Goal: Task Accomplishment & Management: Manage account settings

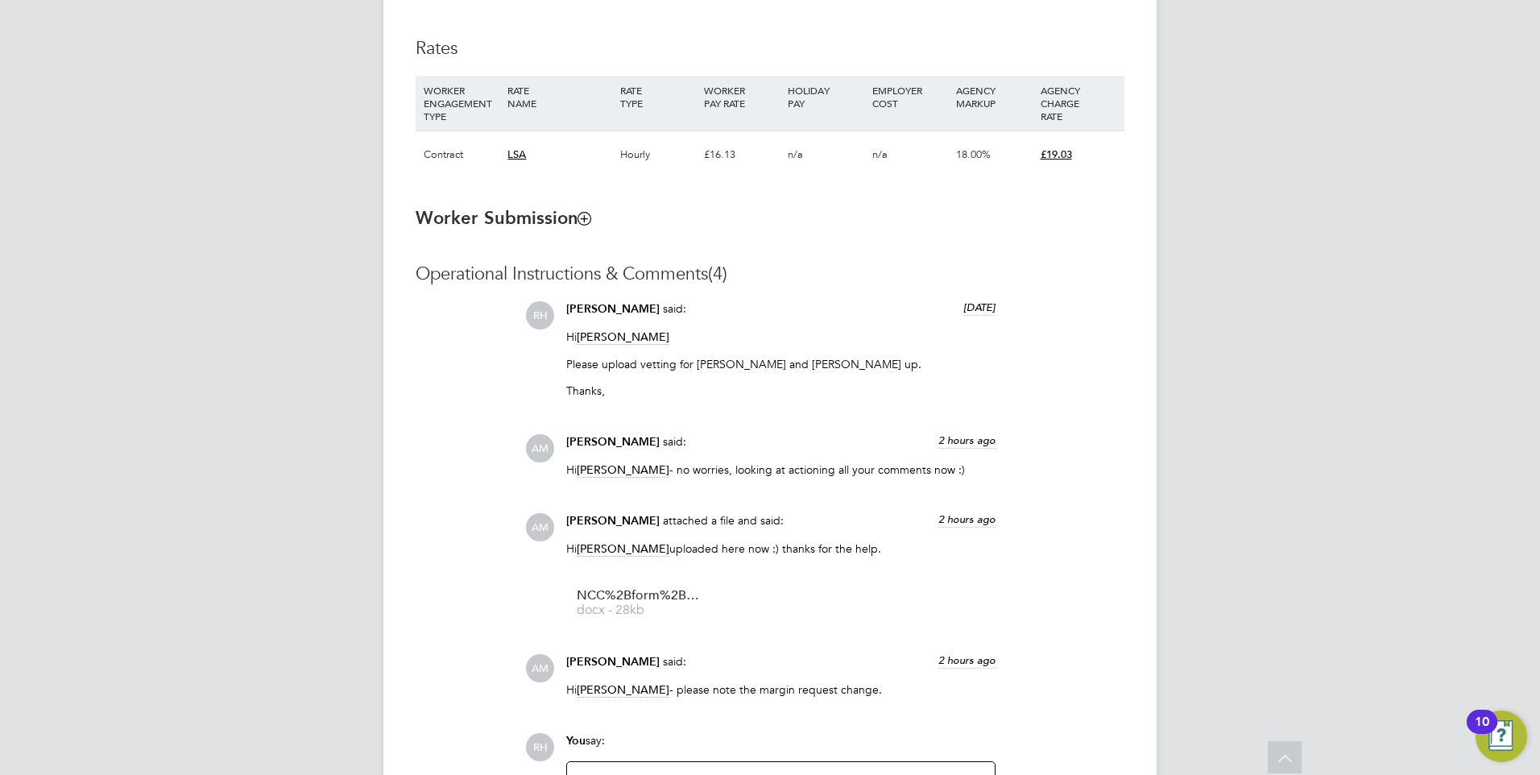
scroll to position [1364, 0]
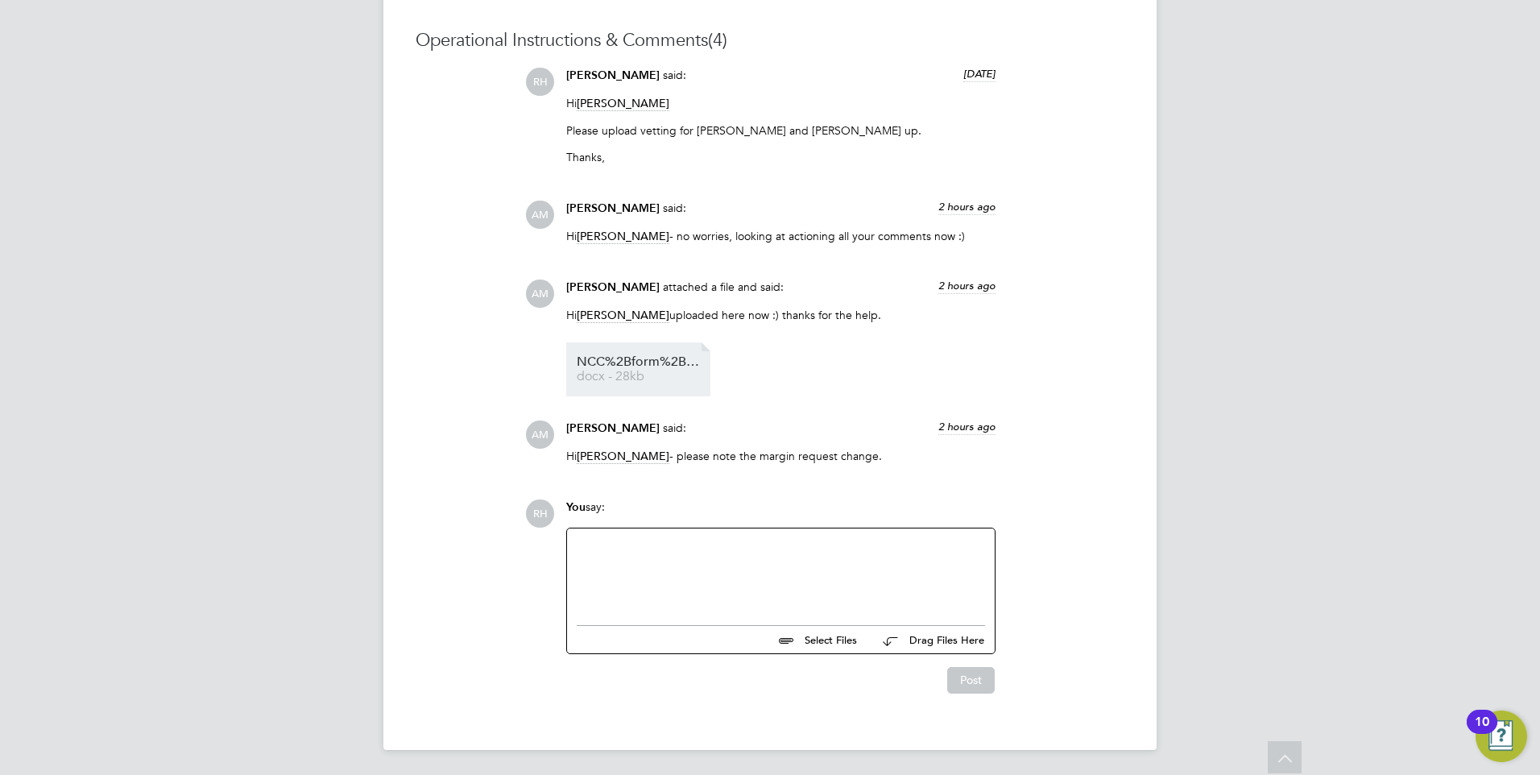
click at [627, 378] on span "docx - 28kb" at bounding box center [641, 377] width 129 height 12
click at [668, 559] on div at bounding box center [781, 572] width 408 height 69
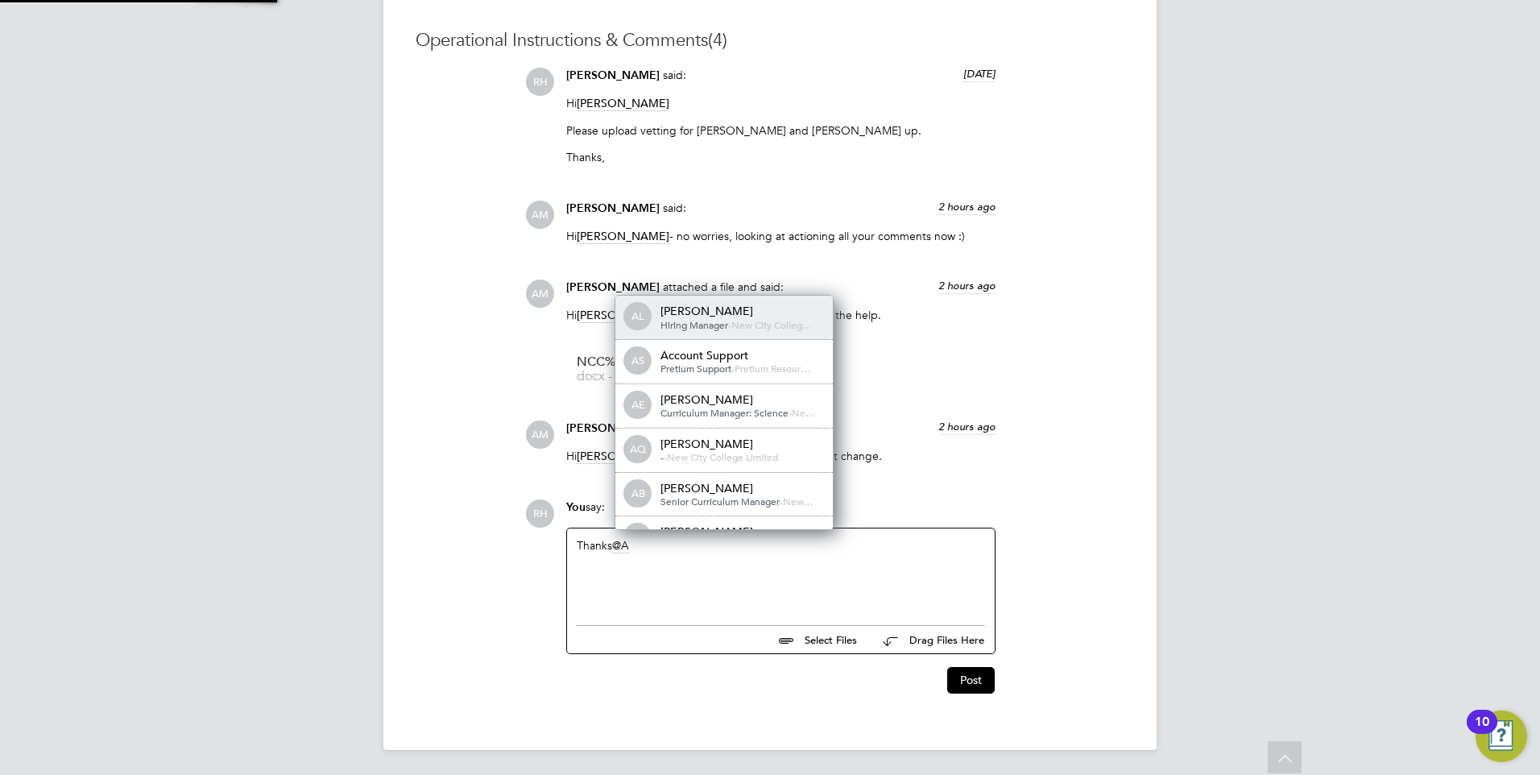
scroll to position [0, 0]
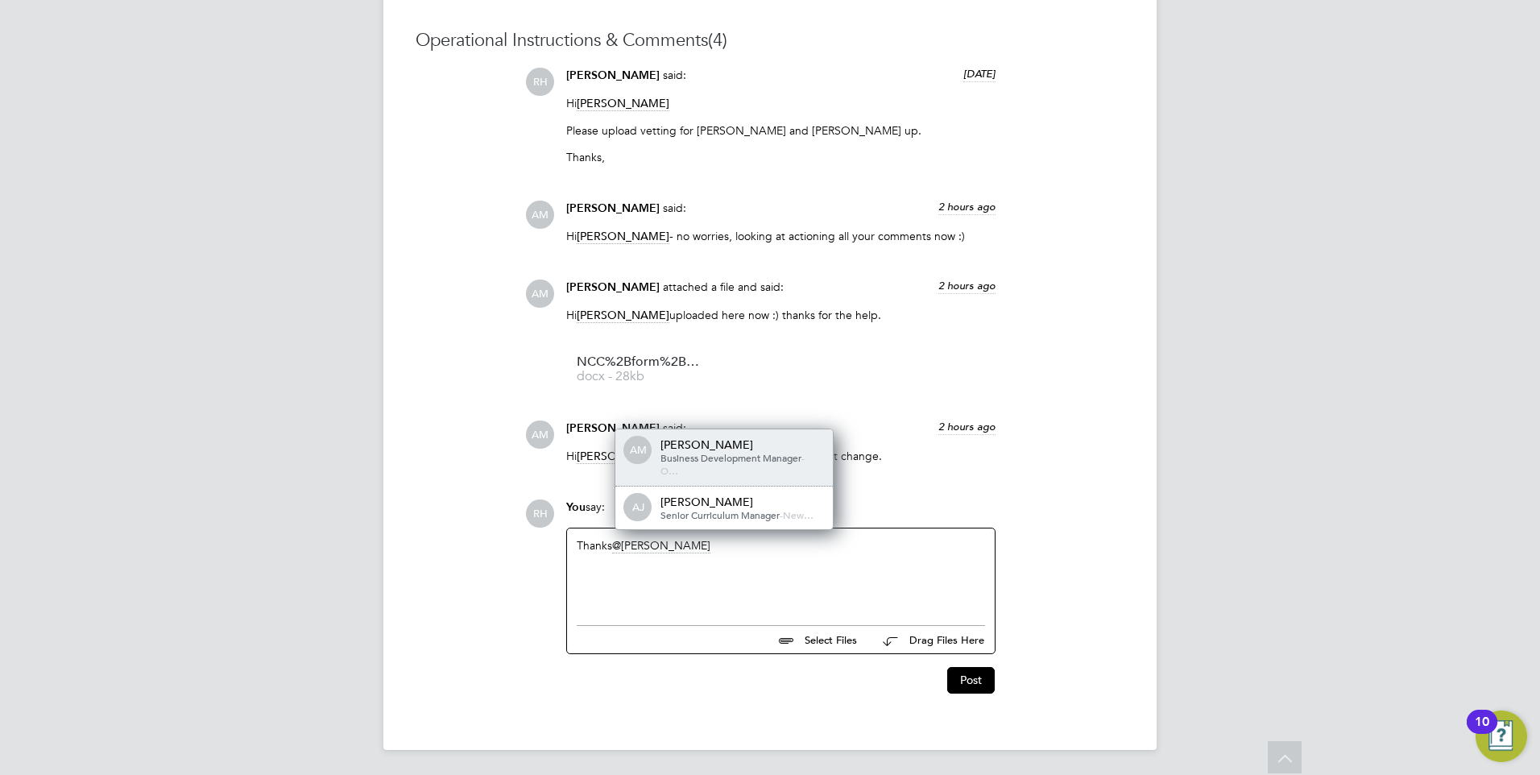
click at [718, 456] on span "Business Development Manager" at bounding box center [730, 457] width 141 height 13
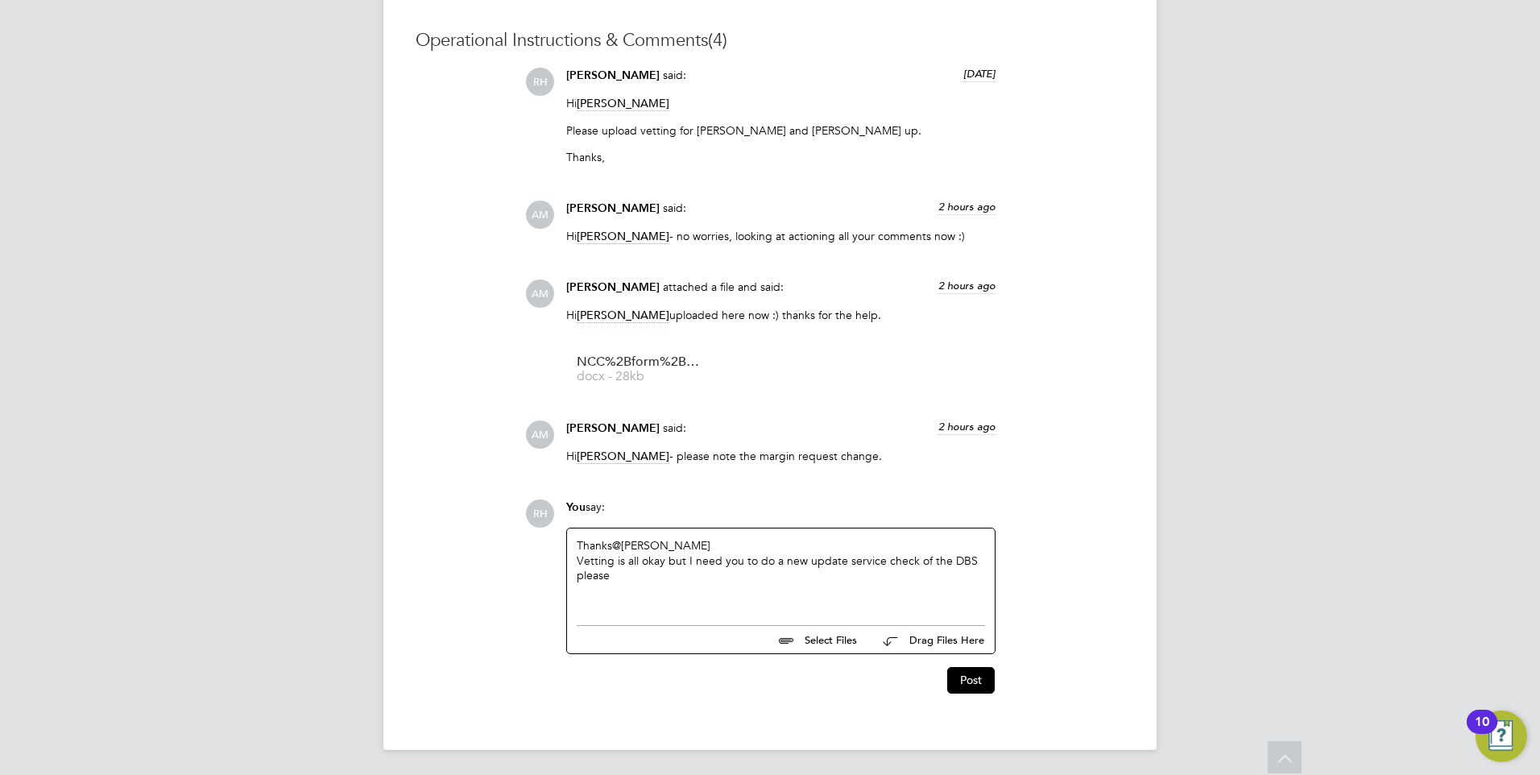
click at [711, 540] on div "Thanks @Andrew Murphy ​ Vetting is all okay but I need you to do a new update s…" at bounding box center [781, 572] width 408 height 69
click at [616, 592] on div "Vetting is all okay but I need you to do a new update service check of the DBS …" at bounding box center [781, 582] width 408 height 29
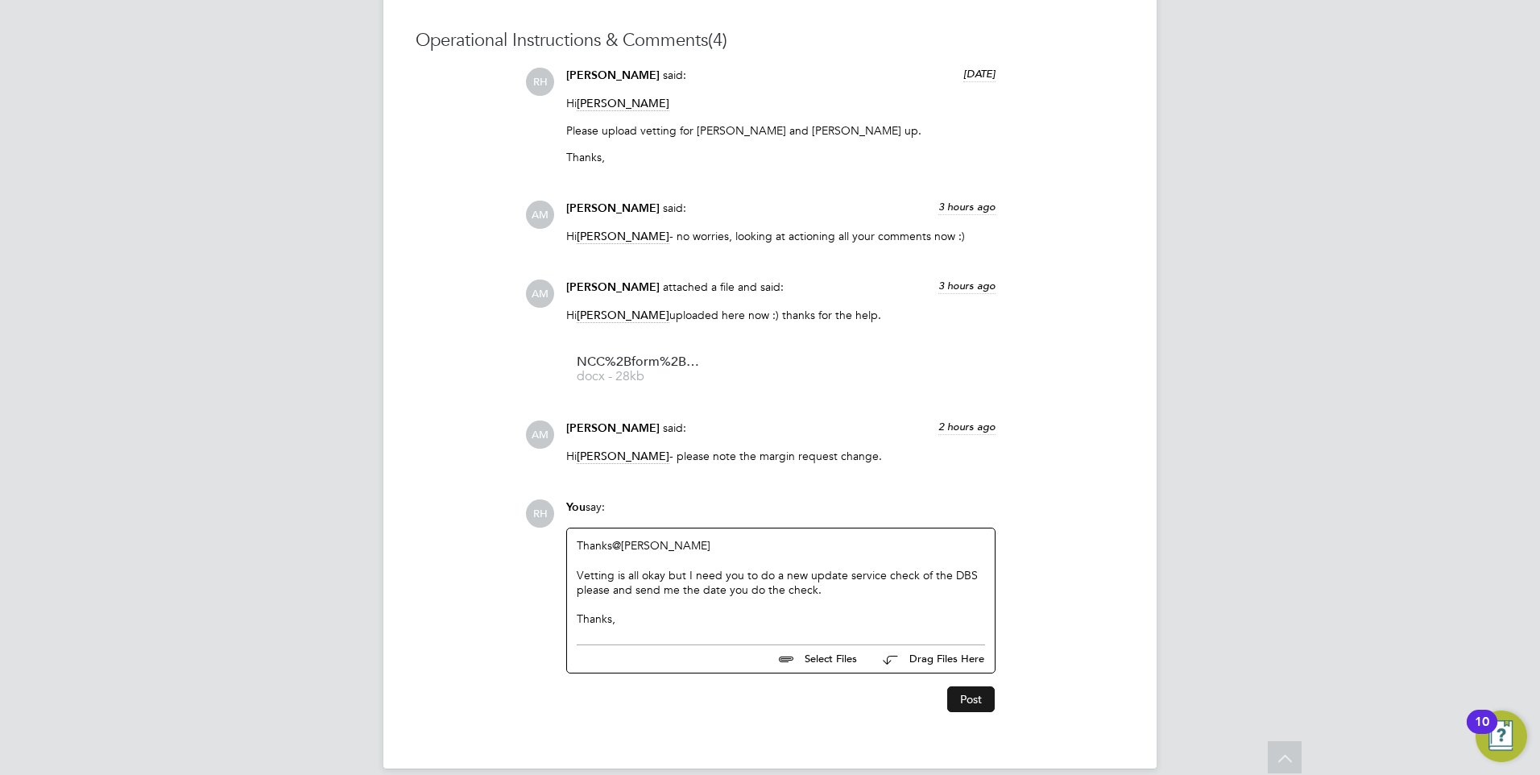
click at [957, 702] on button "Post" at bounding box center [971, 699] width 48 height 26
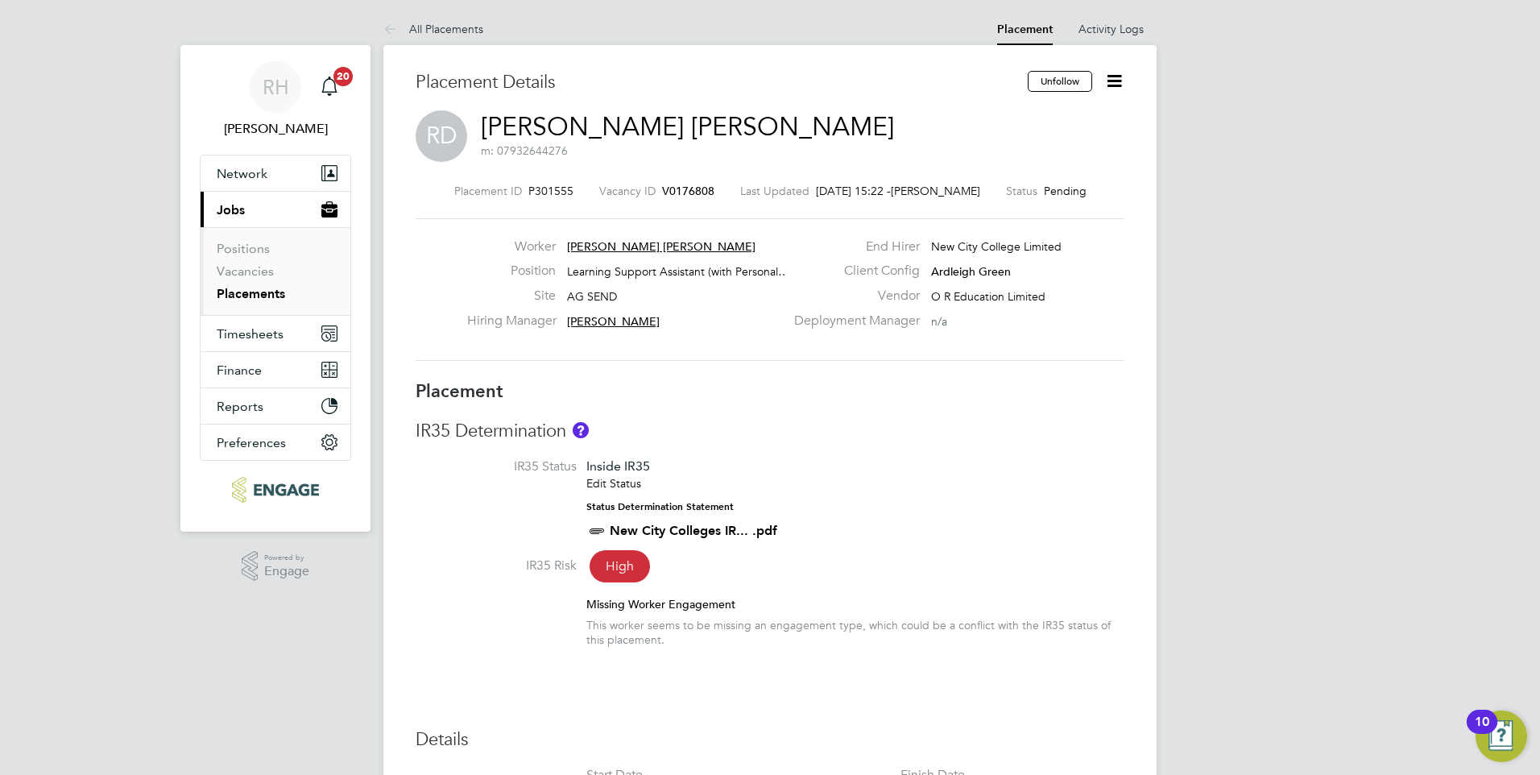
click at [669, 188] on span "V0176808" at bounding box center [688, 191] width 52 height 14
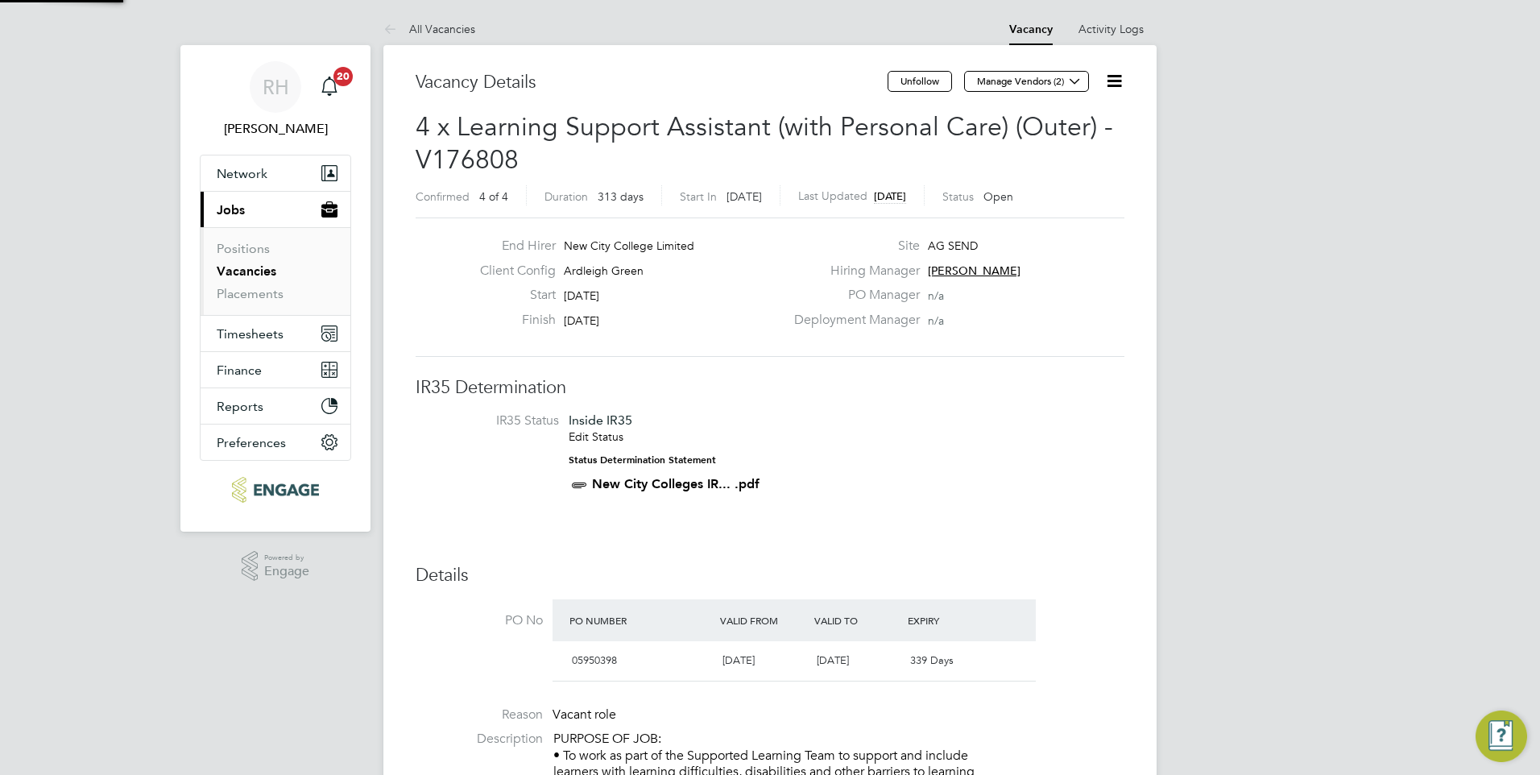
scroll to position [48, 113]
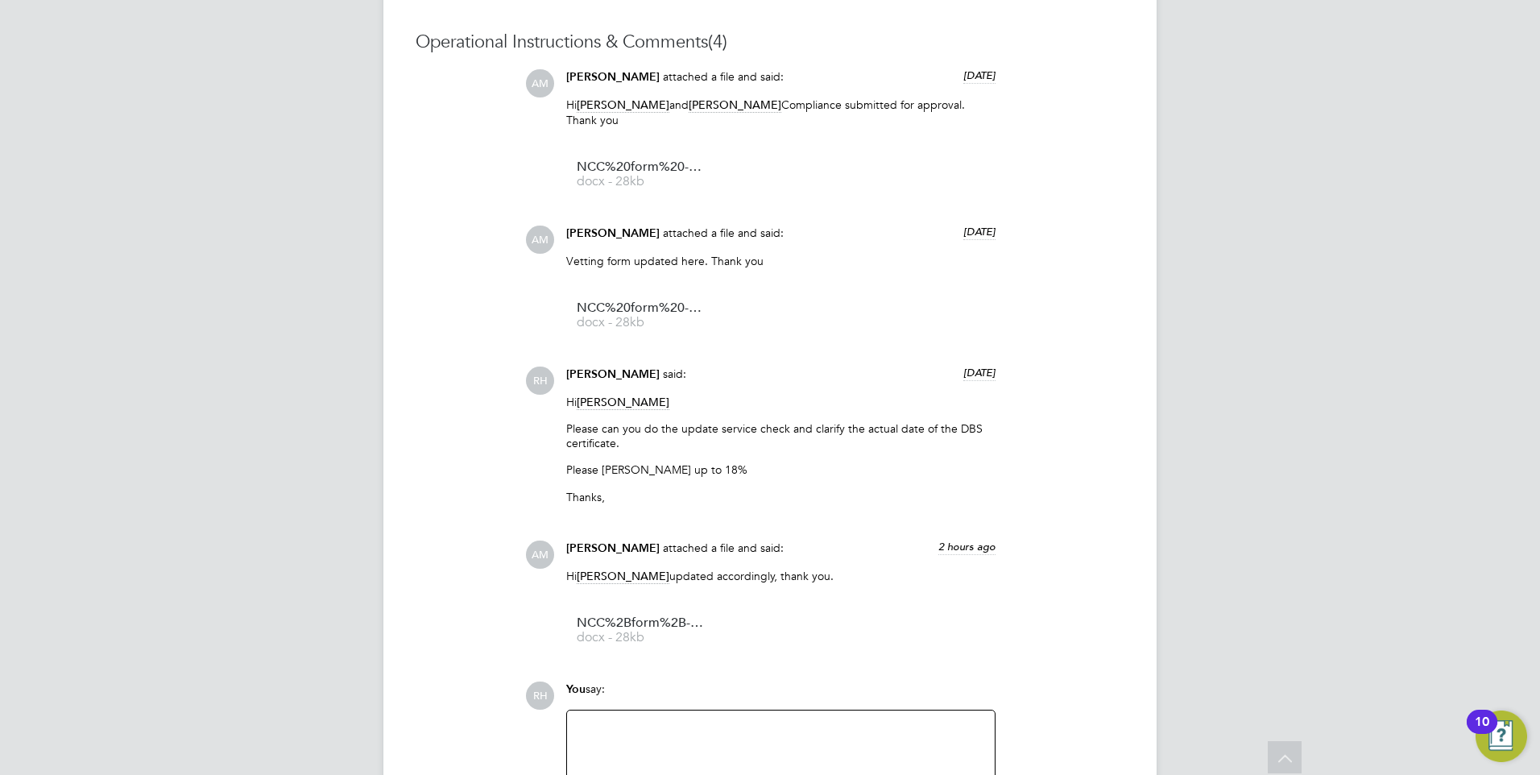
scroll to position [1369, 0]
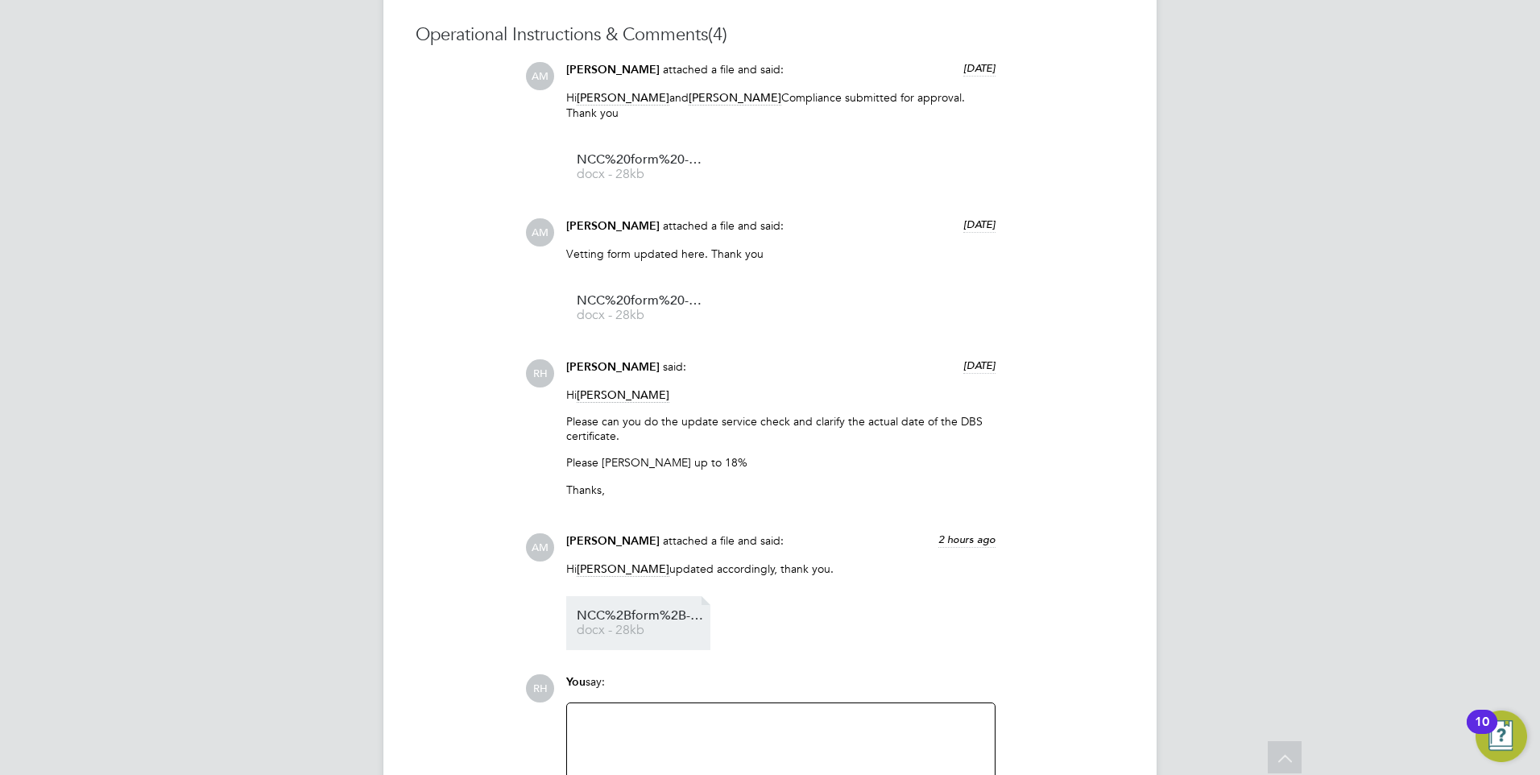
click at [643, 607] on li "NCC%2Bform%2B-%2BDavid docx - 28kb" at bounding box center [638, 623] width 144 height 54
click at [630, 629] on span "docx - 28kb" at bounding box center [641, 630] width 129 height 12
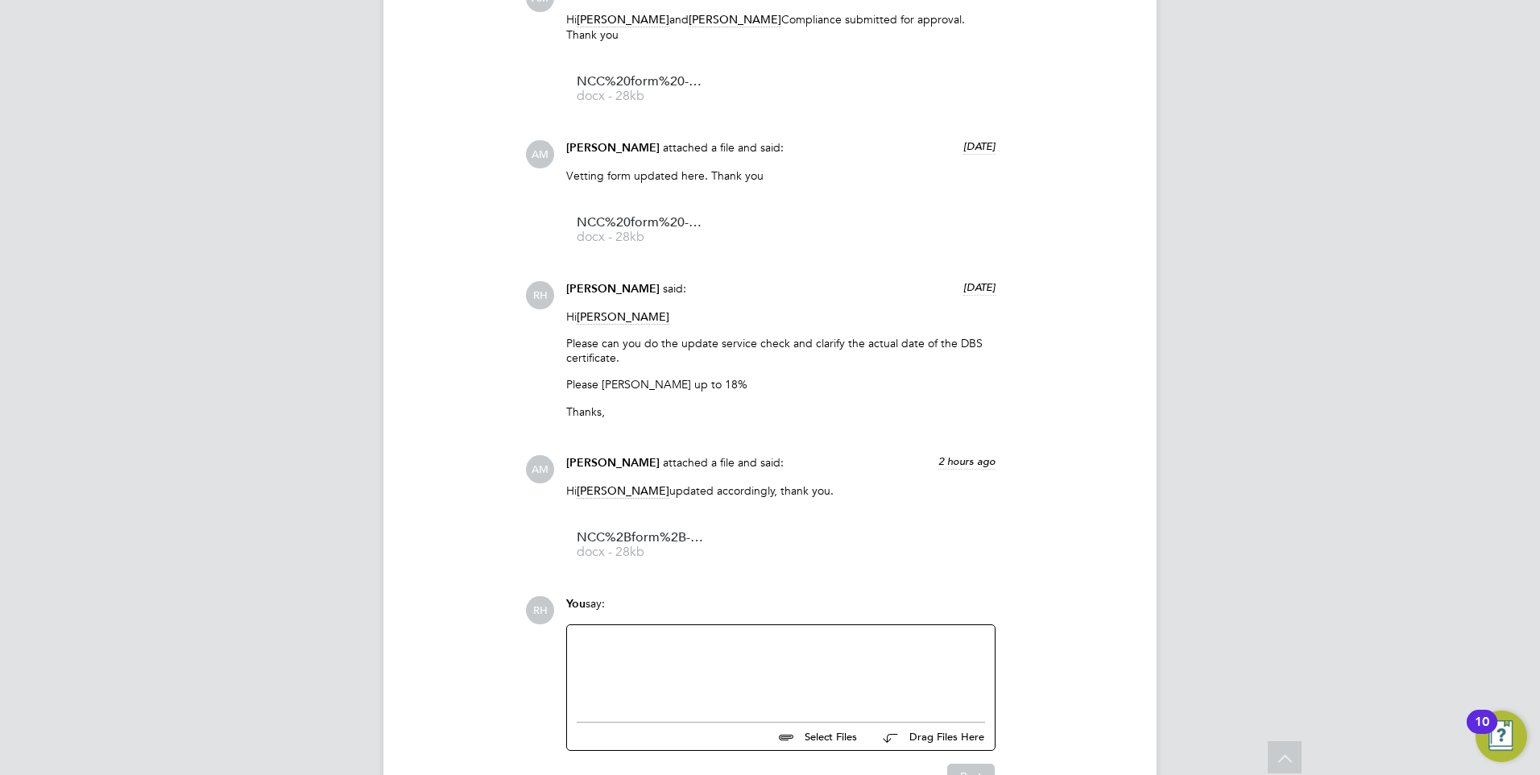
scroll to position [1544, 0]
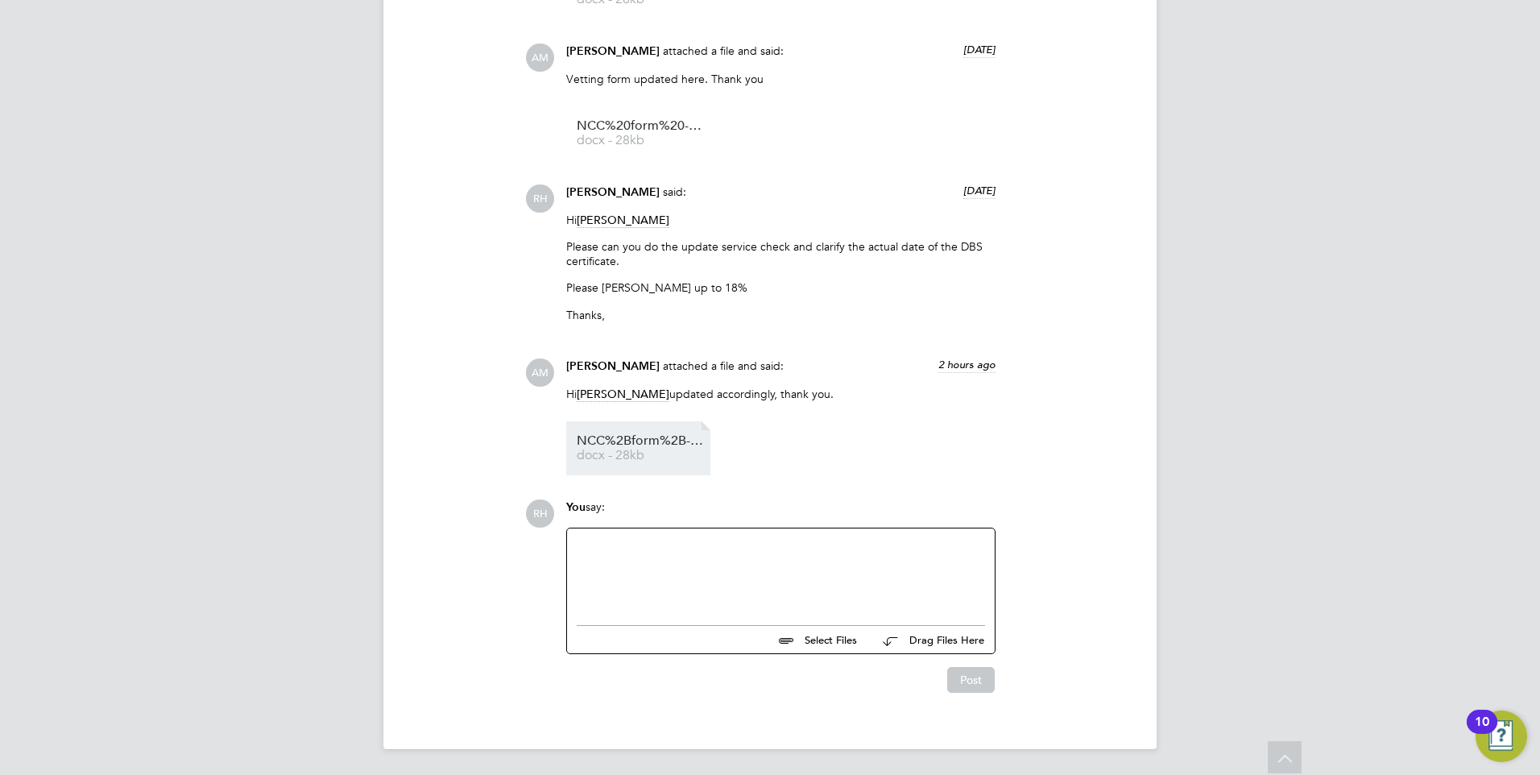
click at [662, 451] on span "docx - 28kb" at bounding box center [641, 455] width 129 height 12
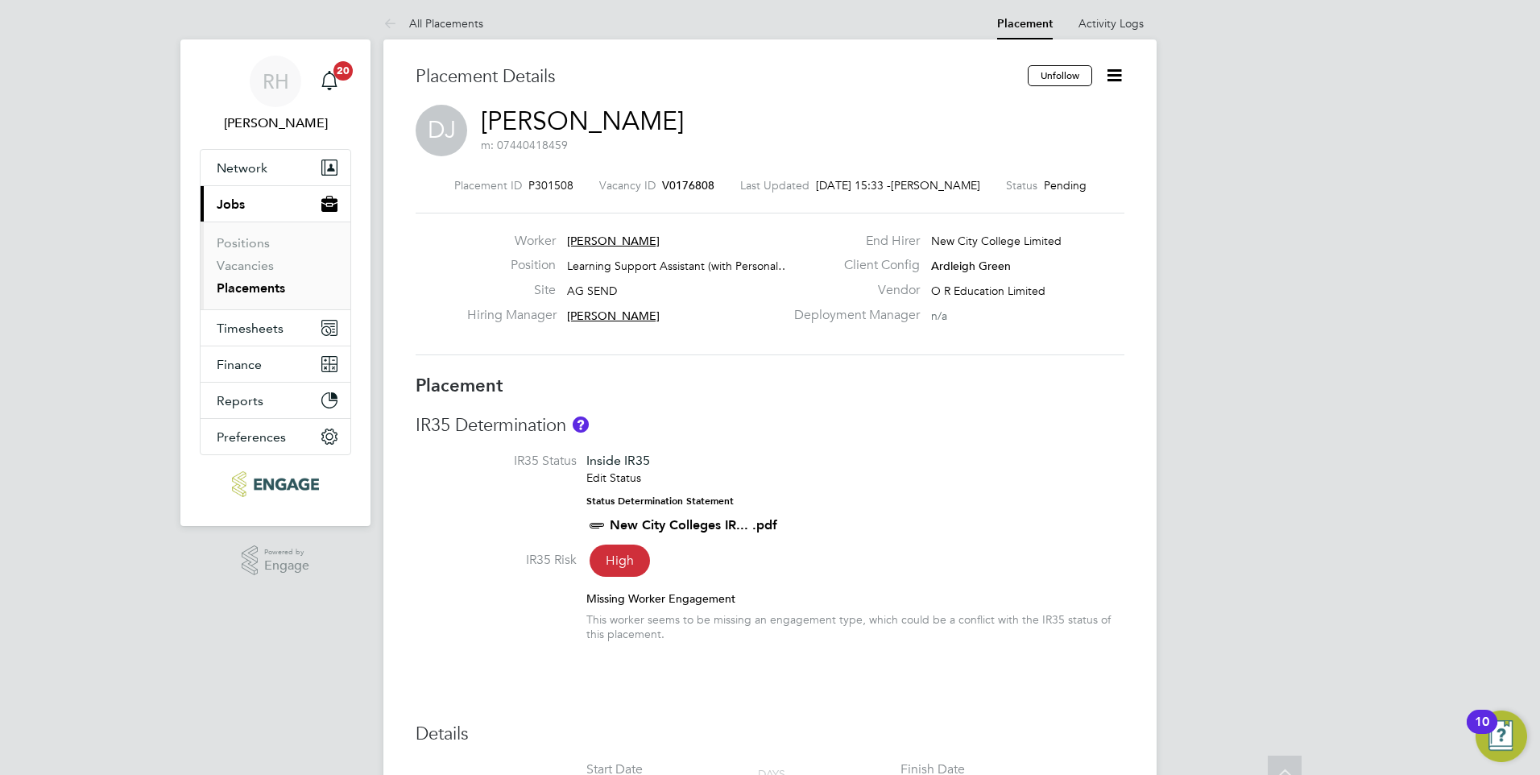
scroll to position [0, 0]
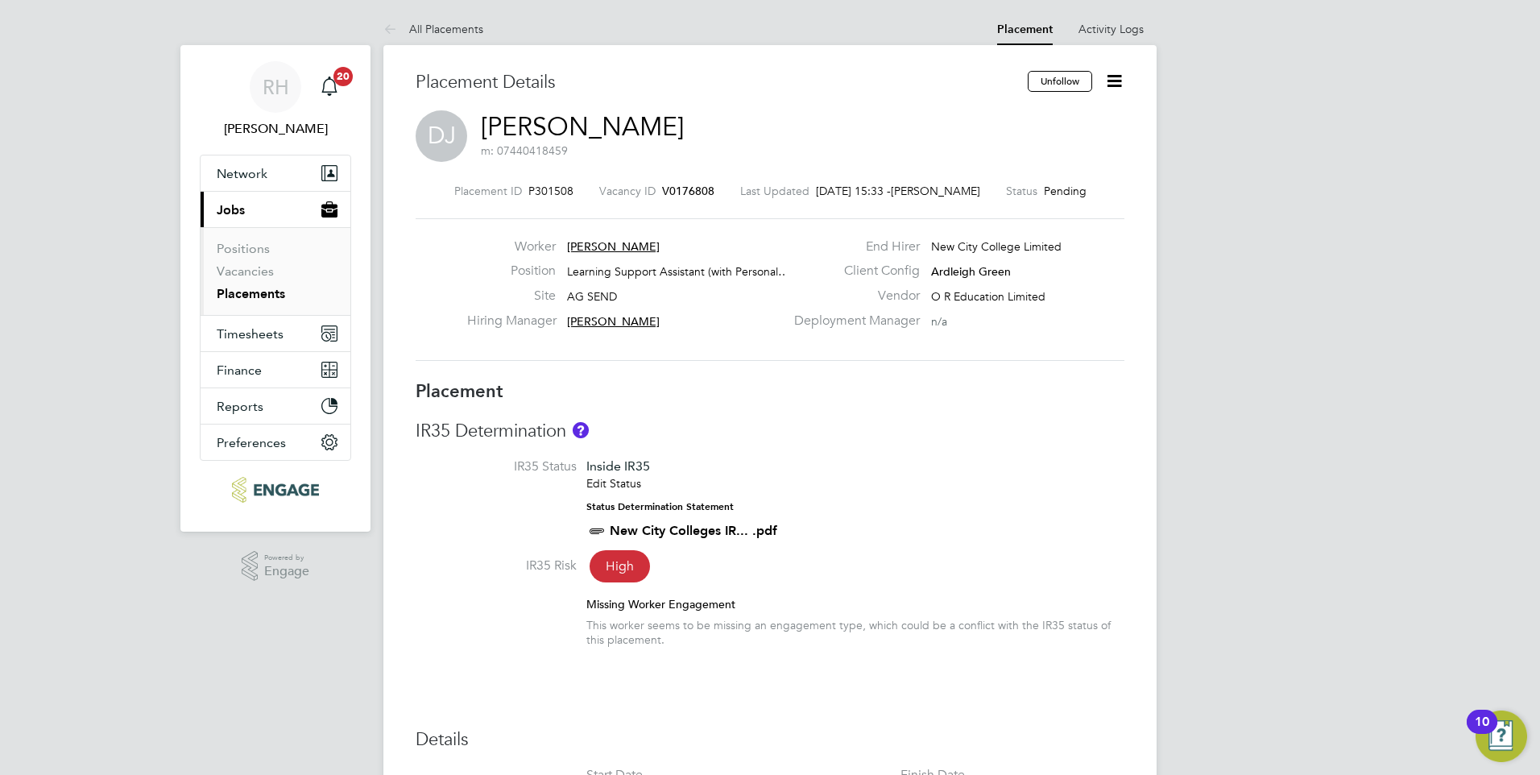
click at [1110, 83] on icon at bounding box center [1114, 81] width 20 height 20
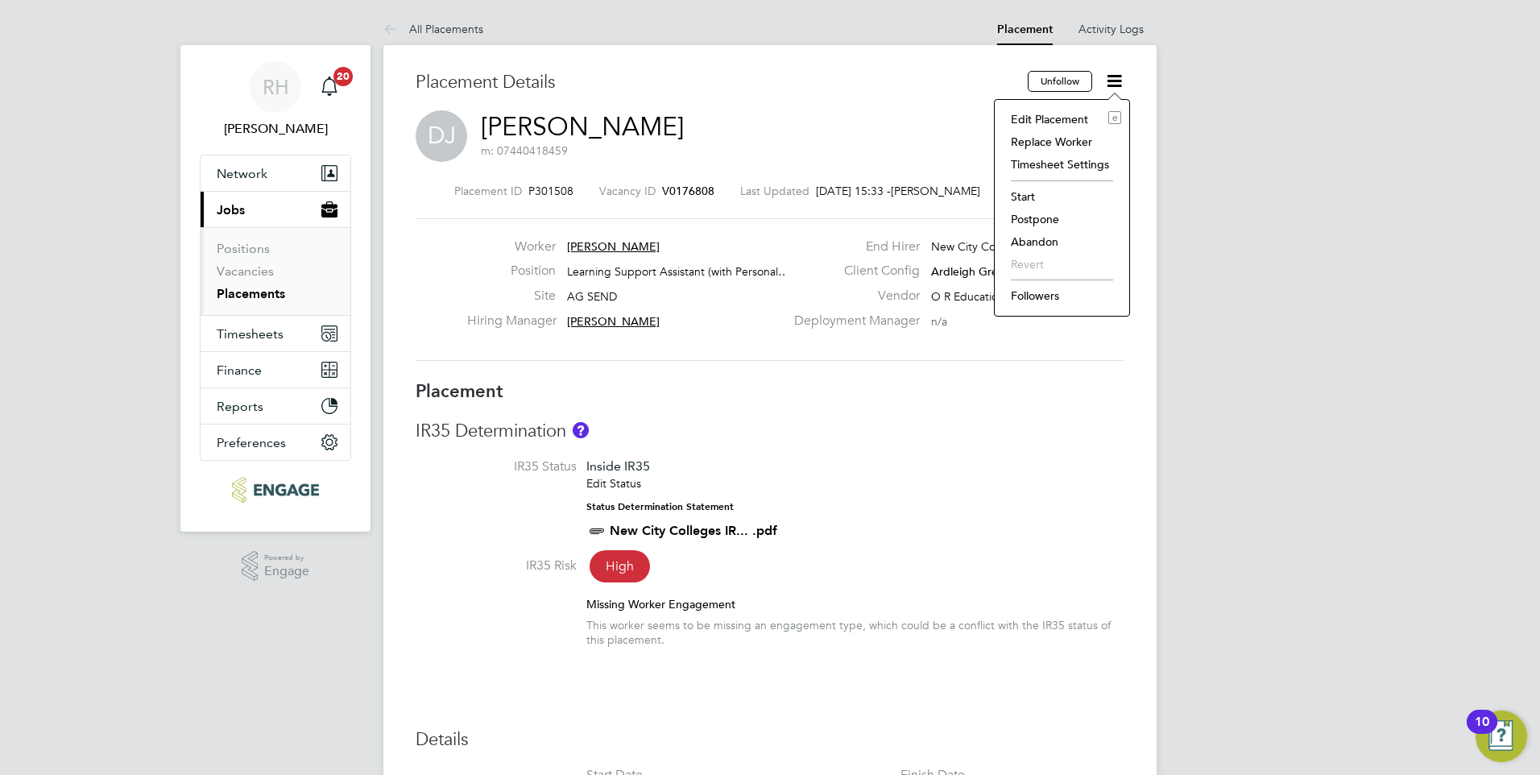
click at [1029, 197] on li "Start" at bounding box center [1062, 196] width 118 height 23
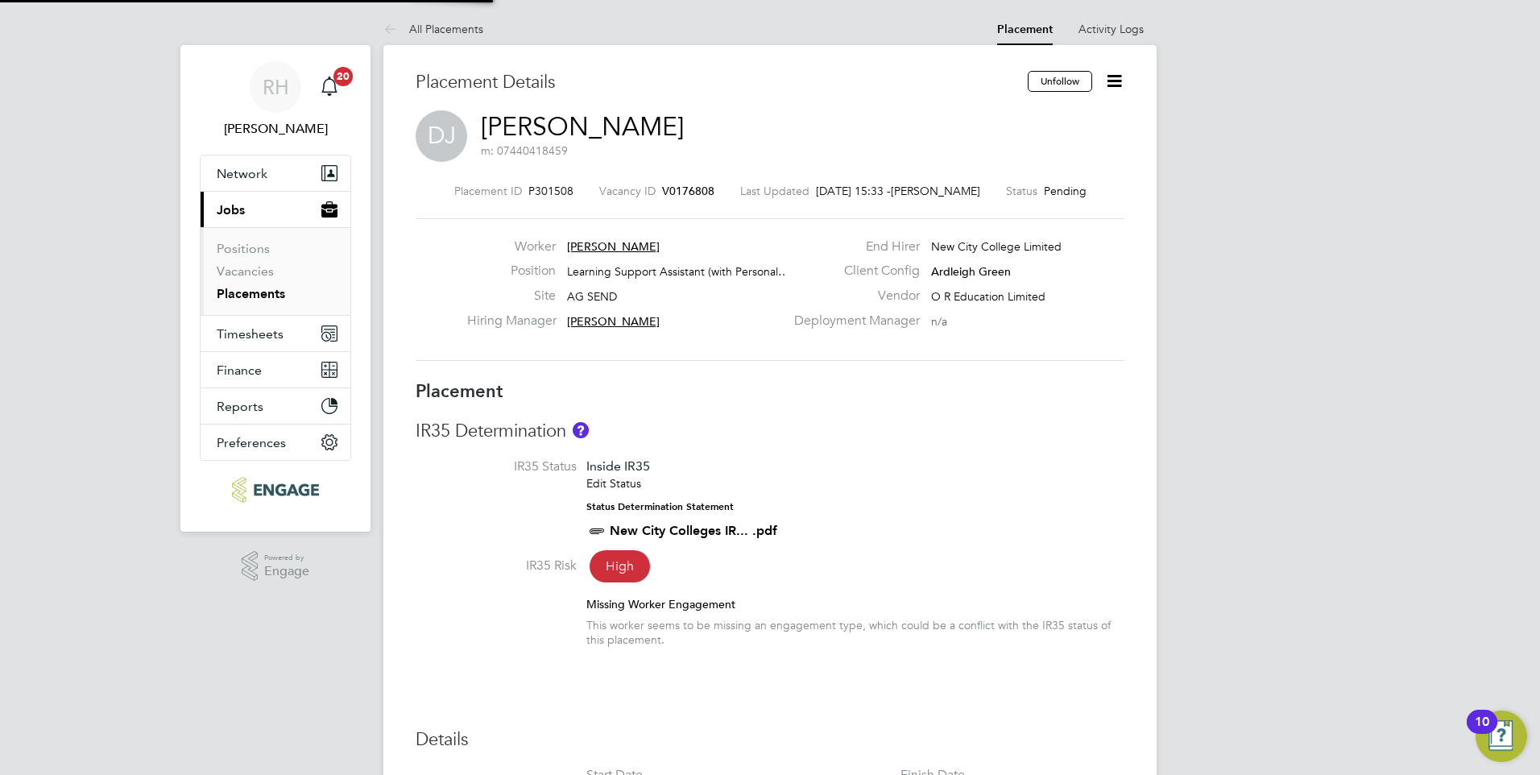
scroll to position [16, 200]
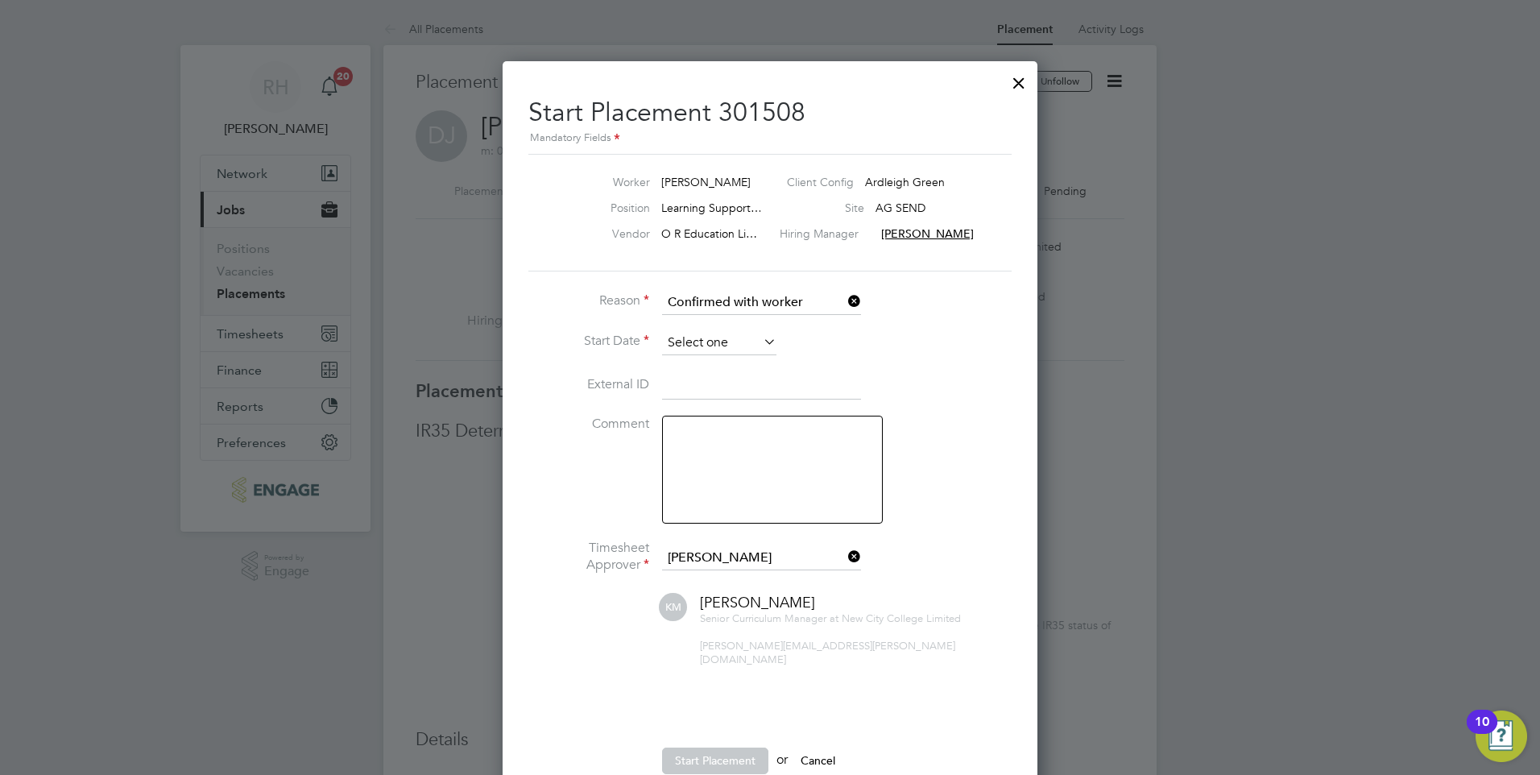
click at [721, 342] on input at bounding box center [719, 343] width 114 height 24
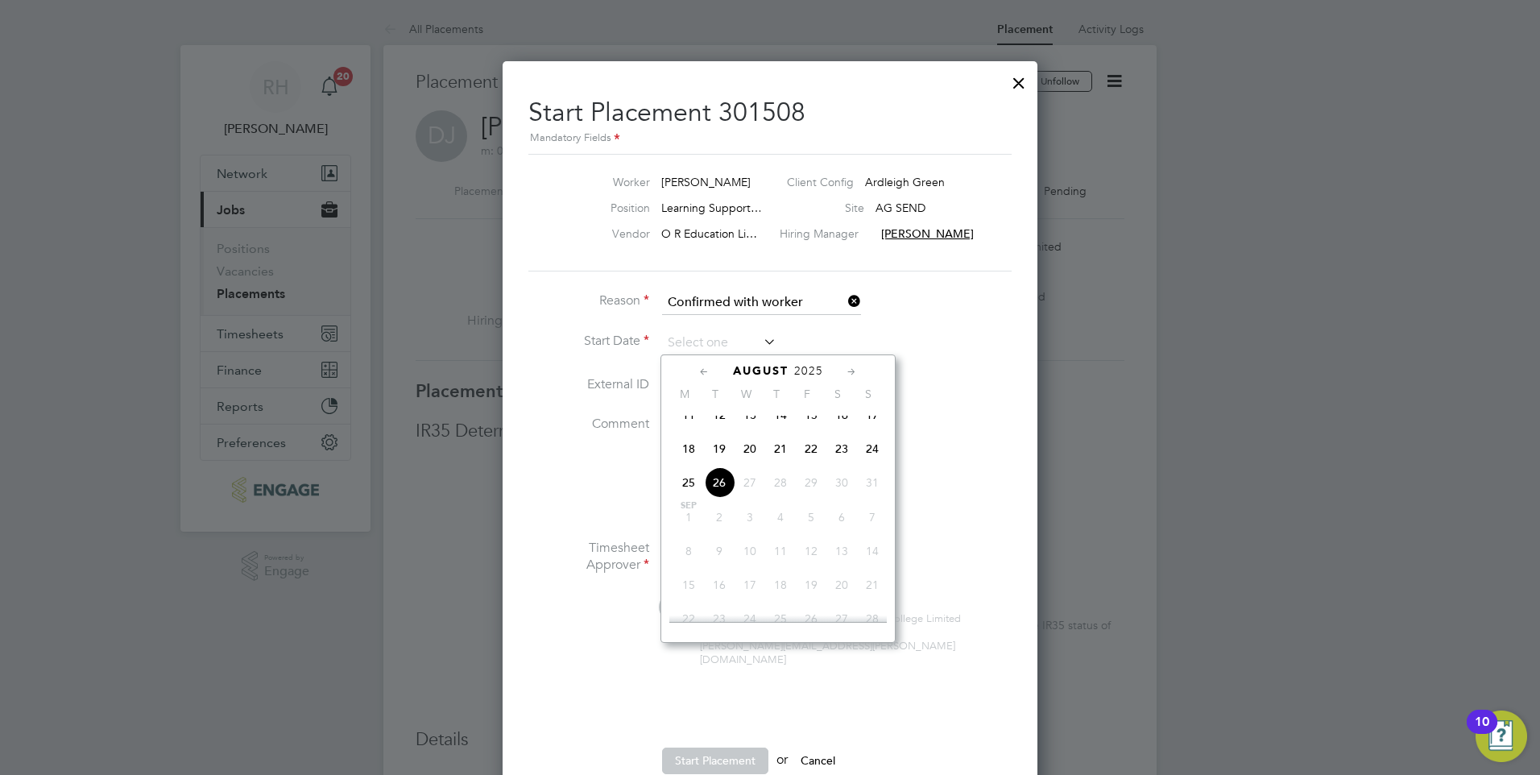
click at [723, 487] on span "26" at bounding box center [719, 482] width 31 height 31
type input "[DATE]"
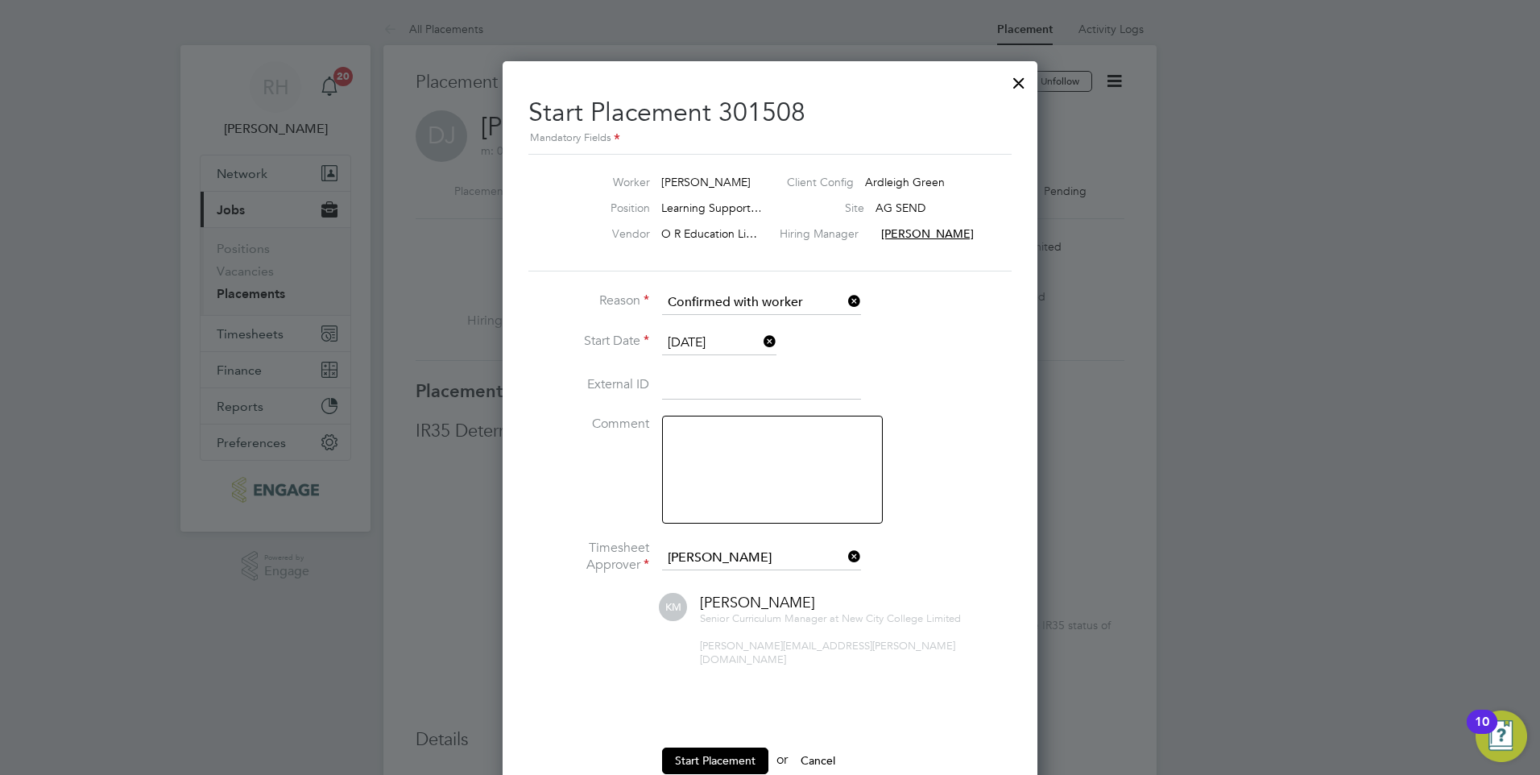
click at [735, 441] on textarea at bounding box center [772, 470] width 221 height 108
type textarea "Actual start date 01/09"
click at [688, 751] on button "Start Placement" at bounding box center [715, 760] width 106 height 26
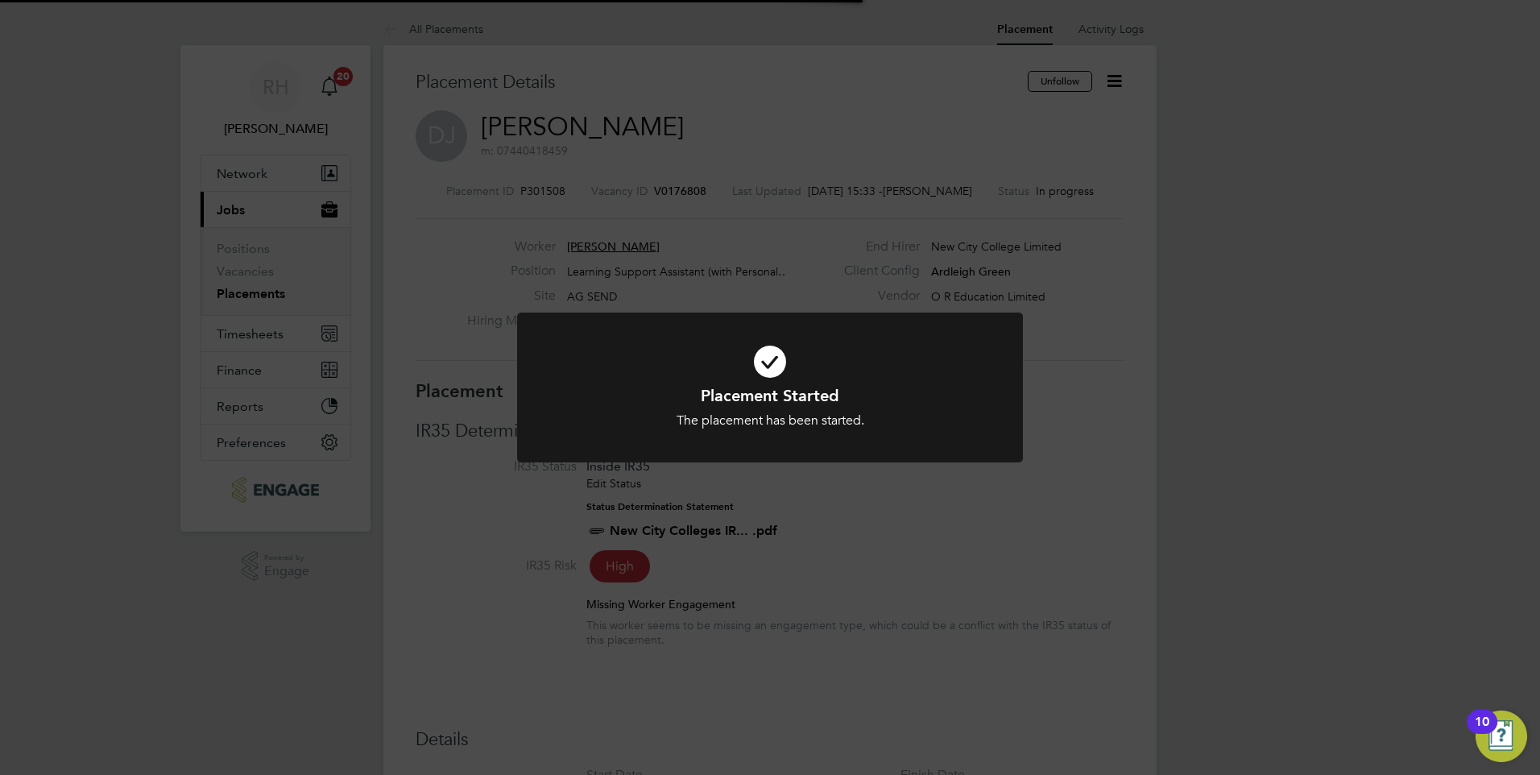
scroll to position [48, 113]
click at [824, 586] on div "Placement Started The placement has been started. Cancel Okay" at bounding box center [770, 387] width 1540 height 775
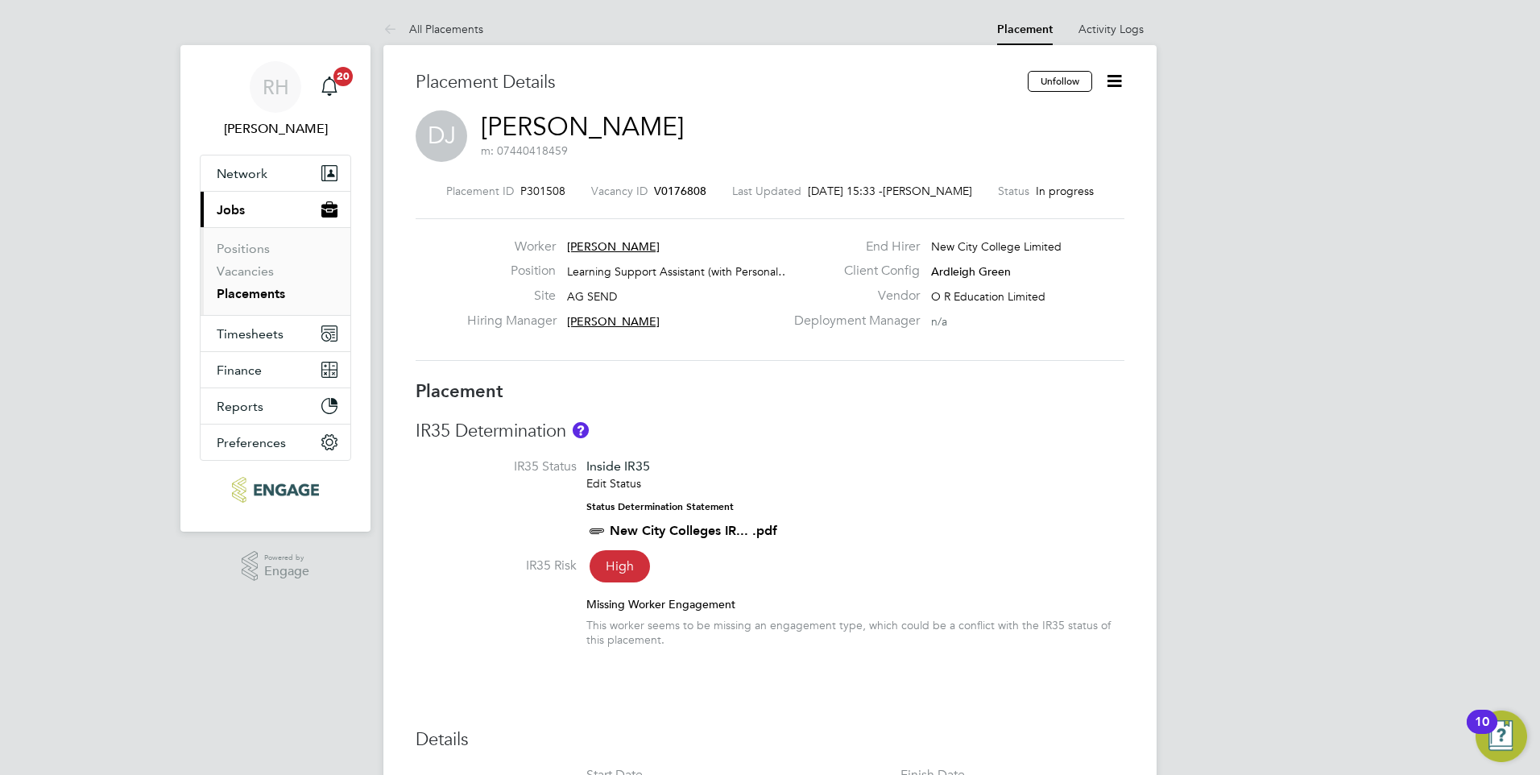
click at [677, 192] on span "V0176808" at bounding box center [680, 191] width 52 height 14
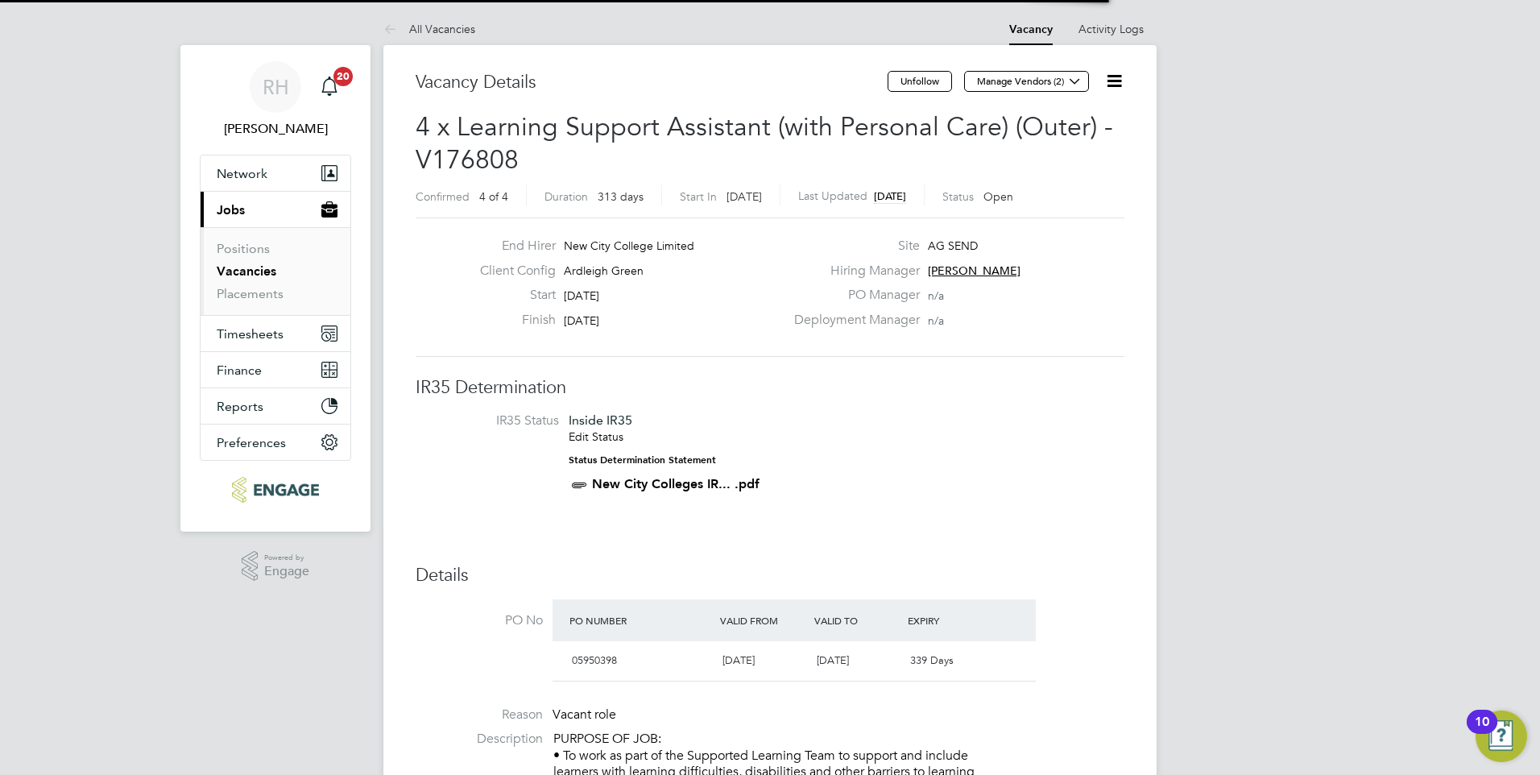
scroll to position [8, 8]
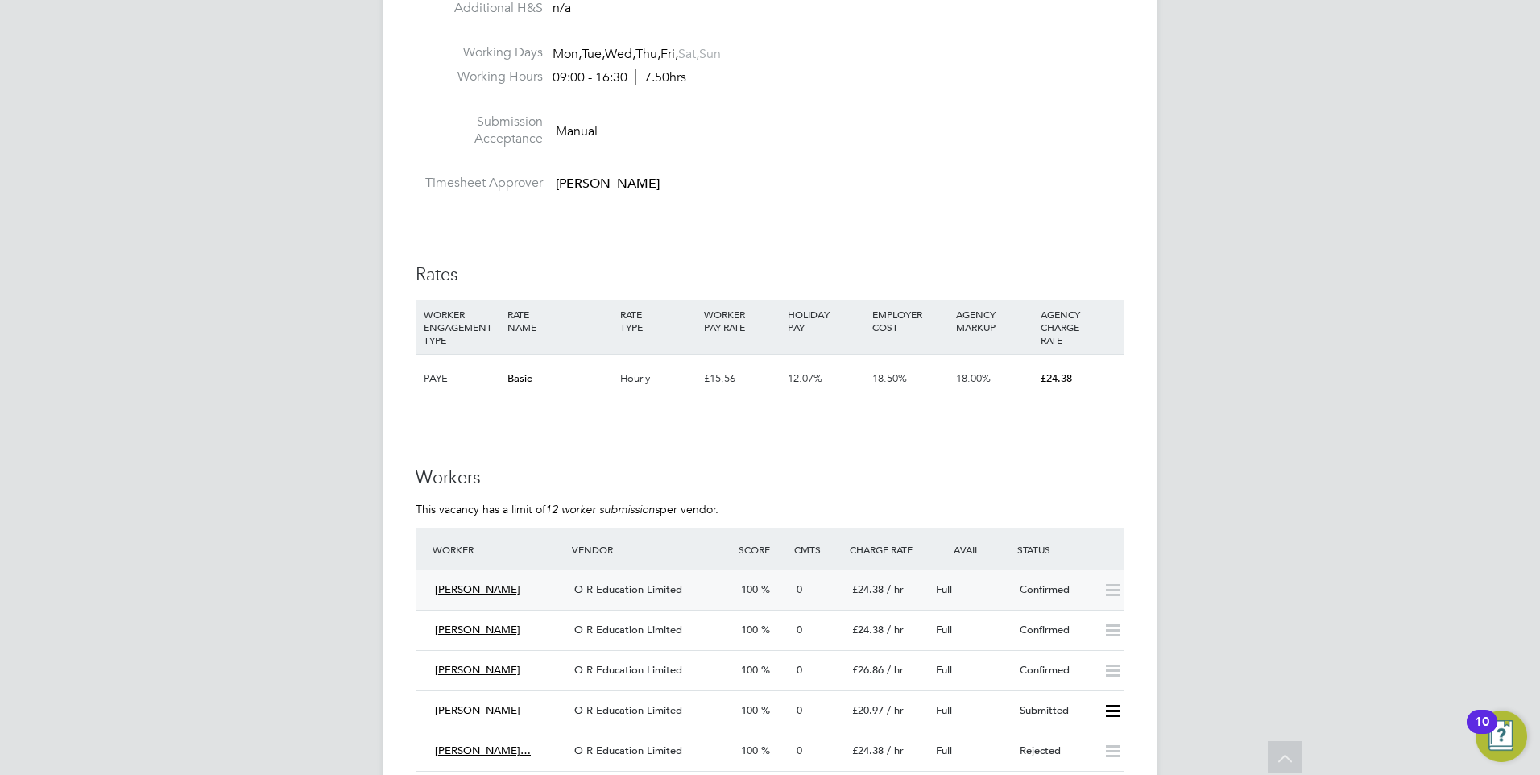
click at [531, 594] on div "[PERSON_NAME]" at bounding box center [498, 590] width 139 height 27
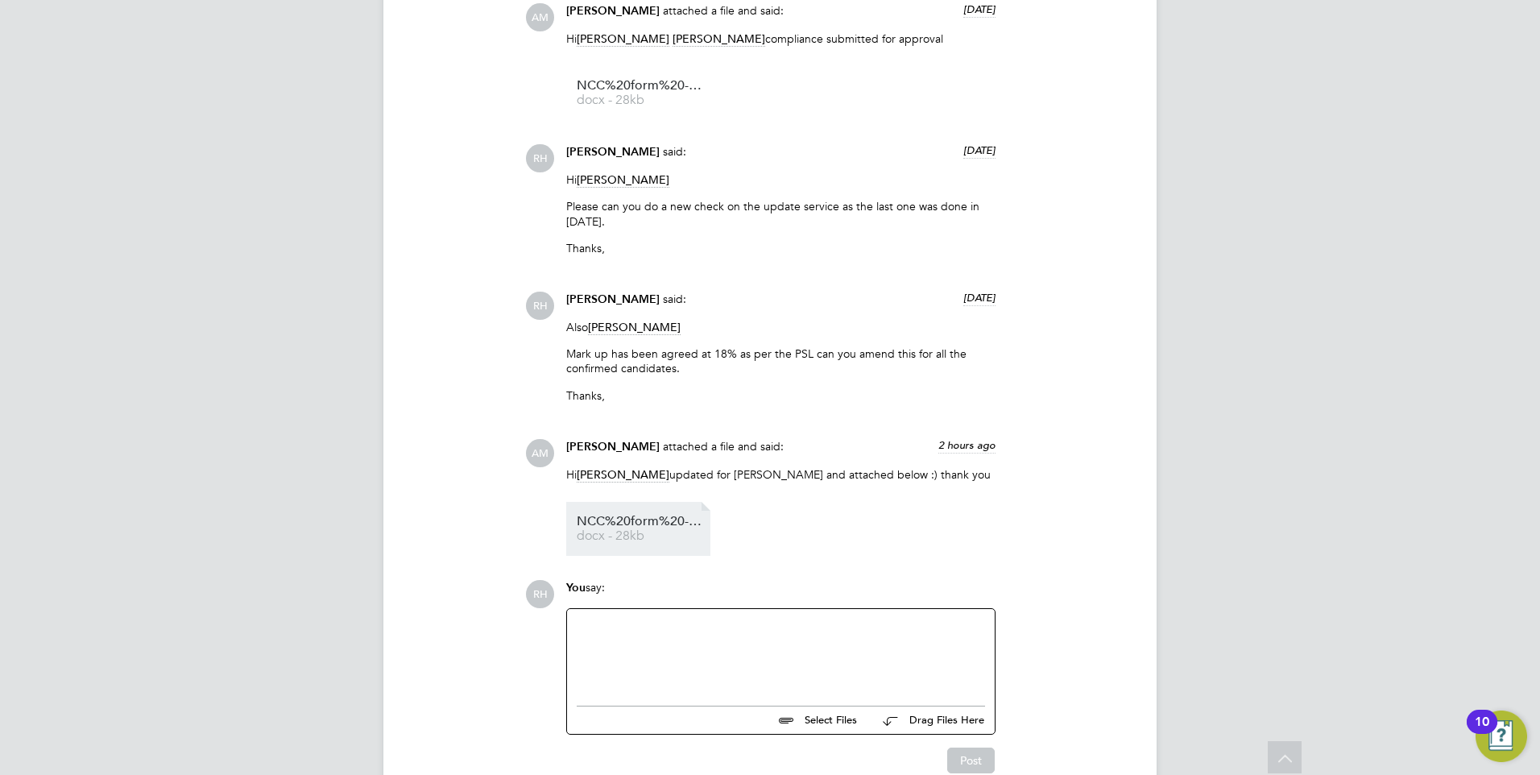
click at [658, 526] on span "NCC%20form%20-%20Anitha%20Pradeep%20" at bounding box center [641, 521] width 129 height 12
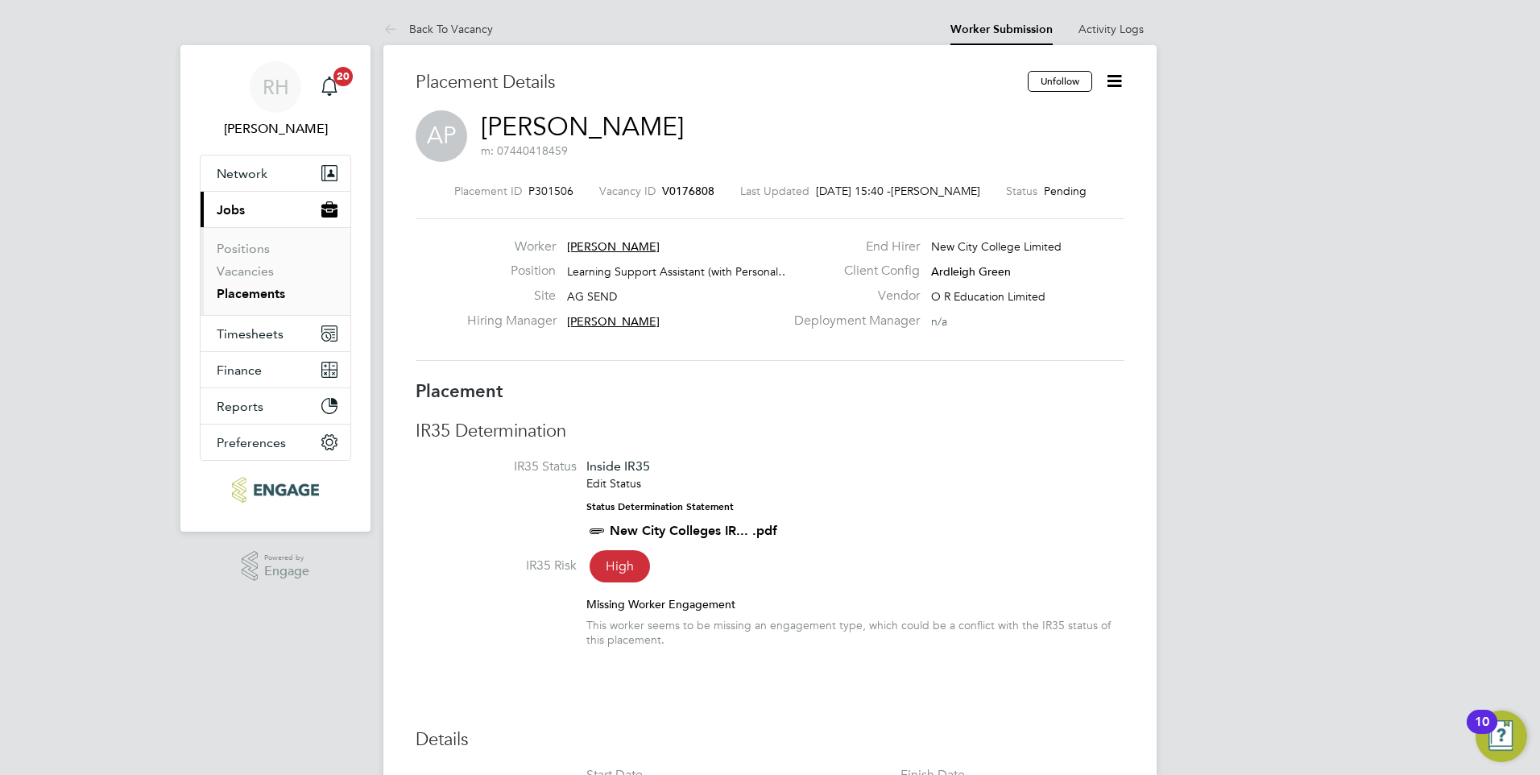
click at [1108, 81] on icon at bounding box center [1114, 81] width 20 height 20
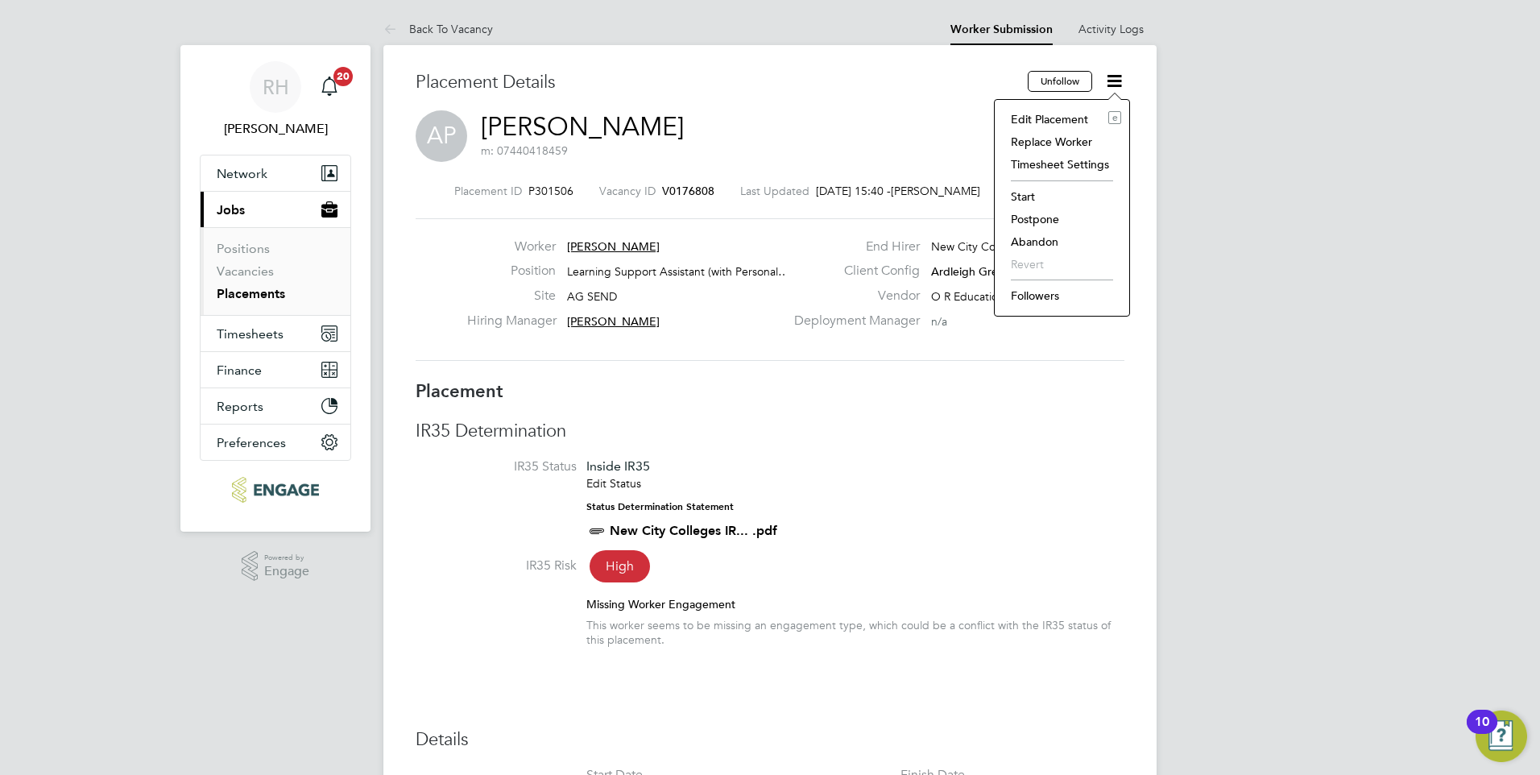
click at [1031, 193] on li "Start" at bounding box center [1062, 196] width 118 height 23
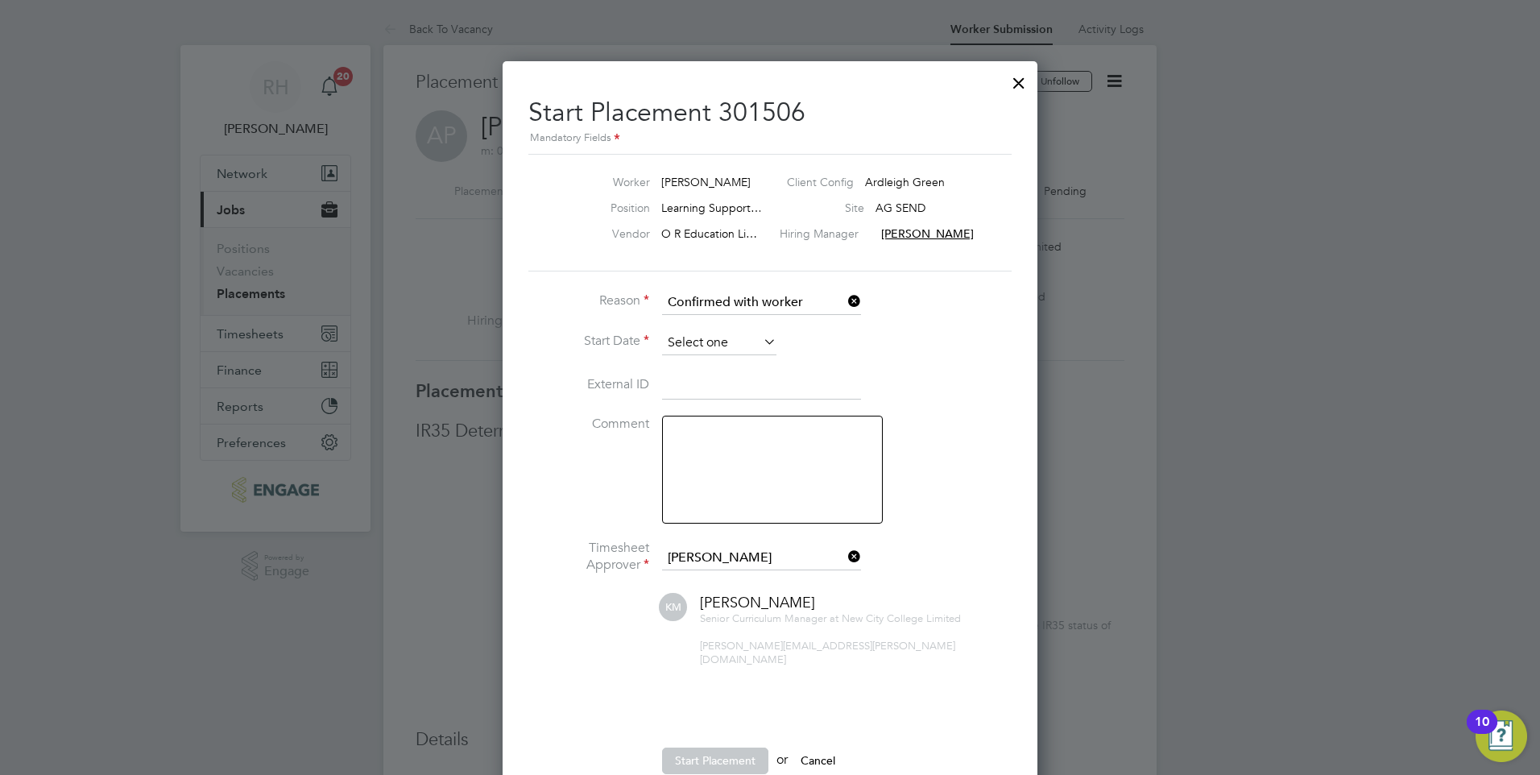
click at [701, 343] on input at bounding box center [719, 343] width 114 height 24
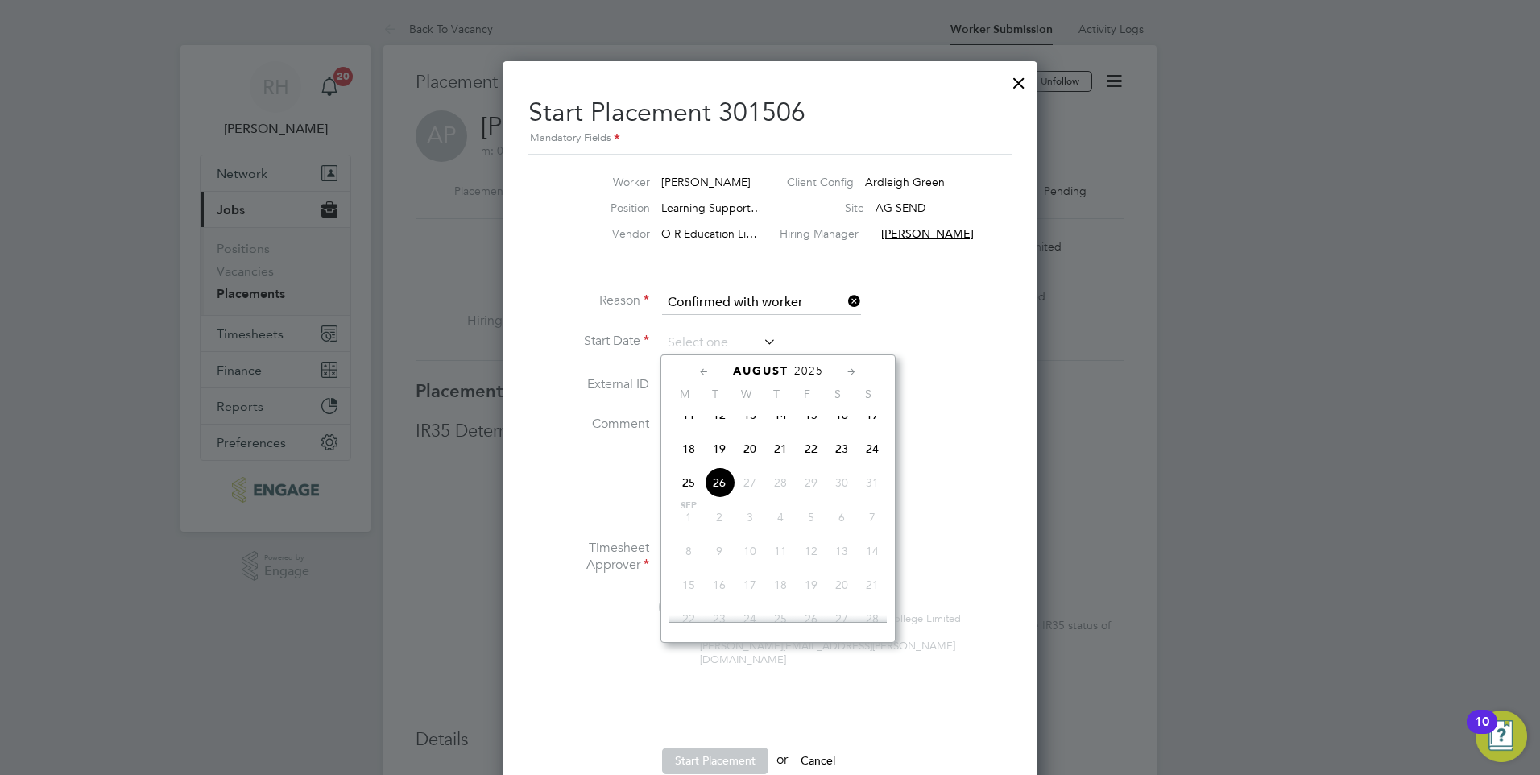
click at [724, 497] on span "26" at bounding box center [719, 482] width 31 height 31
type input "[DATE]"
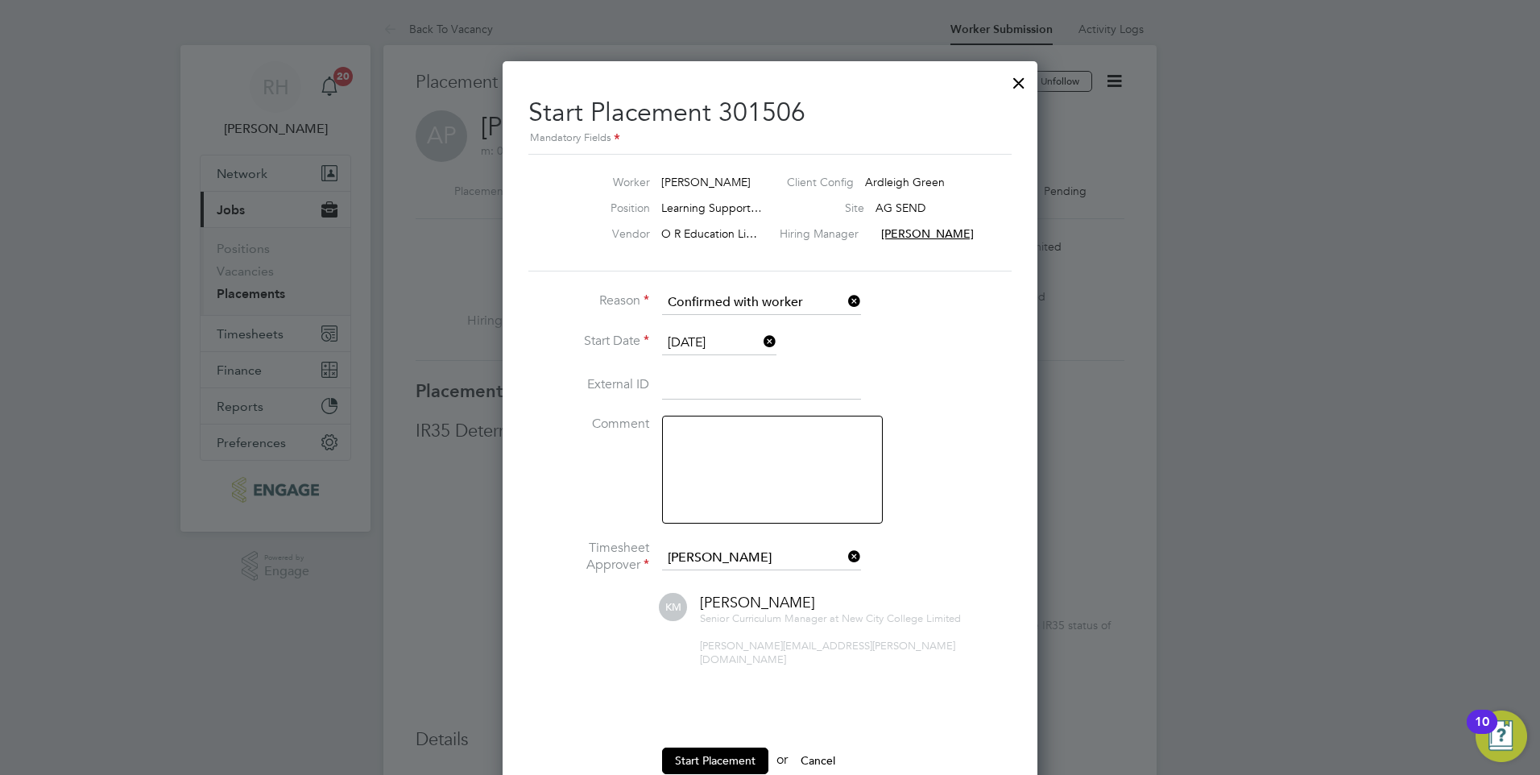
click at [735, 468] on textarea at bounding box center [772, 470] width 221 height 108
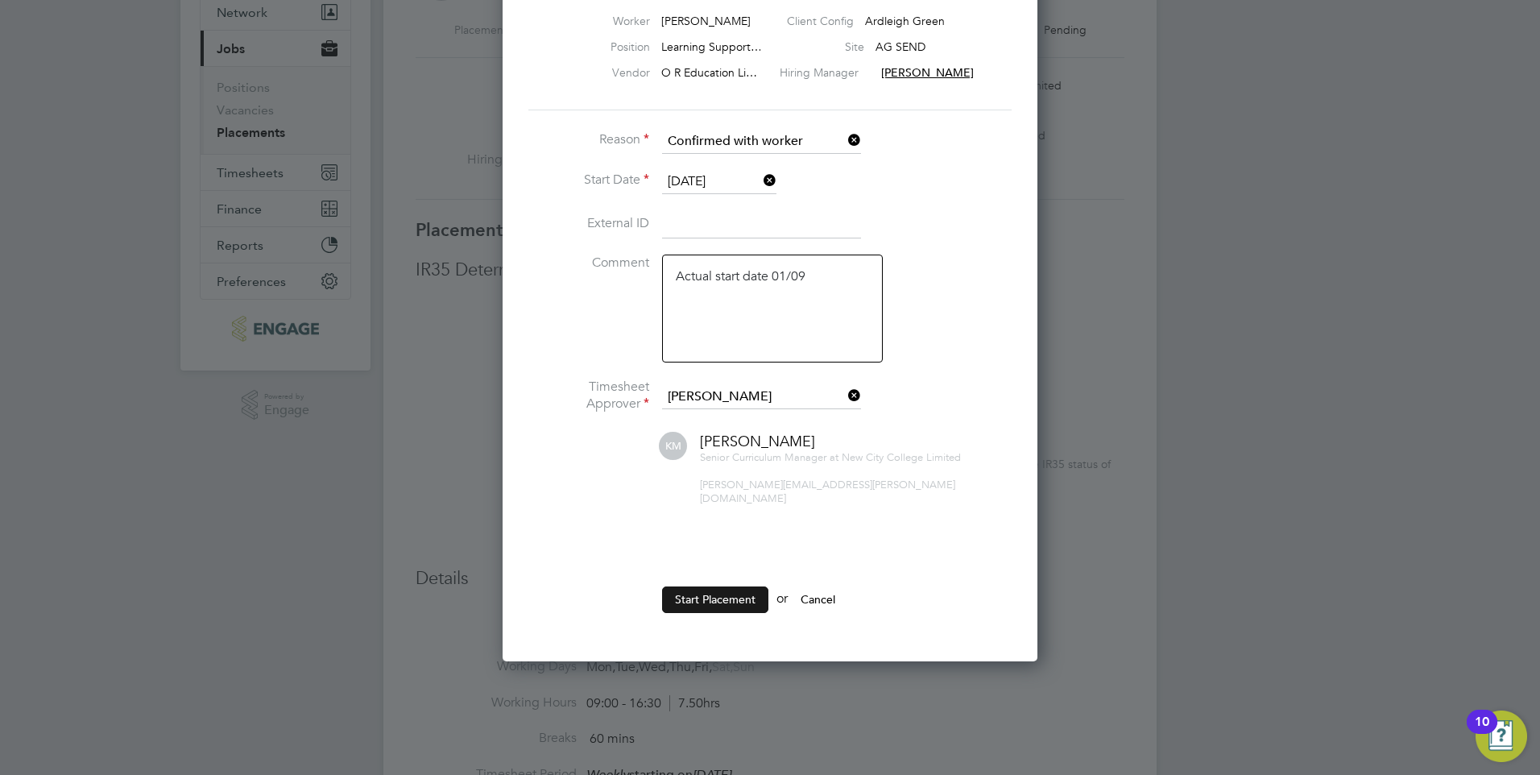
type textarea "Actual start date 01/09"
click at [742, 590] on button "Start Placement" at bounding box center [715, 599] width 106 height 26
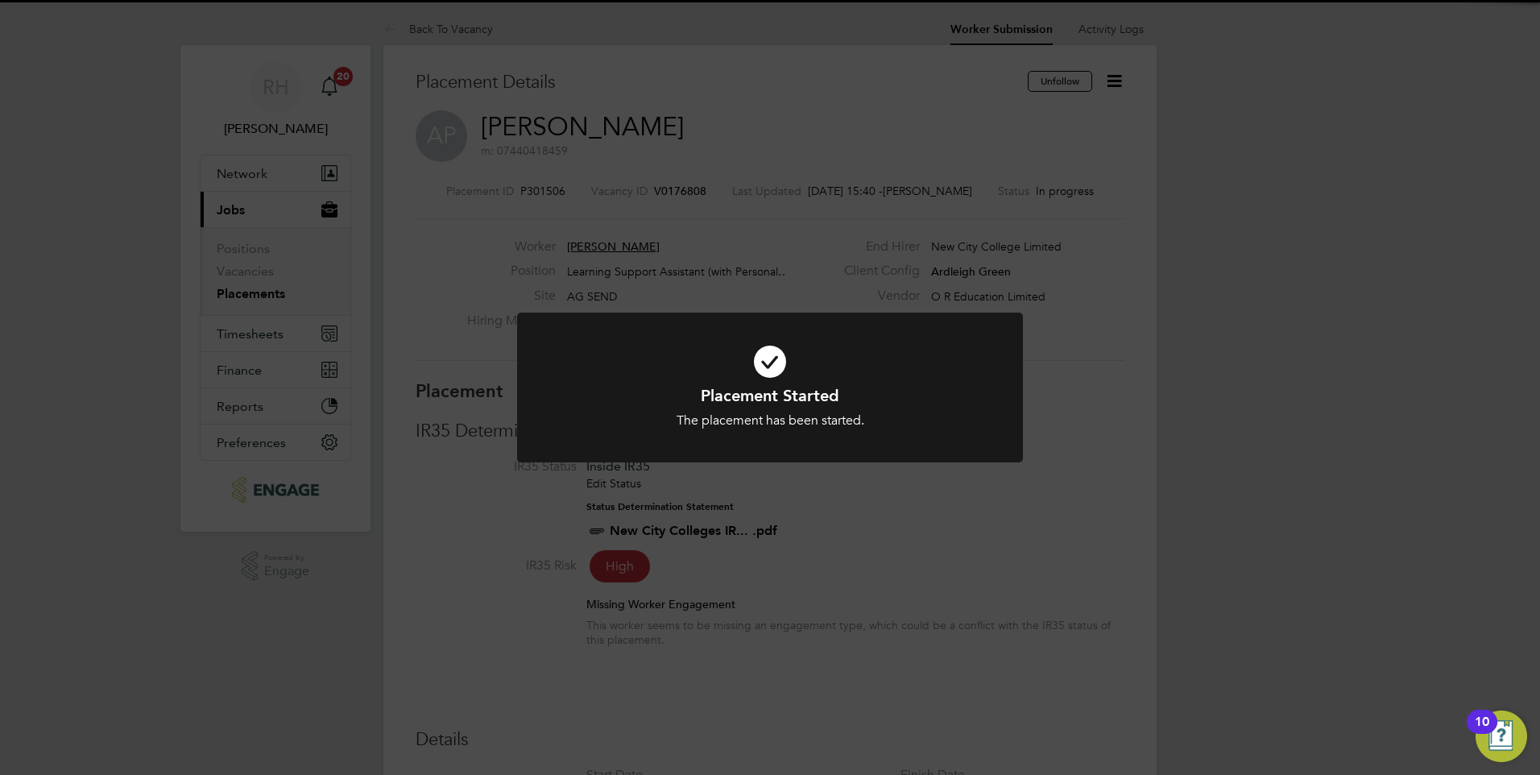
click at [875, 571] on div "Placement Started The placement has been started. Cancel Okay" at bounding box center [770, 387] width 1540 height 775
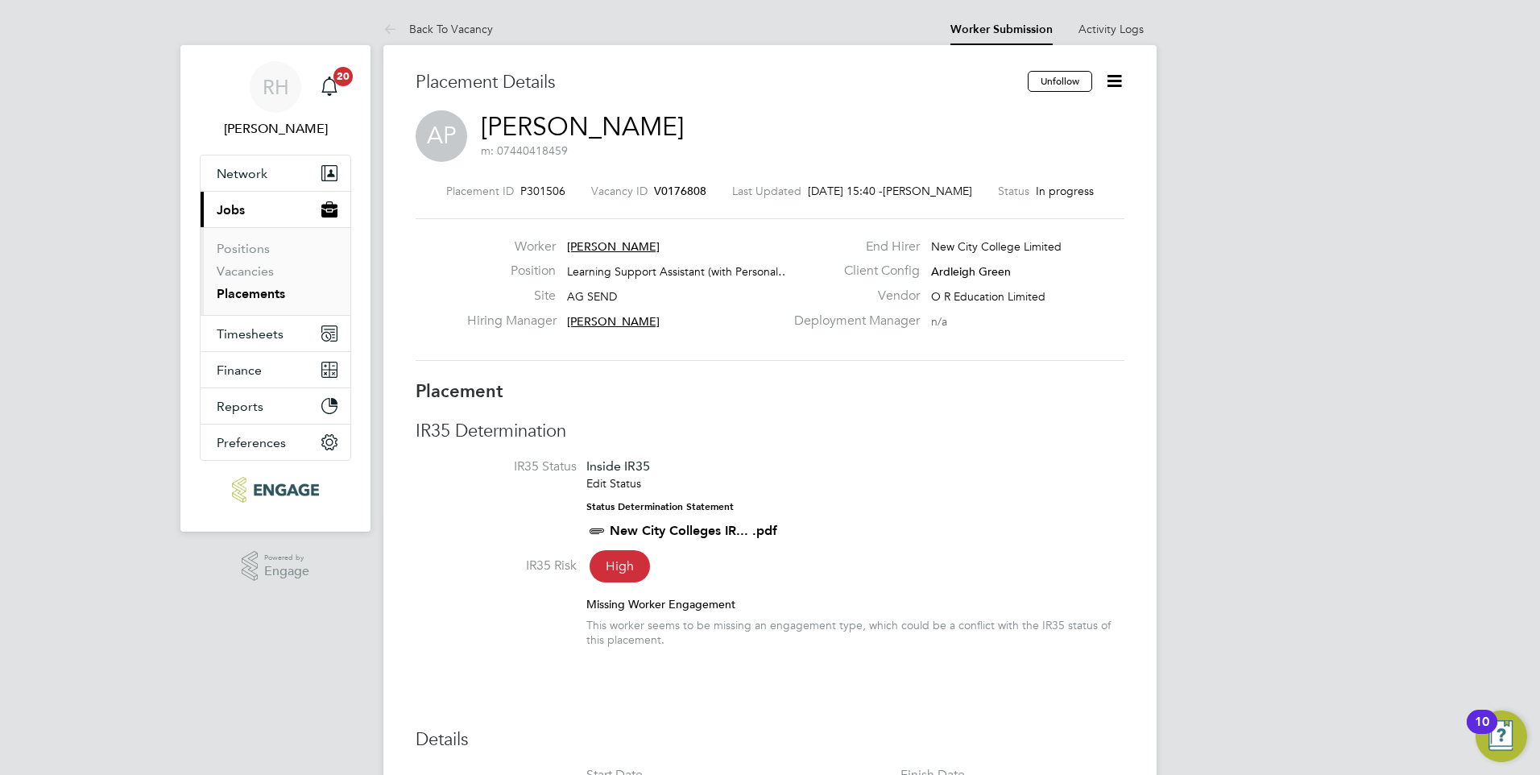
click at [673, 190] on span "V0176808" at bounding box center [680, 191] width 52 height 14
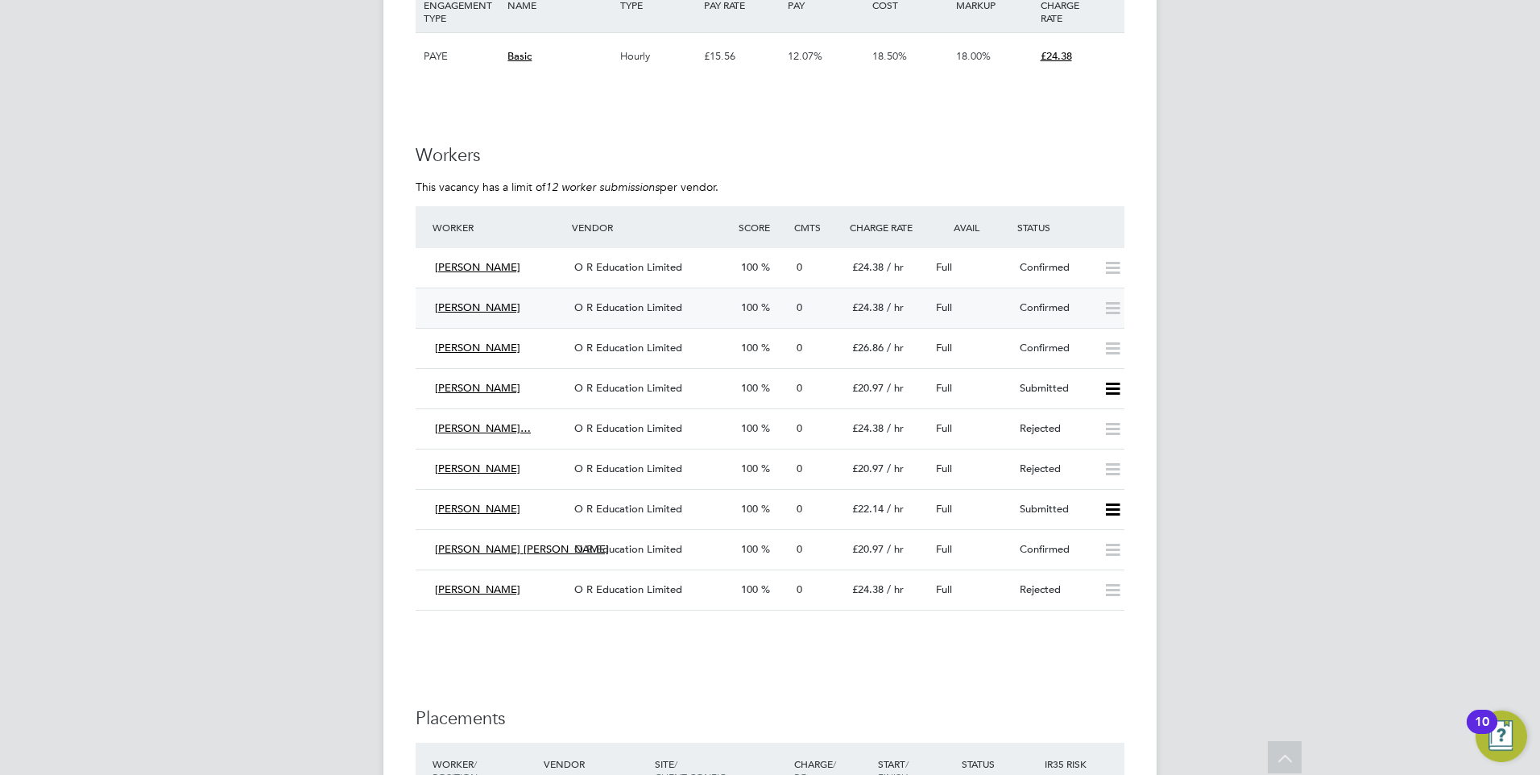
click at [620, 310] on span "O R Education Limited" at bounding box center [628, 307] width 108 height 14
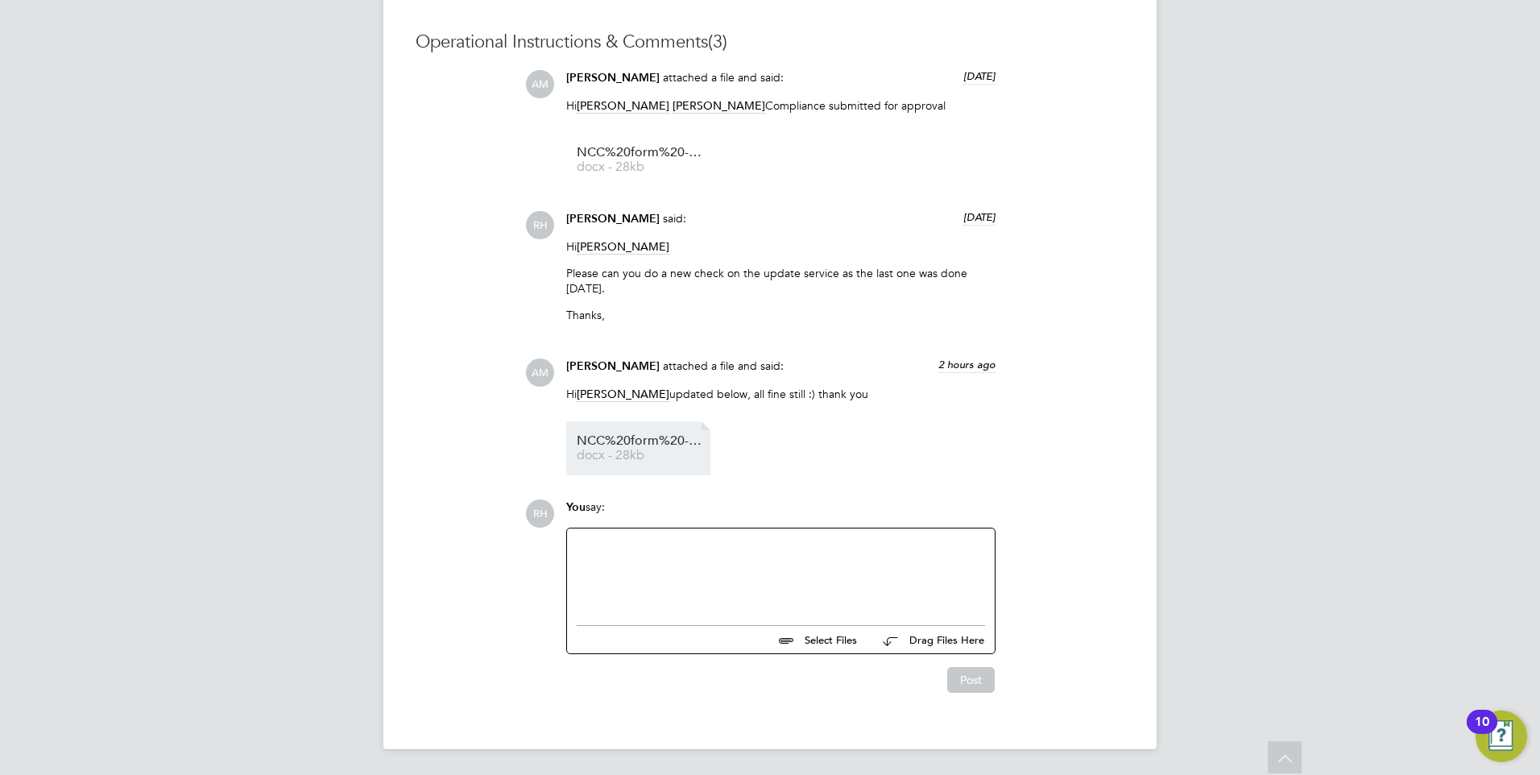
click at [646, 450] on span "docx - 28kb" at bounding box center [641, 455] width 129 height 12
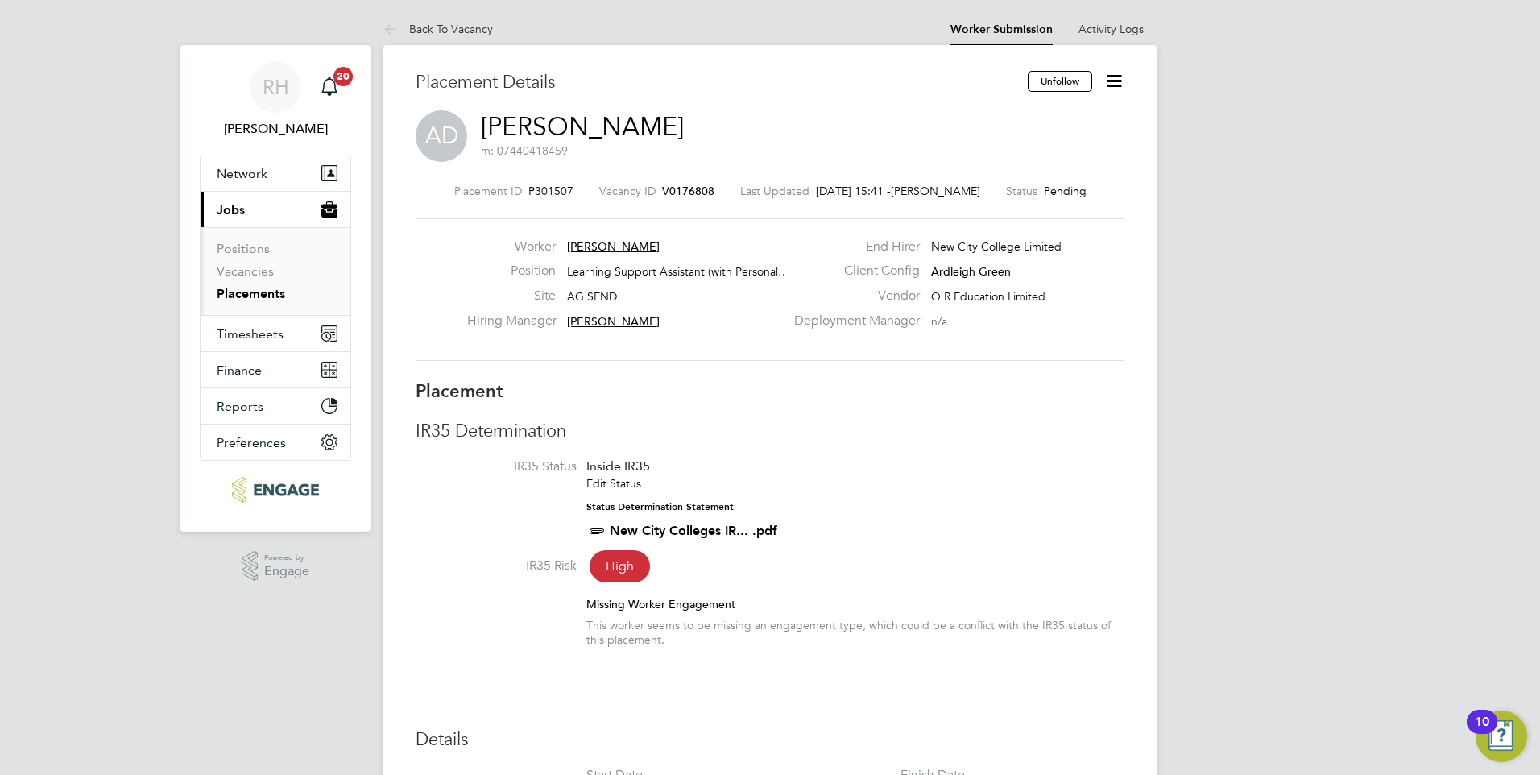
click at [1119, 82] on icon at bounding box center [1114, 81] width 20 height 20
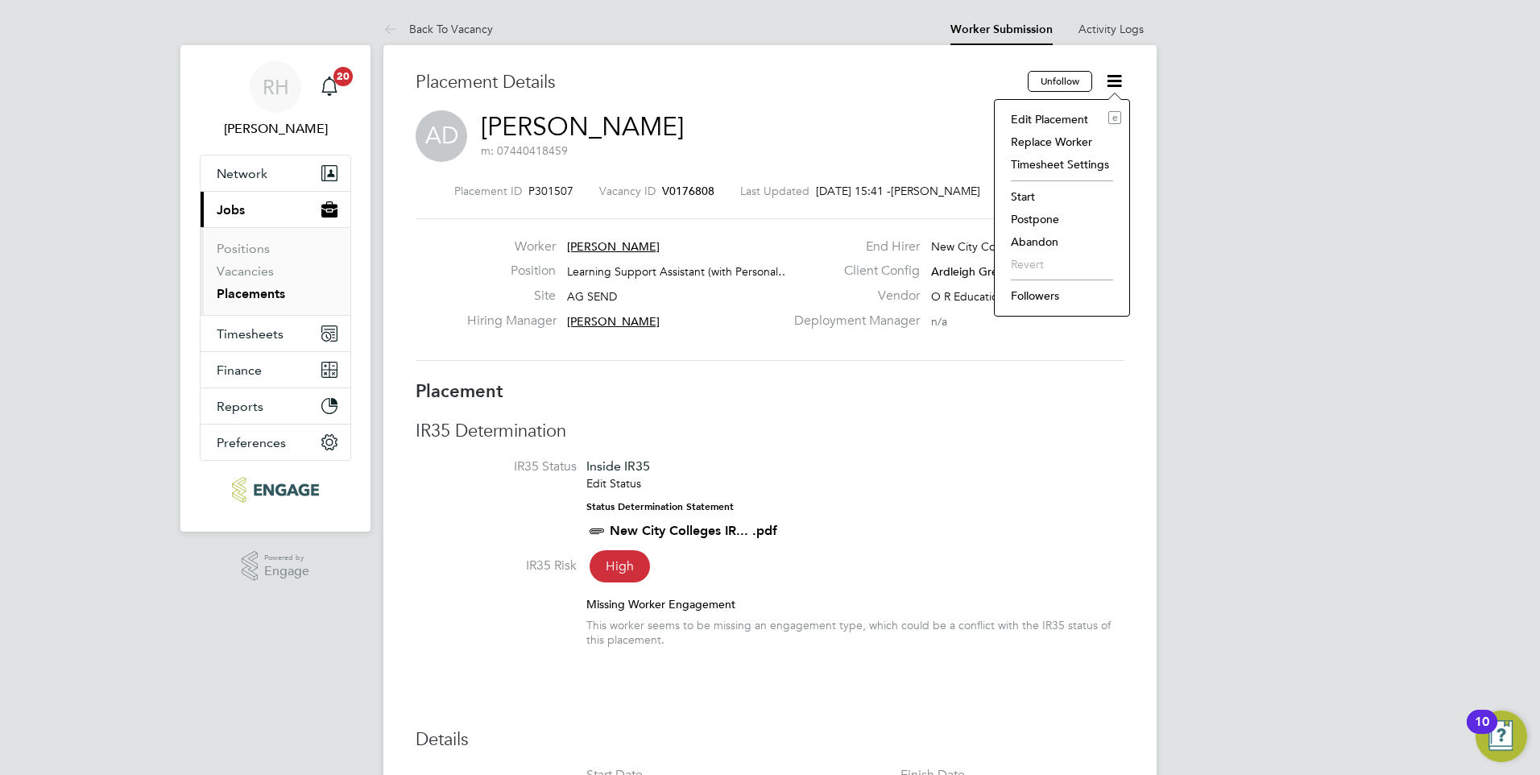
click at [1017, 197] on li "Start" at bounding box center [1062, 196] width 118 height 23
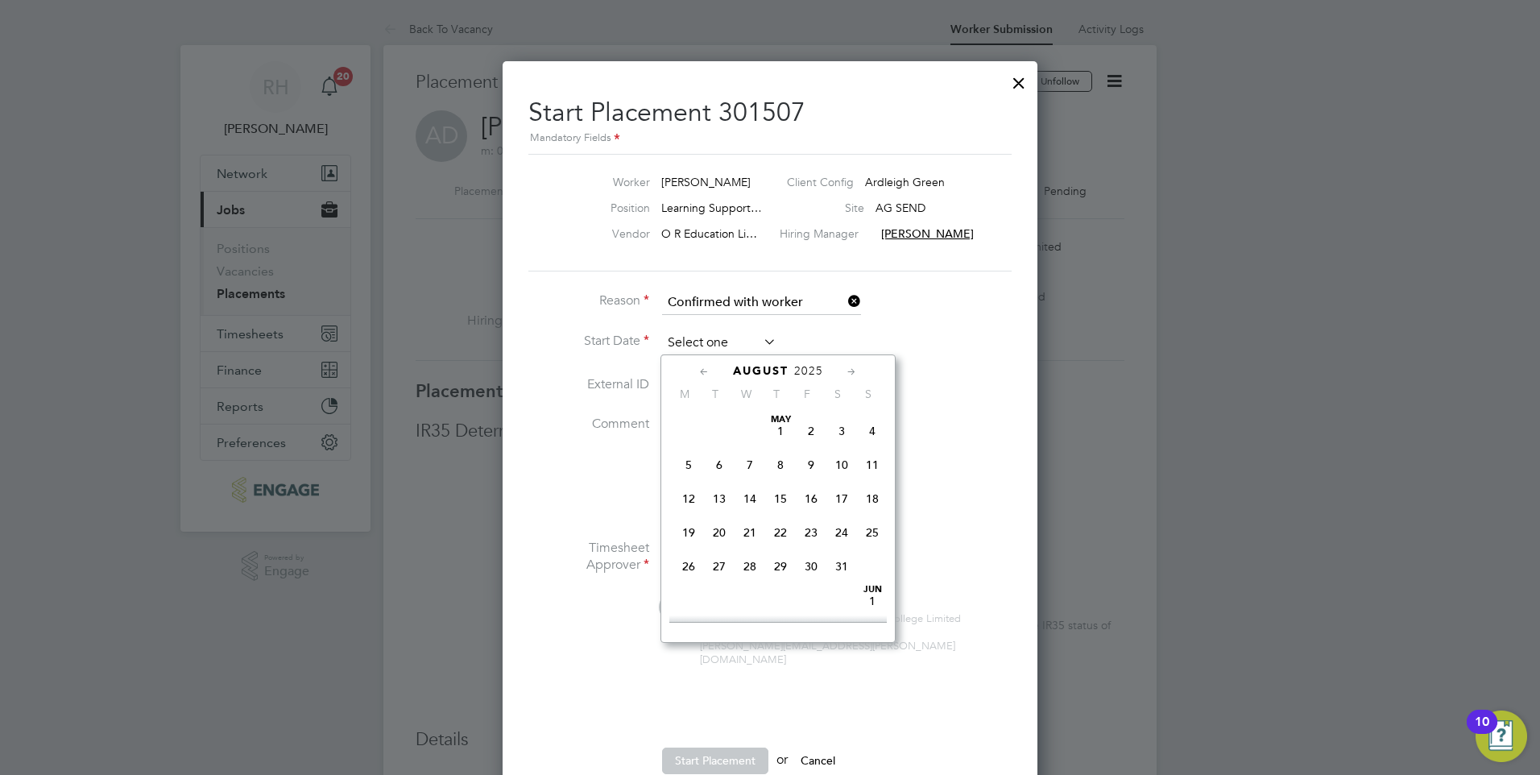
click at [710, 341] on input at bounding box center [719, 343] width 114 height 24
click at [719, 493] on span "26" at bounding box center [719, 482] width 31 height 31
type input "[DATE]"
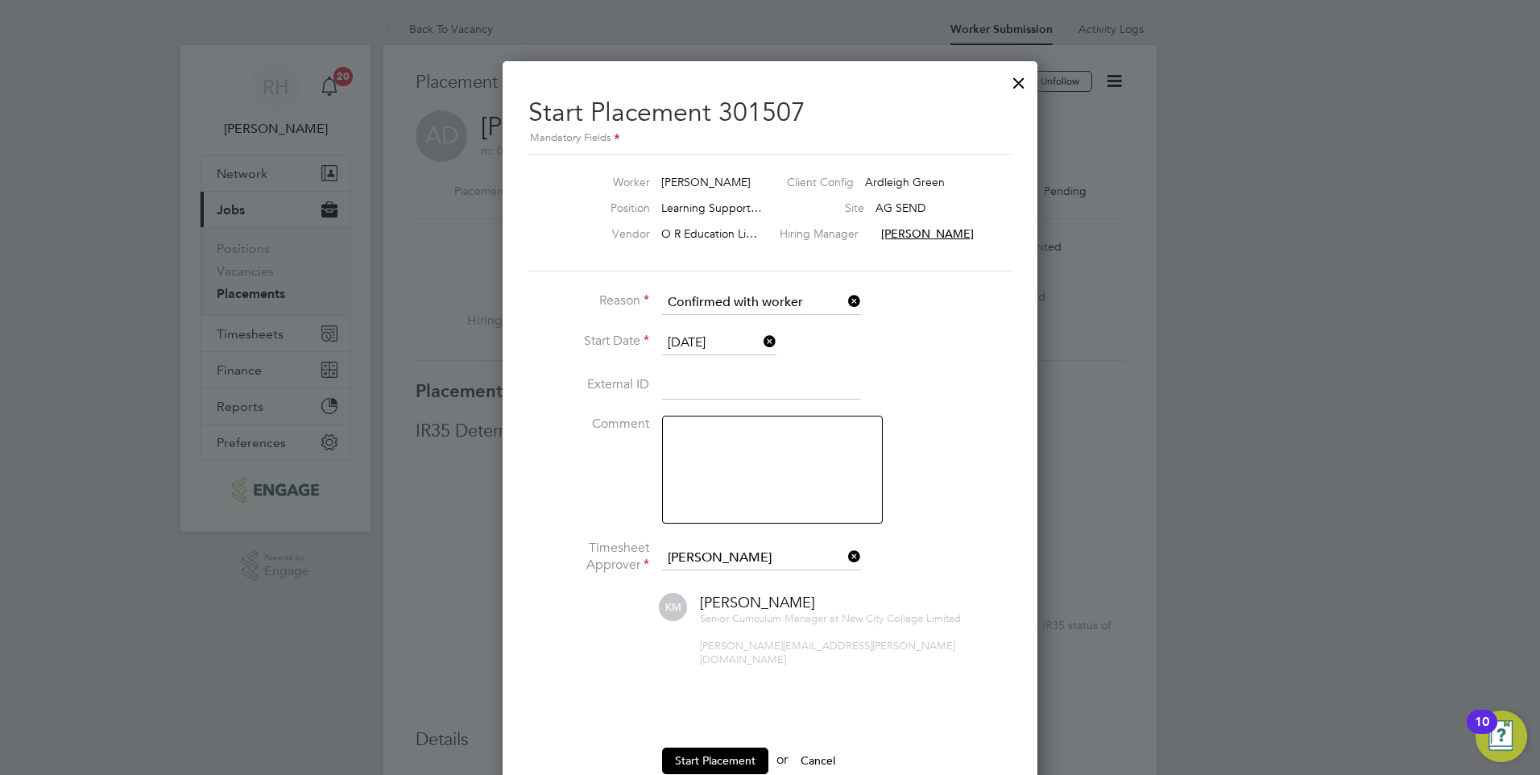
click at [723, 447] on textarea at bounding box center [772, 470] width 221 height 108
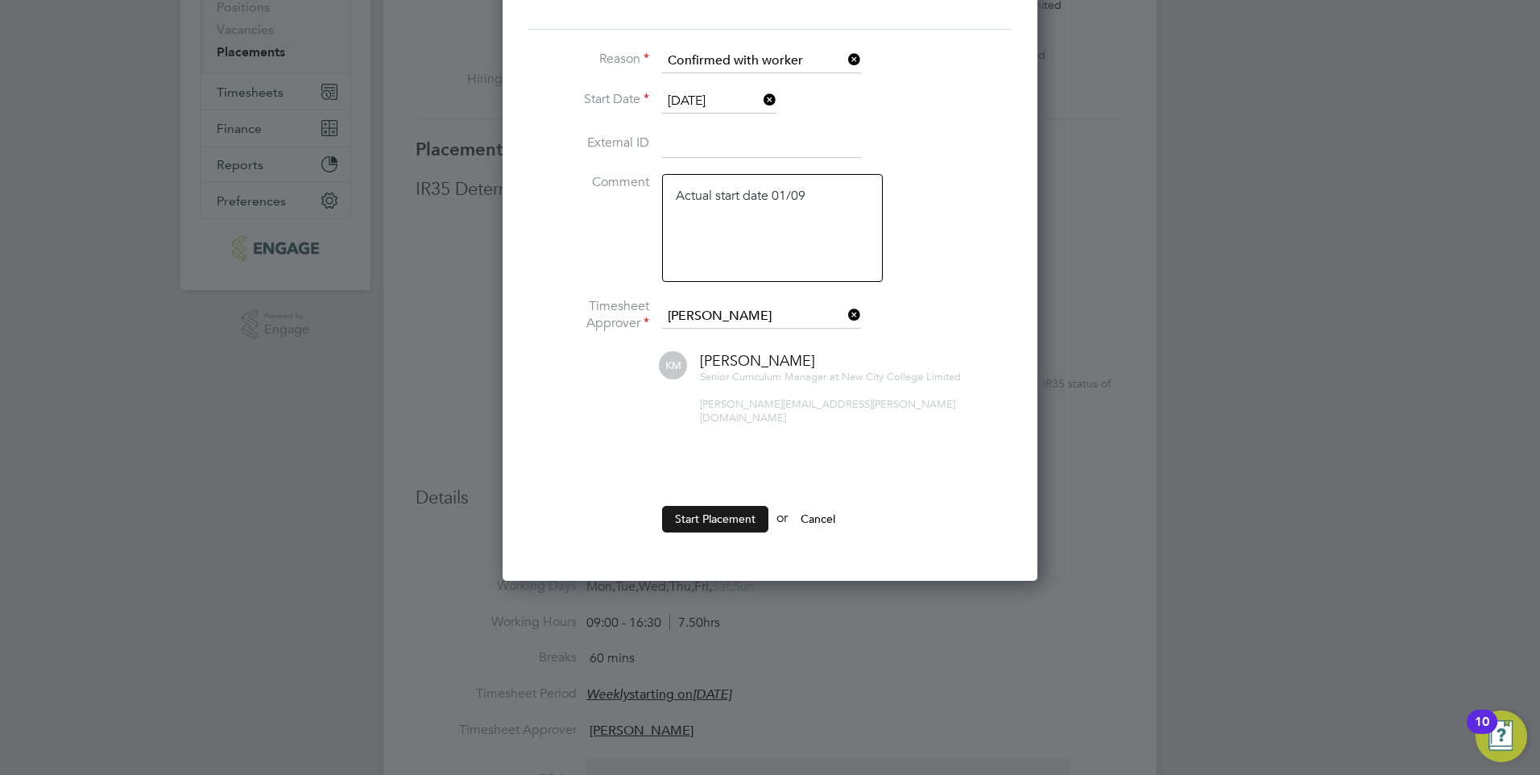
type textarea "Actual start date 01/09"
click at [739, 506] on button "Start Placement" at bounding box center [715, 519] width 106 height 26
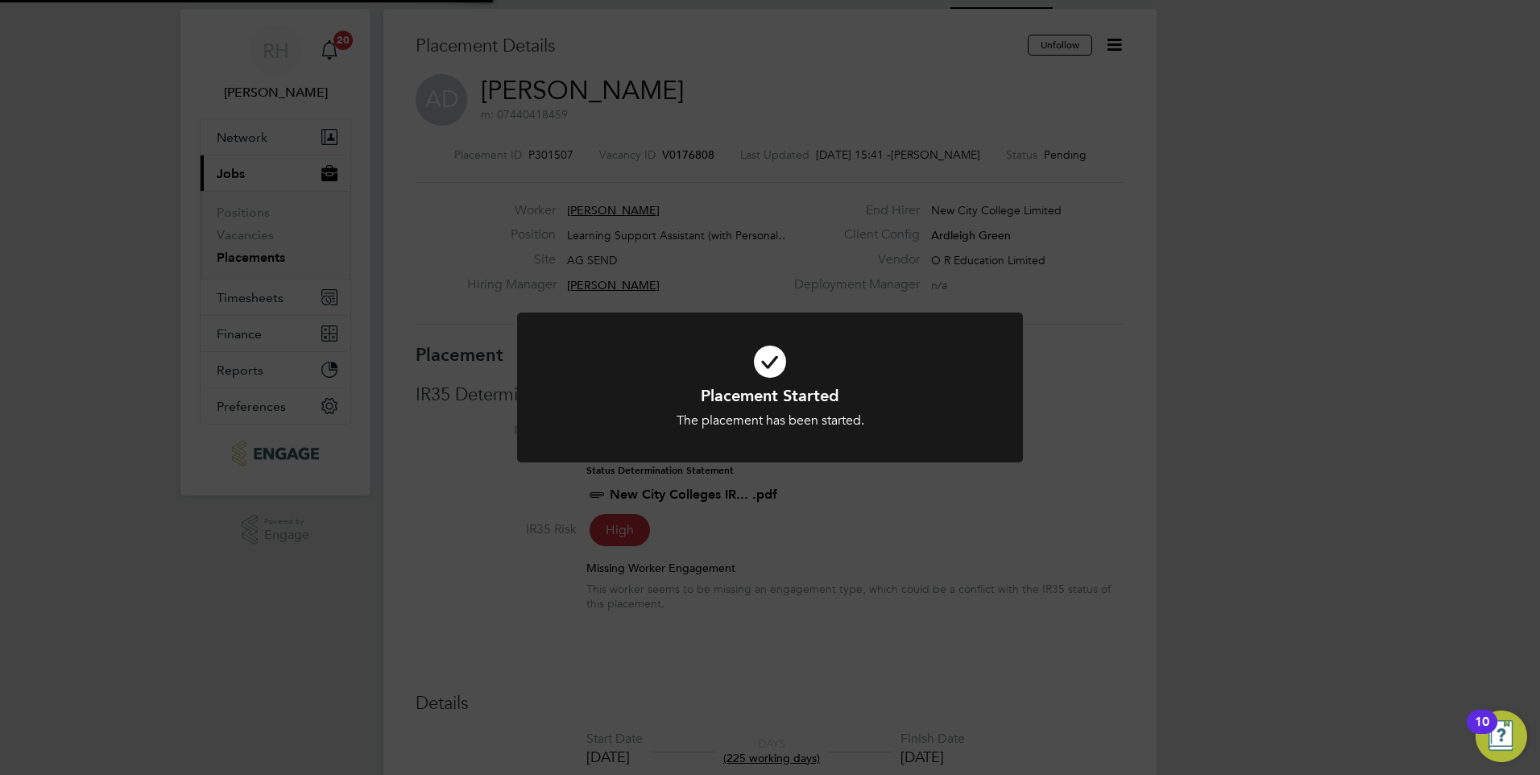
click at [909, 654] on div "Placement Started The placement has been started. Cancel Okay" at bounding box center [770, 387] width 1540 height 775
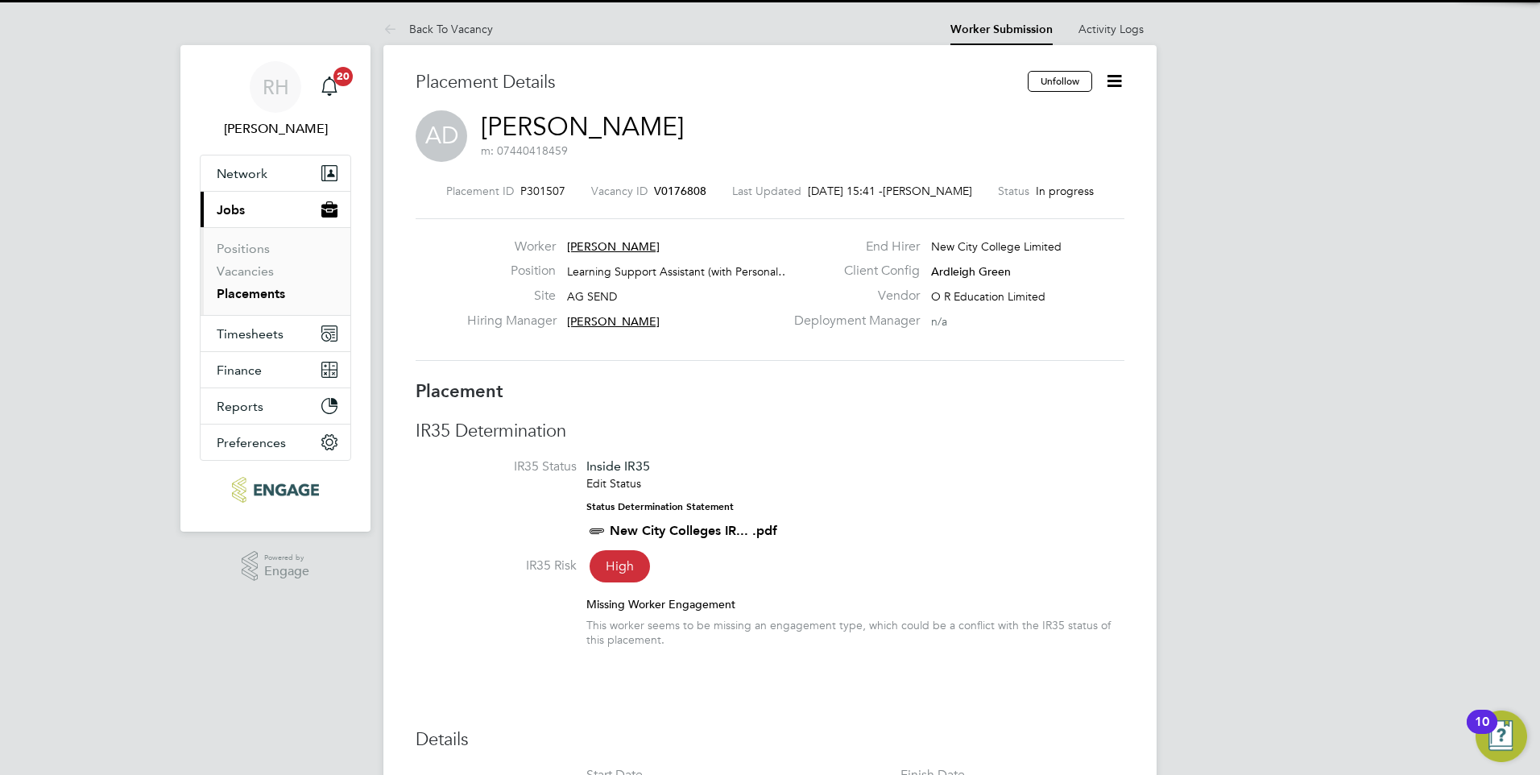
click at [671, 192] on span "V0176808" at bounding box center [680, 191] width 52 height 14
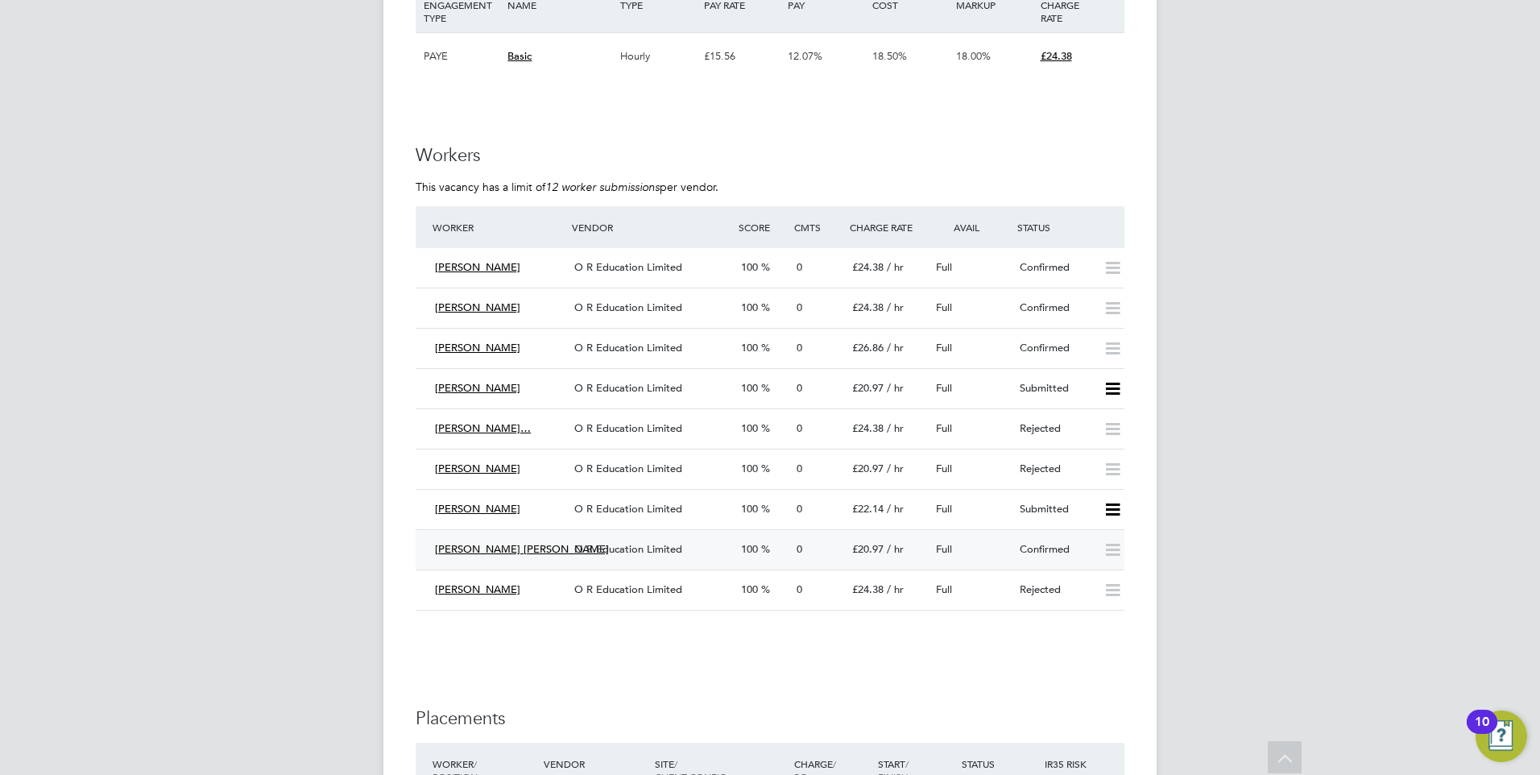
click at [536, 543] on div "[PERSON_NAME] [PERSON_NAME]" at bounding box center [498, 549] width 139 height 27
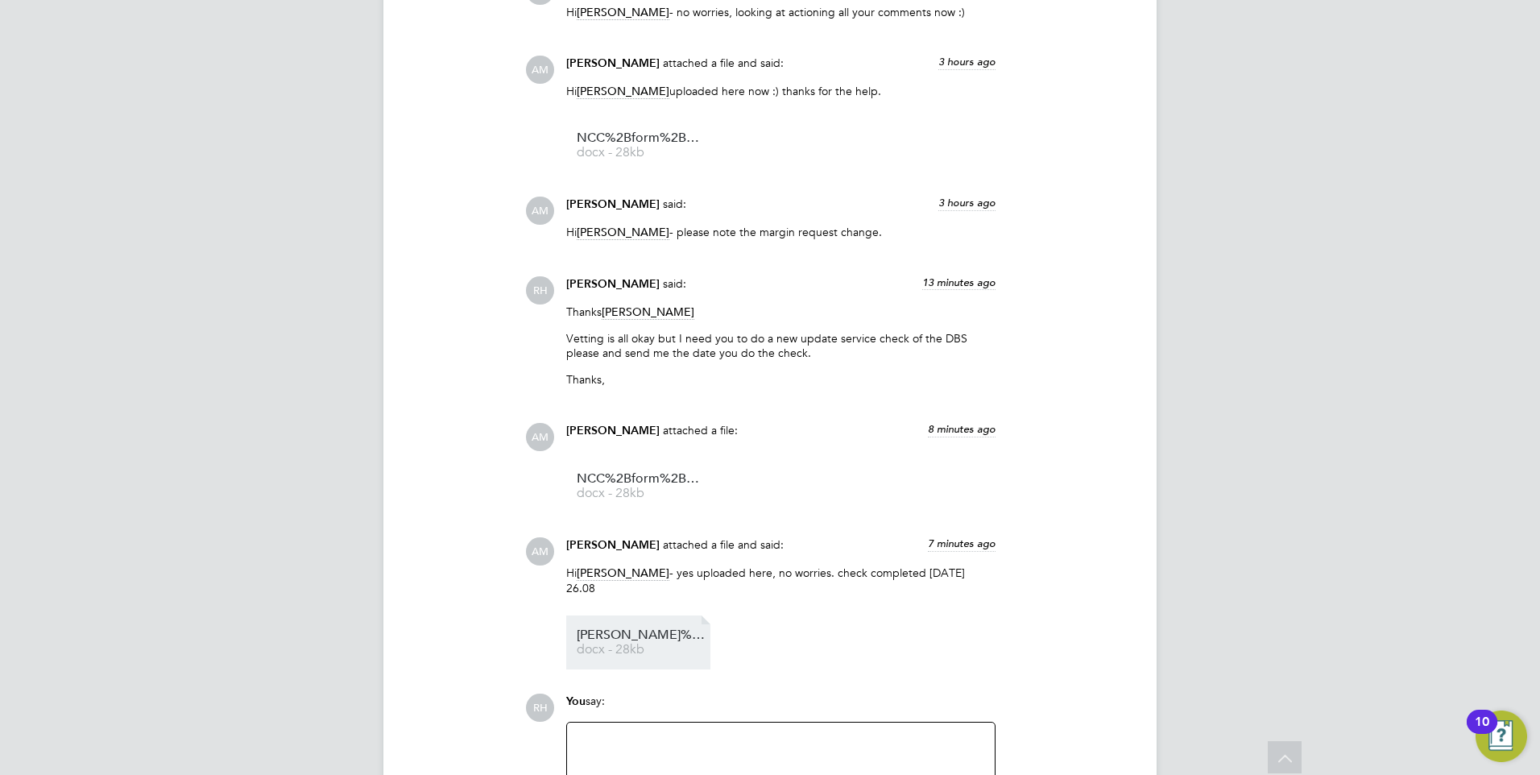
click at [627, 629] on span "REEMA%20UPDATED%20" at bounding box center [641, 635] width 129 height 12
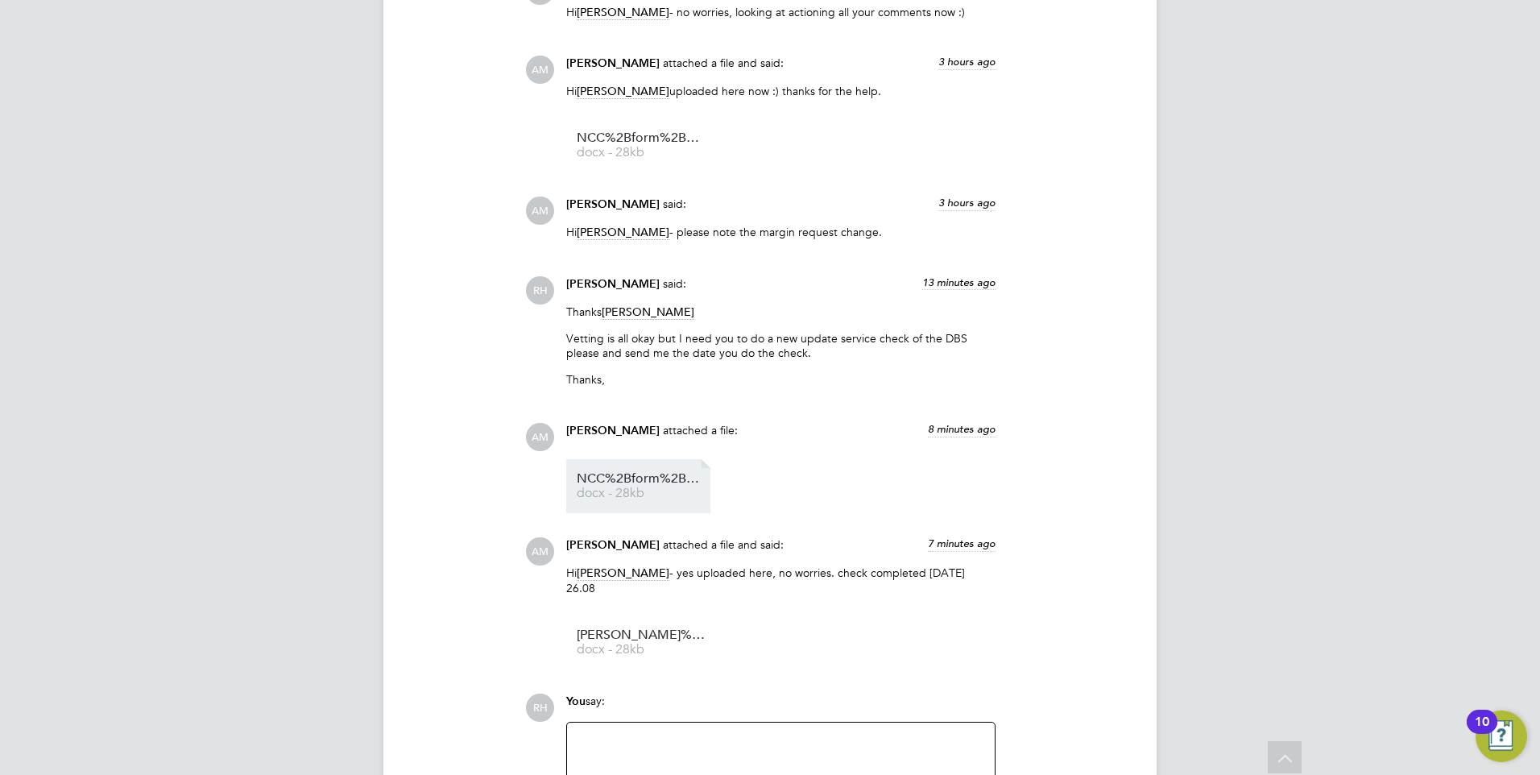
click at [629, 486] on link "NCC%2Bform%2BReema%2BDave%2B docx - 28kb" at bounding box center [641, 486] width 129 height 27
click at [659, 734] on div at bounding box center [781, 766] width 408 height 69
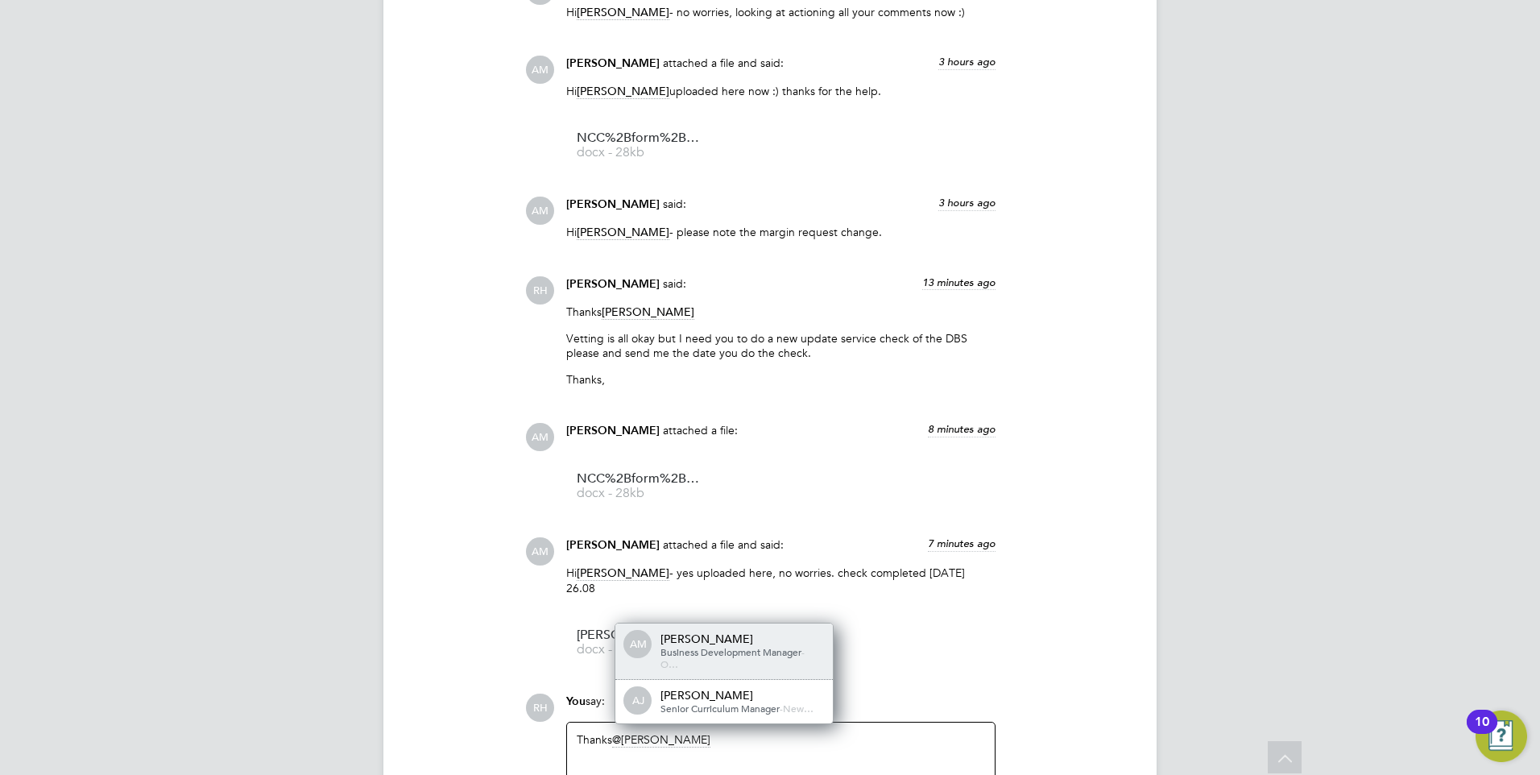
click at [735, 645] on span "Business Development Manager" at bounding box center [730, 651] width 141 height 13
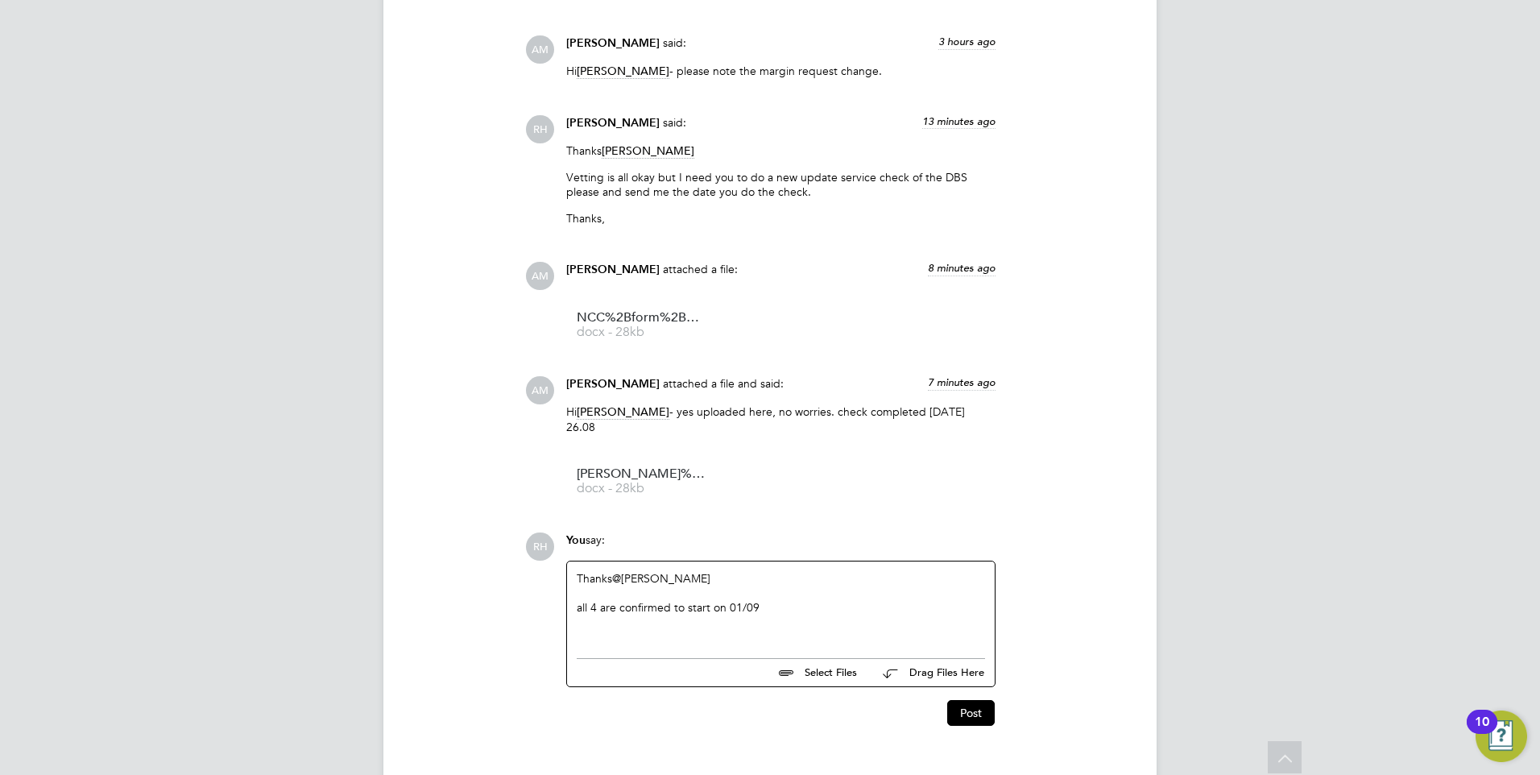
click at [579, 600] on div "all 4 are confirmed to start on 01/09" at bounding box center [781, 607] width 408 height 14
click at [958, 700] on button "Post" at bounding box center [971, 713] width 48 height 26
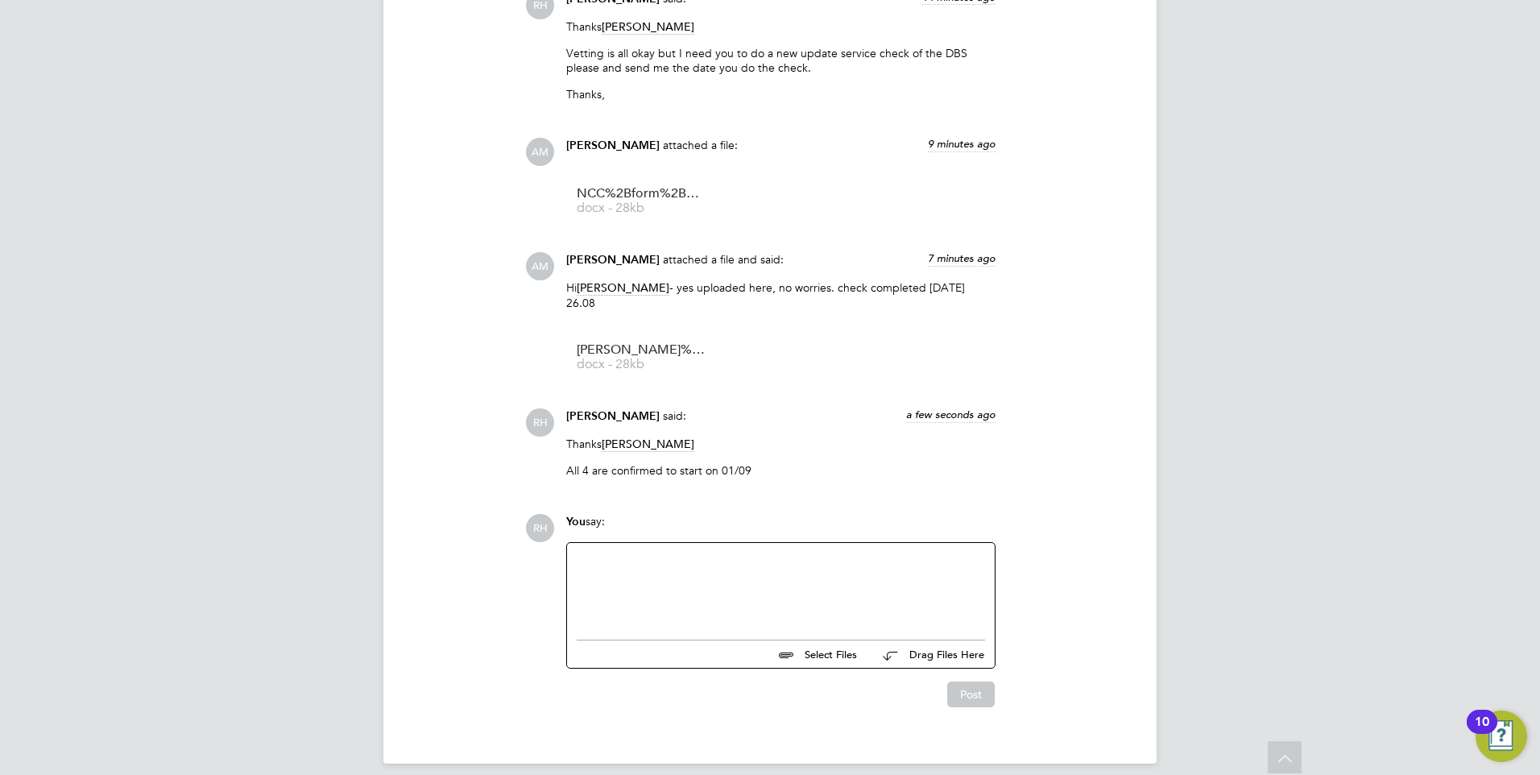
click at [738, 594] on div at bounding box center [781, 587] width 408 height 69
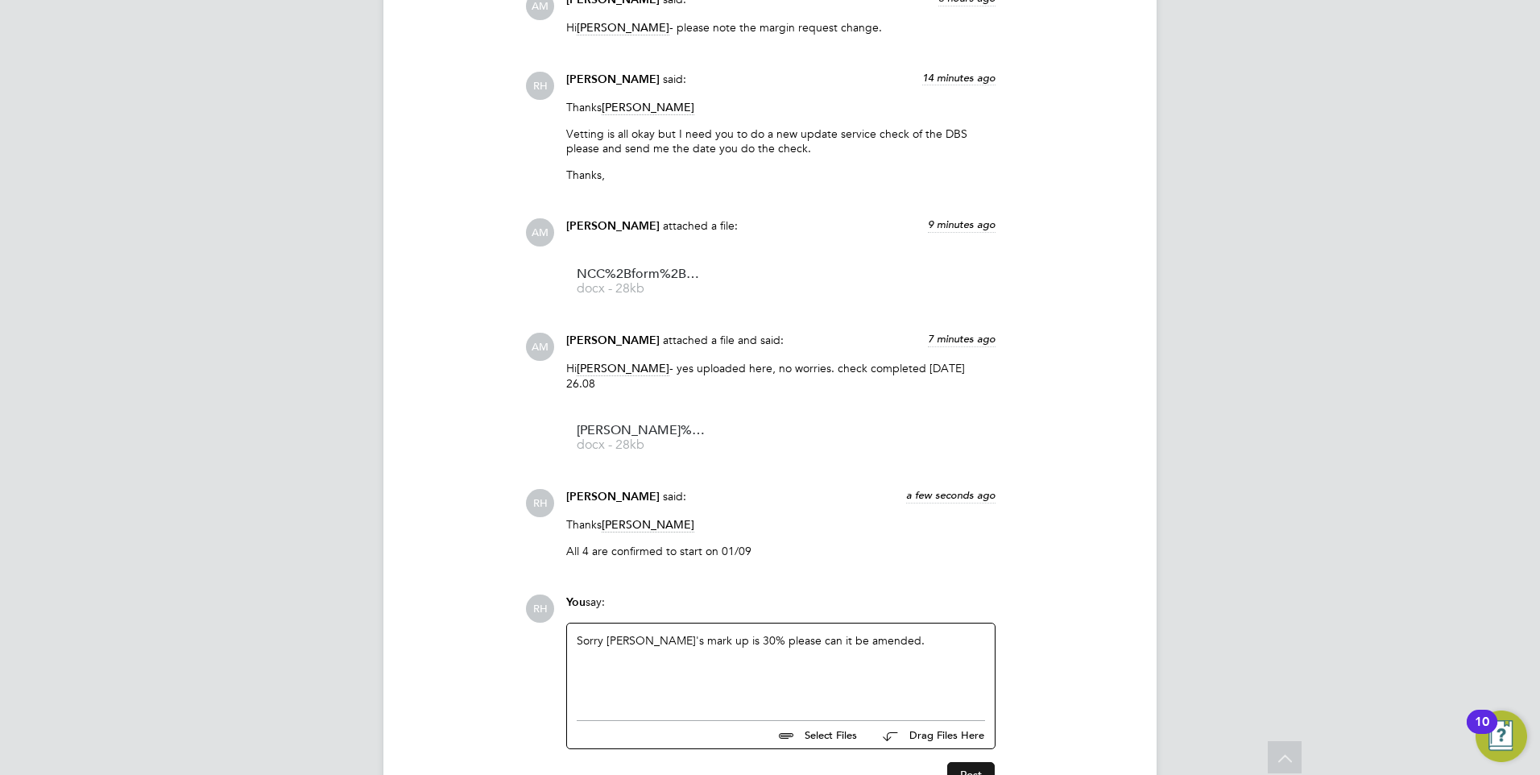
click at [958, 762] on button "Post" at bounding box center [971, 775] width 48 height 26
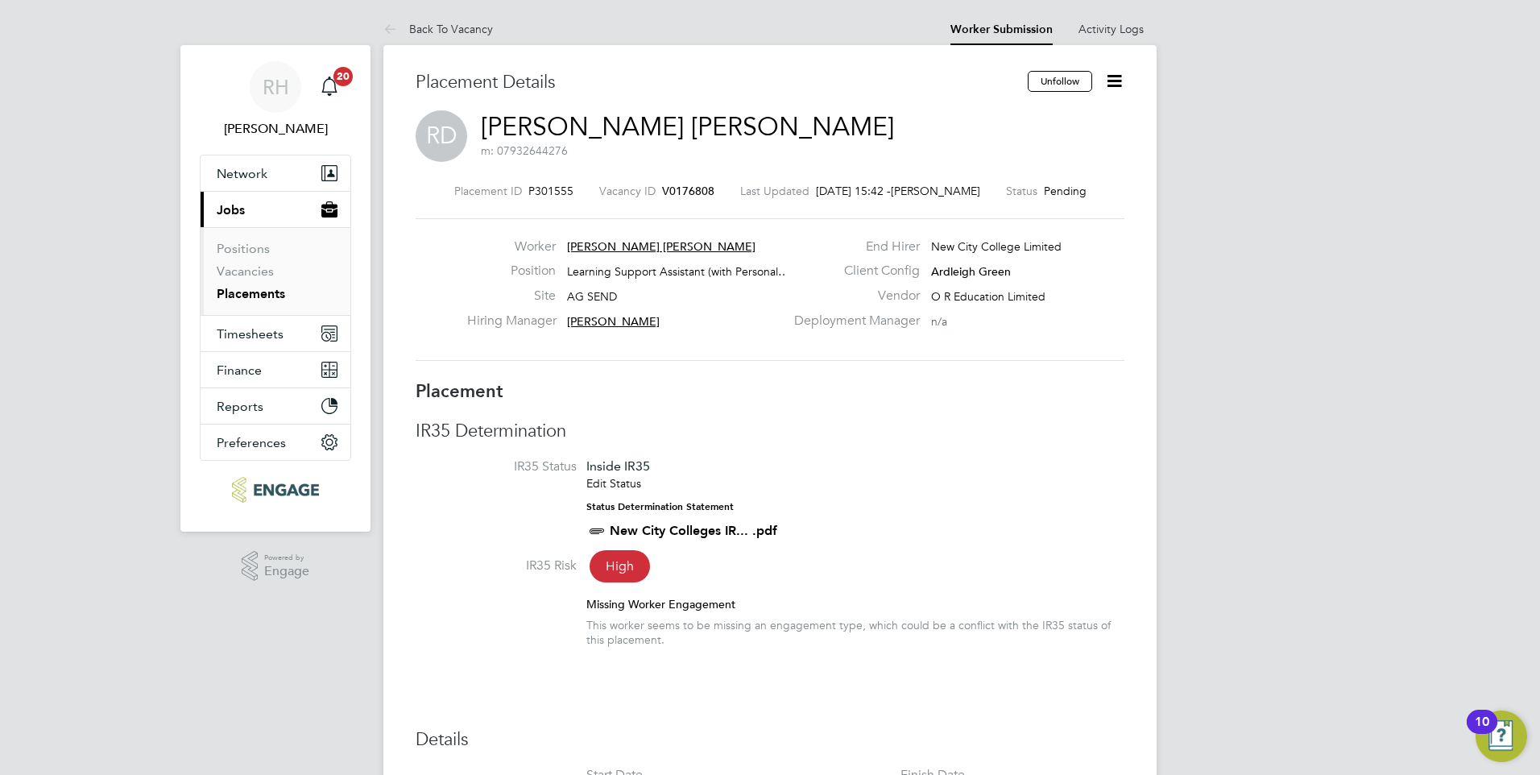
click at [673, 191] on span "V0176808" at bounding box center [688, 191] width 52 height 14
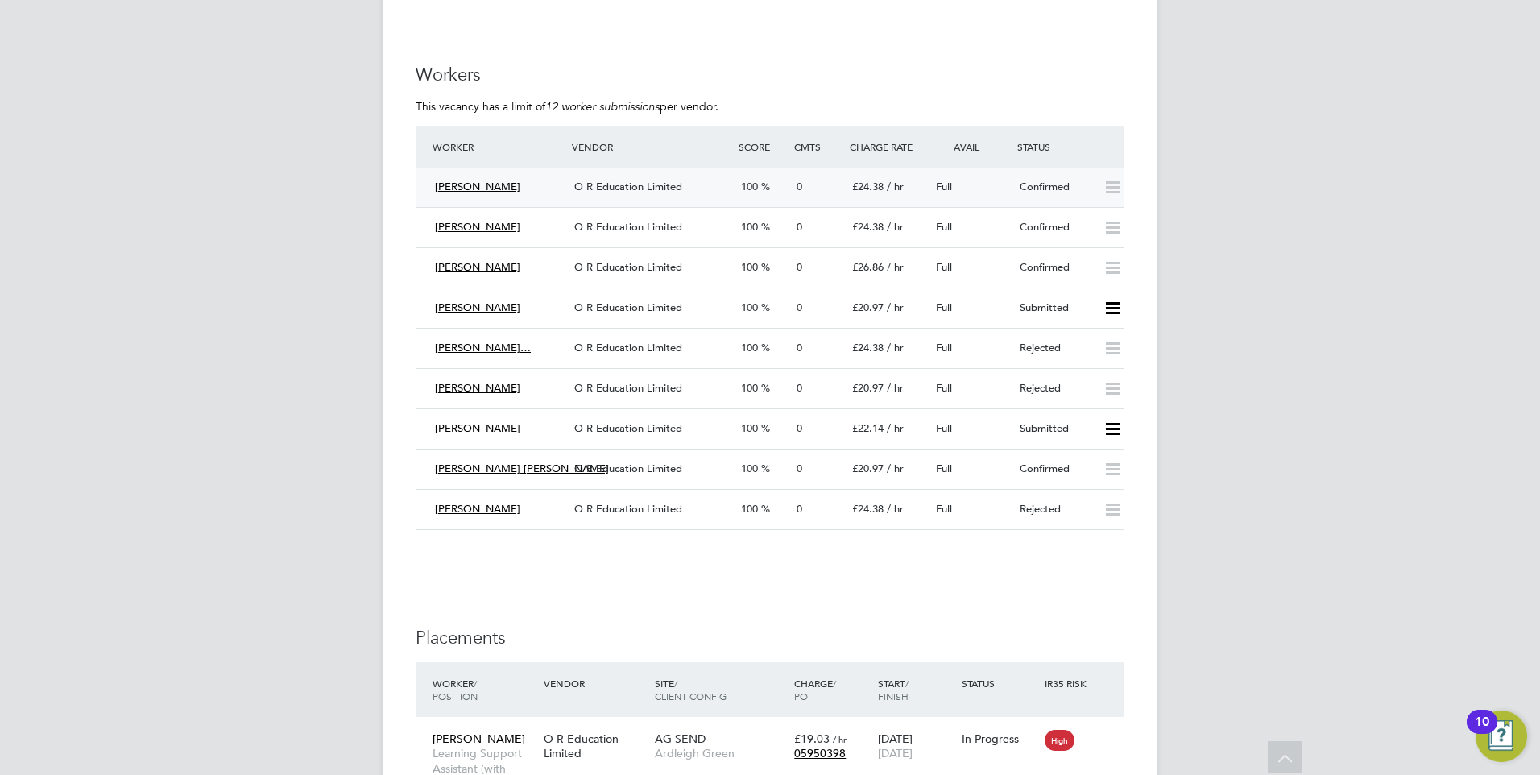
click at [546, 197] on div "[PERSON_NAME]" at bounding box center [498, 187] width 139 height 27
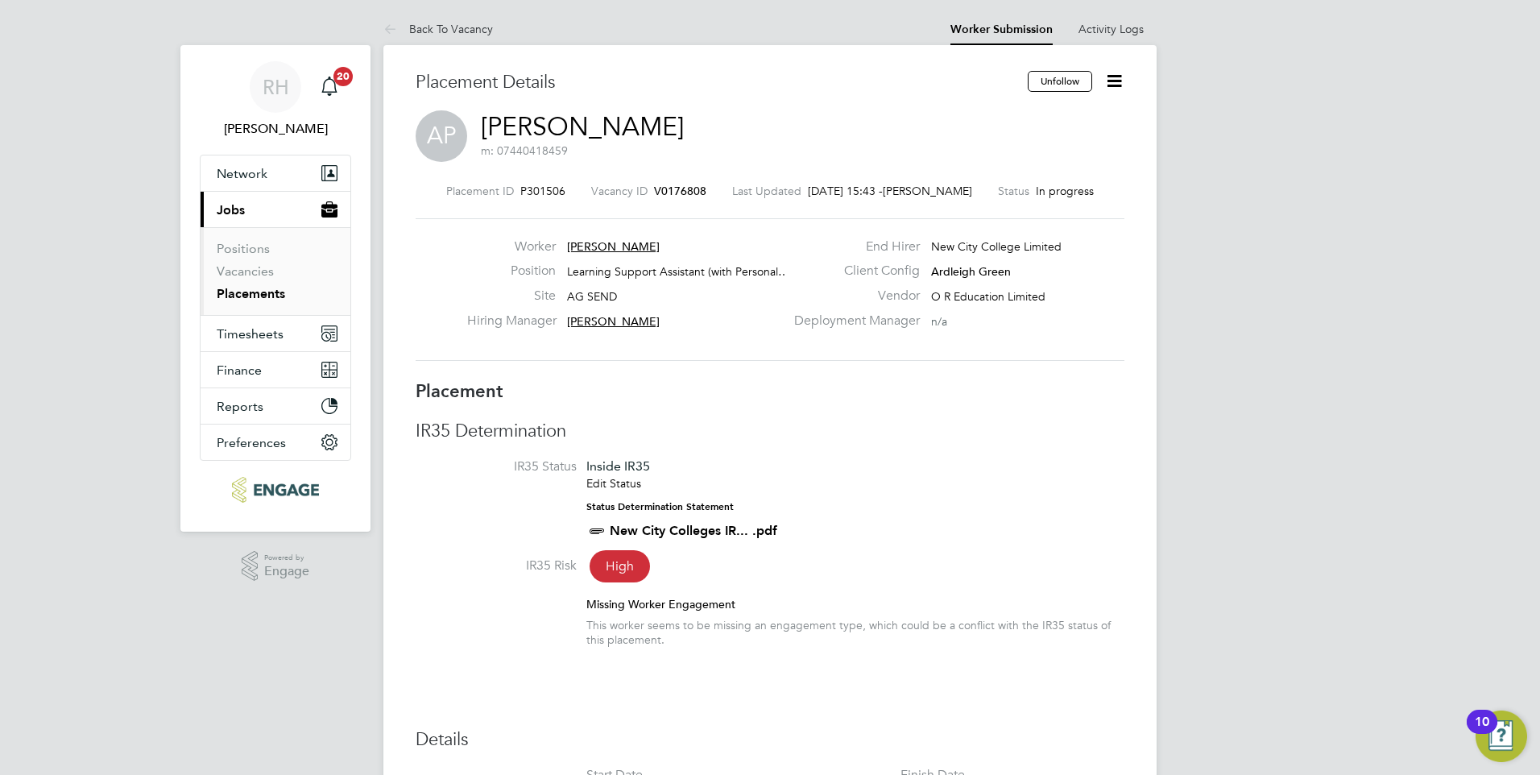
click at [667, 190] on span "V0176808" at bounding box center [680, 191] width 52 height 14
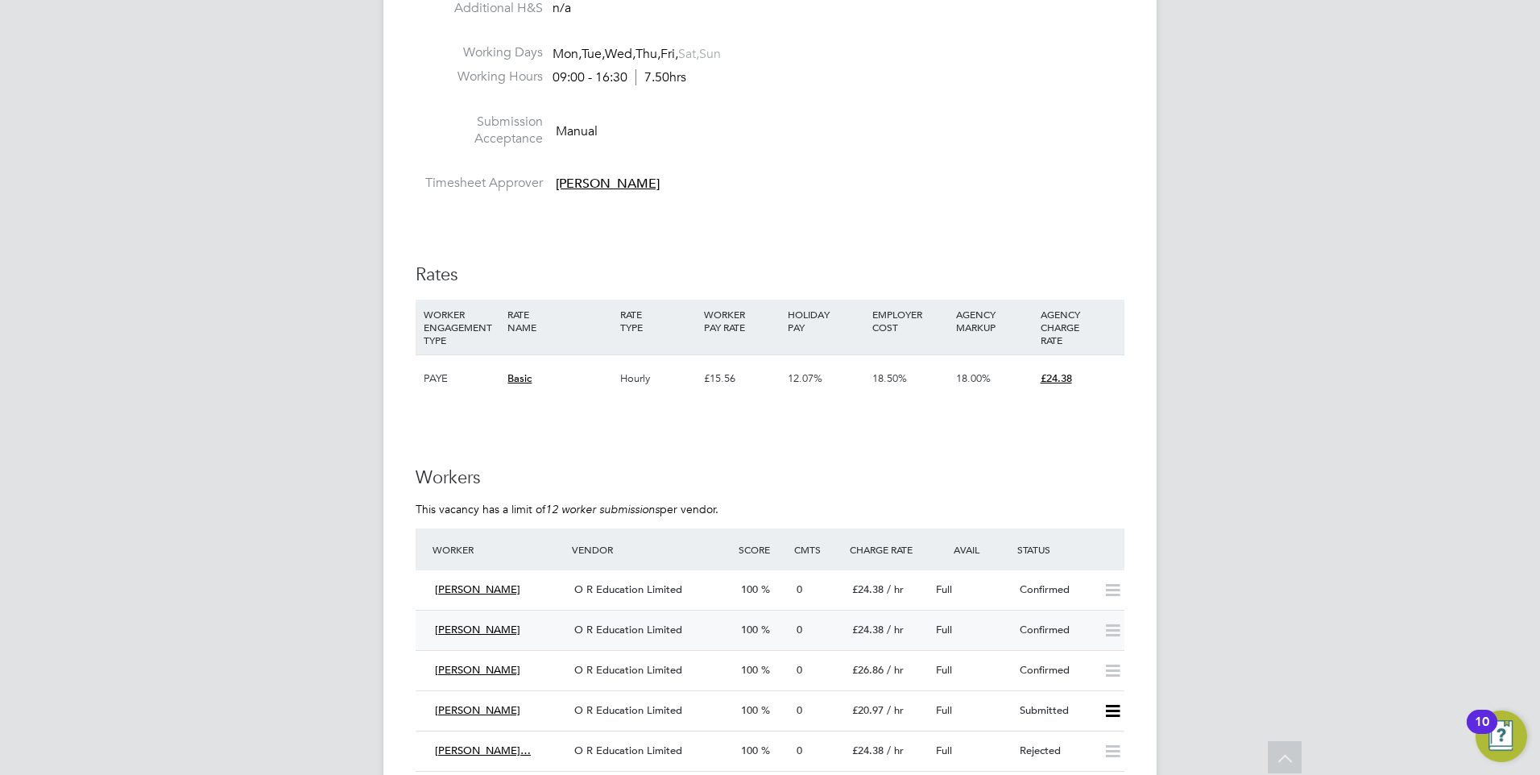
click at [621, 626] on span "O R Education Limited" at bounding box center [628, 630] width 108 height 14
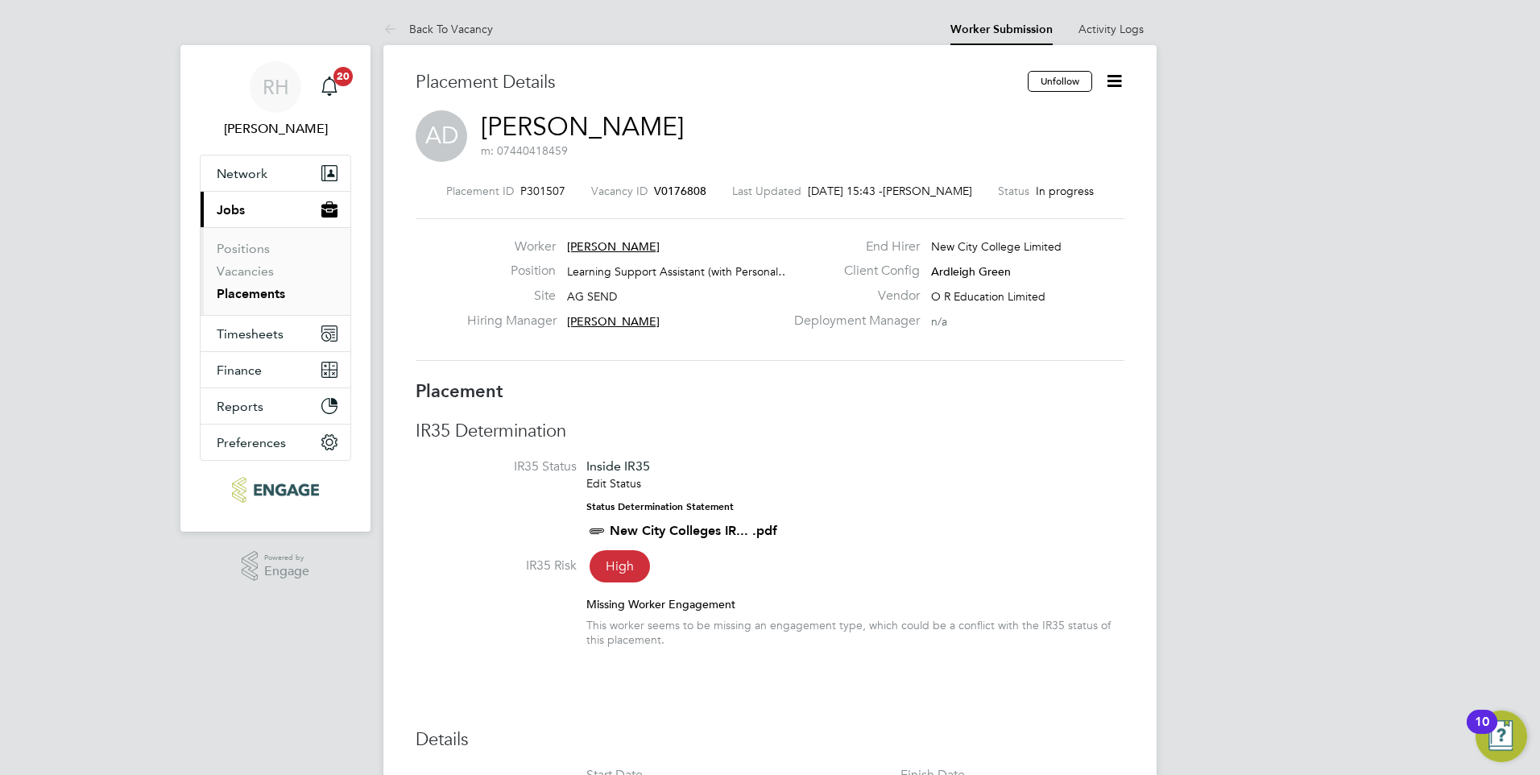
click at [664, 188] on span "V0176808" at bounding box center [680, 191] width 52 height 14
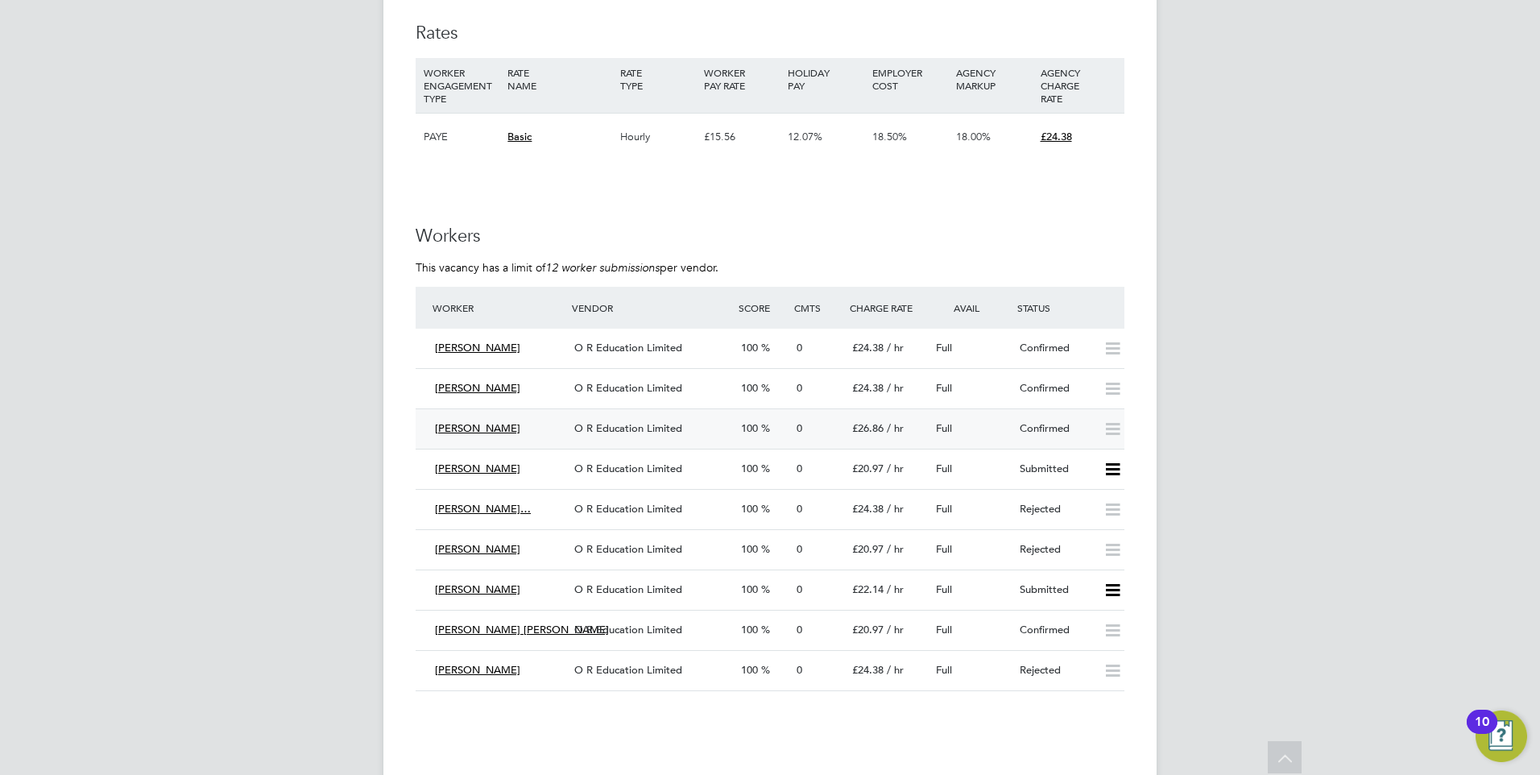
click at [671, 429] on span "O R Education Limited" at bounding box center [628, 428] width 108 height 14
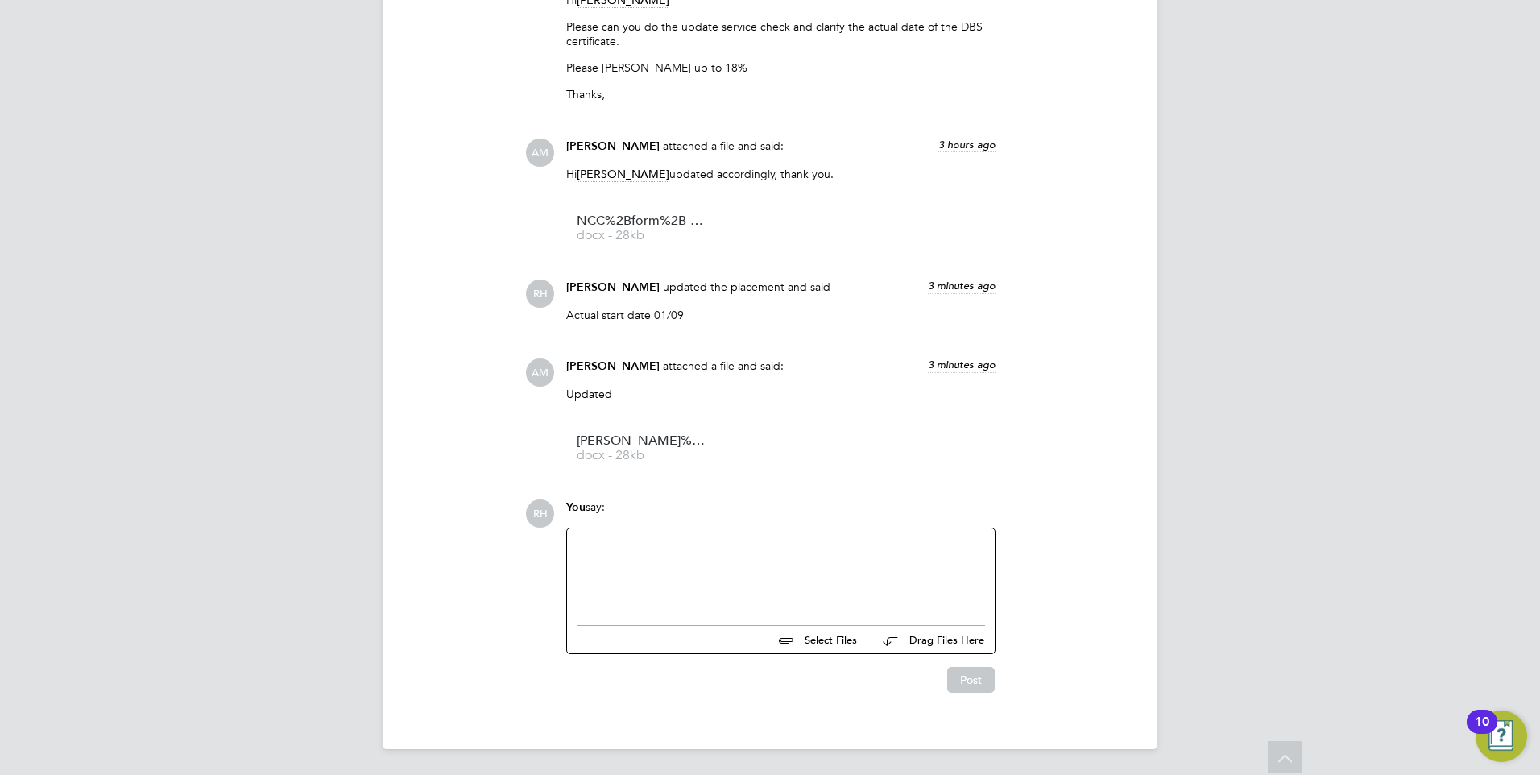
click at [702, 563] on div at bounding box center [781, 572] width 408 height 69
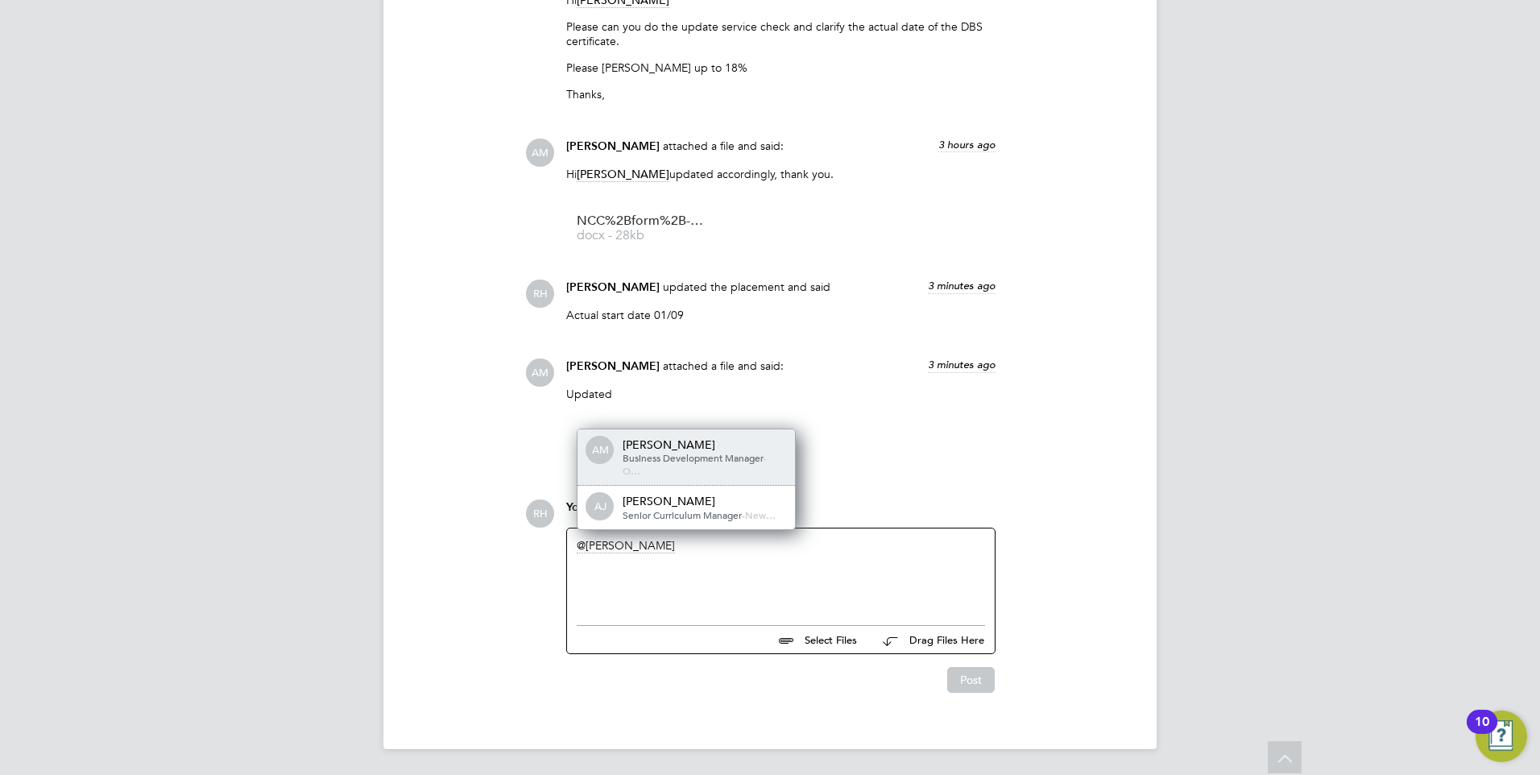
click at [688, 462] on span "Business Development Manager" at bounding box center [693, 457] width 141 height 13
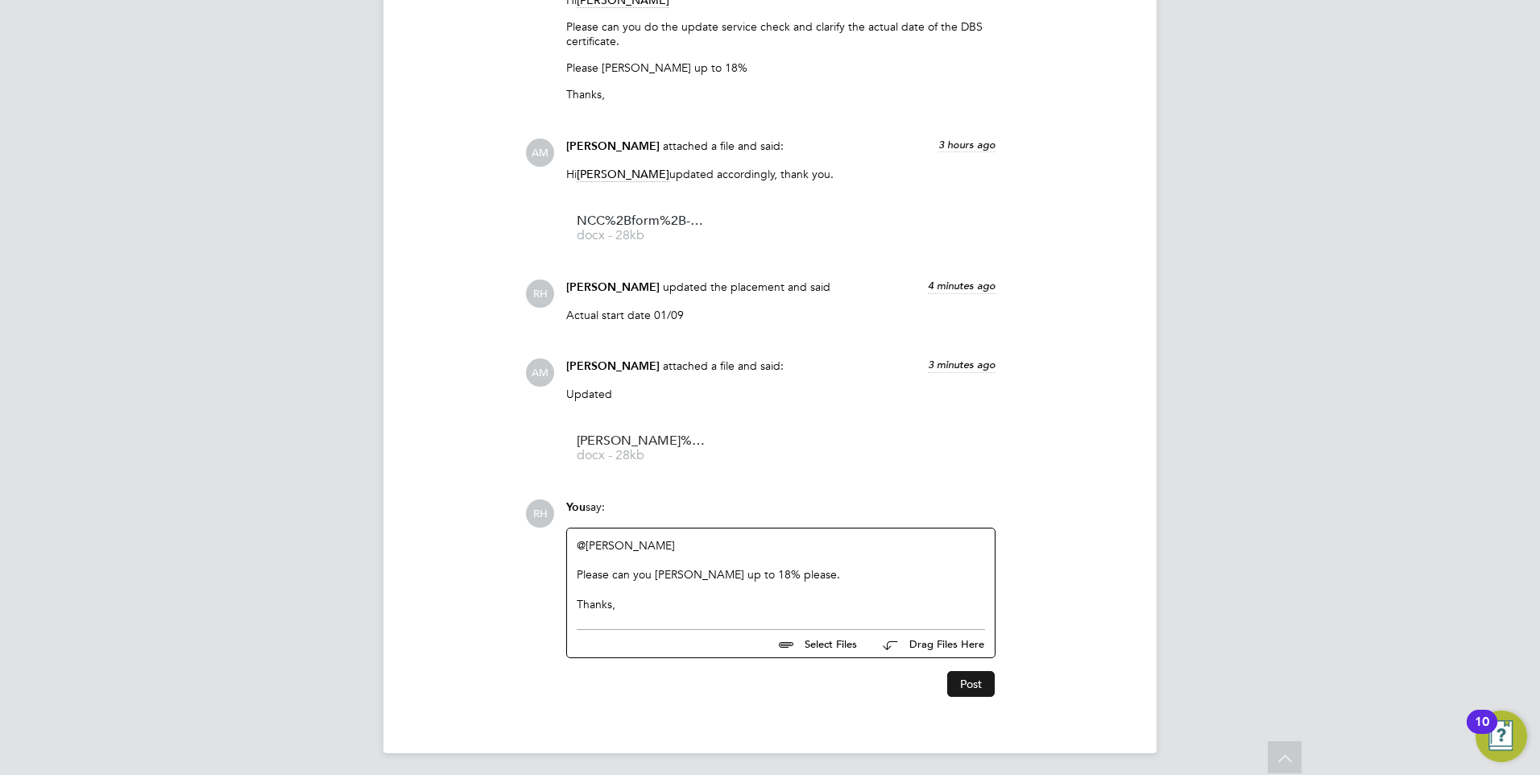
click at [970, 677] on button "Post" at bounding box center [971, 684] width 48 height 26
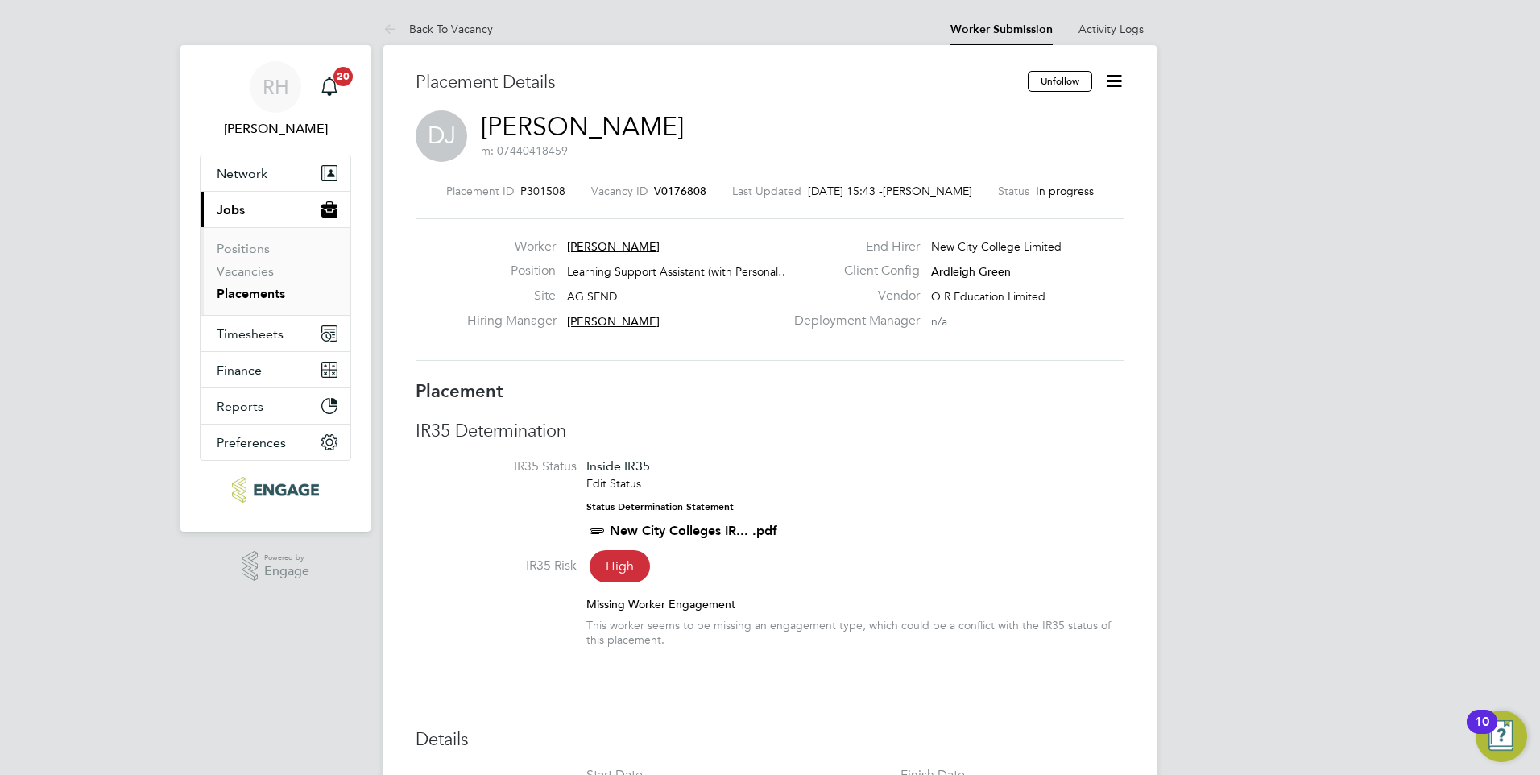
click at [684, 196] on span "V0176808" at bounding box center [680, 191] width 52 height 14
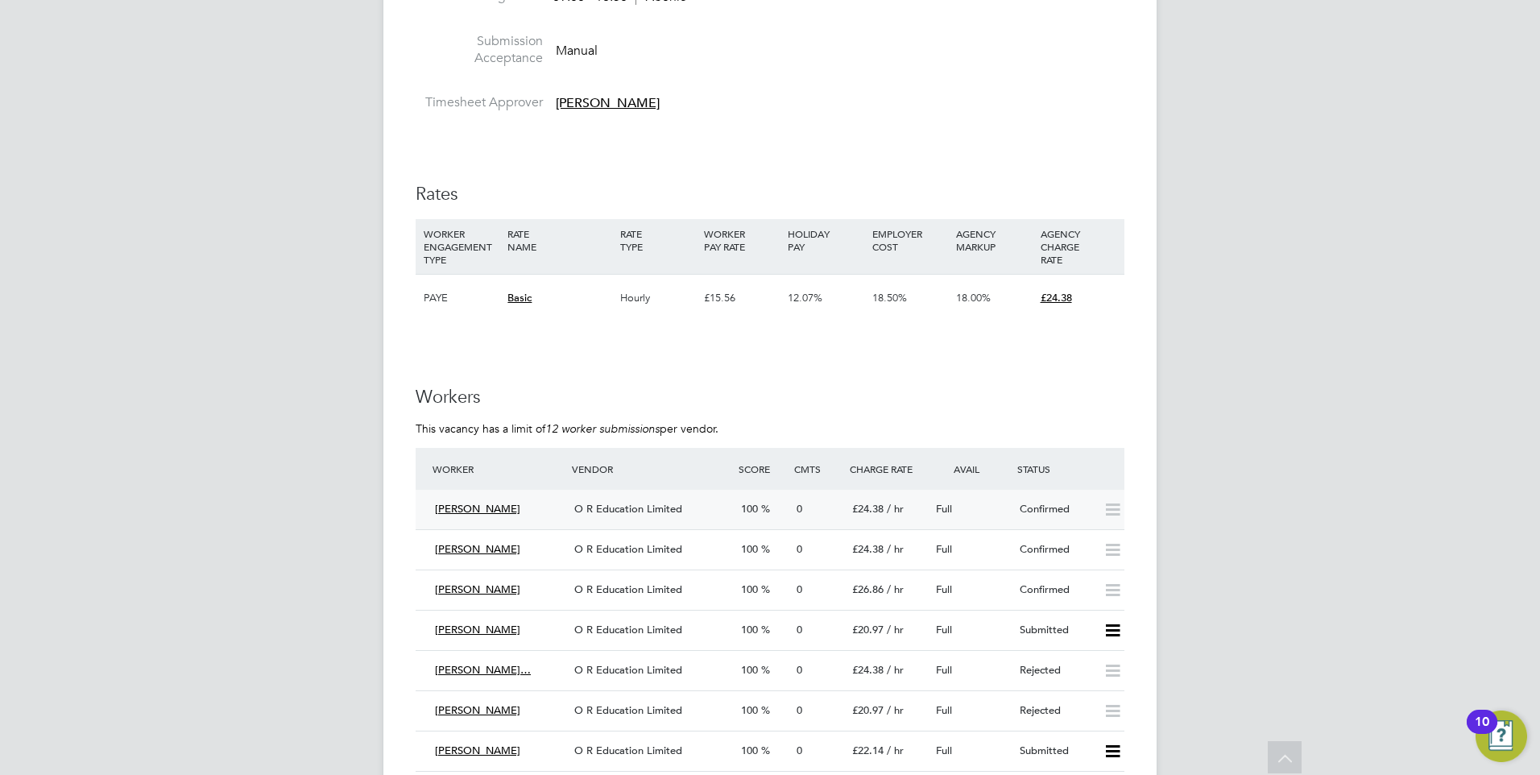
click at [614, 500] on div "O R Education Limited" at bounding box center [651, 509] width 167 height 27
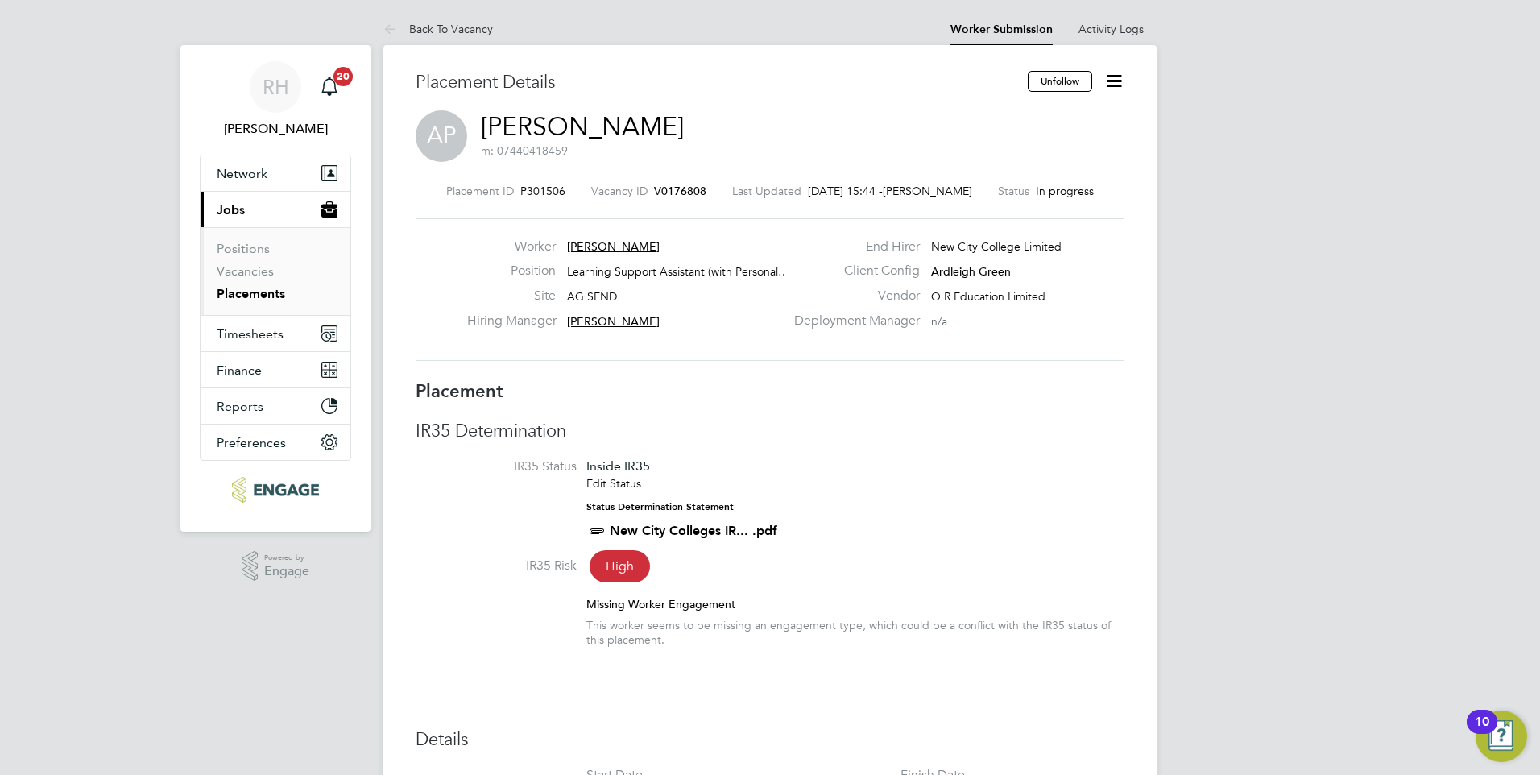
click at [673, 197] on div "Vacancy ID V0176808" at bounding box center [648, 191] width 115 height 14
click at [680, 188] on span "V0176808" at bounding box center [680, 191] width 52 height 14
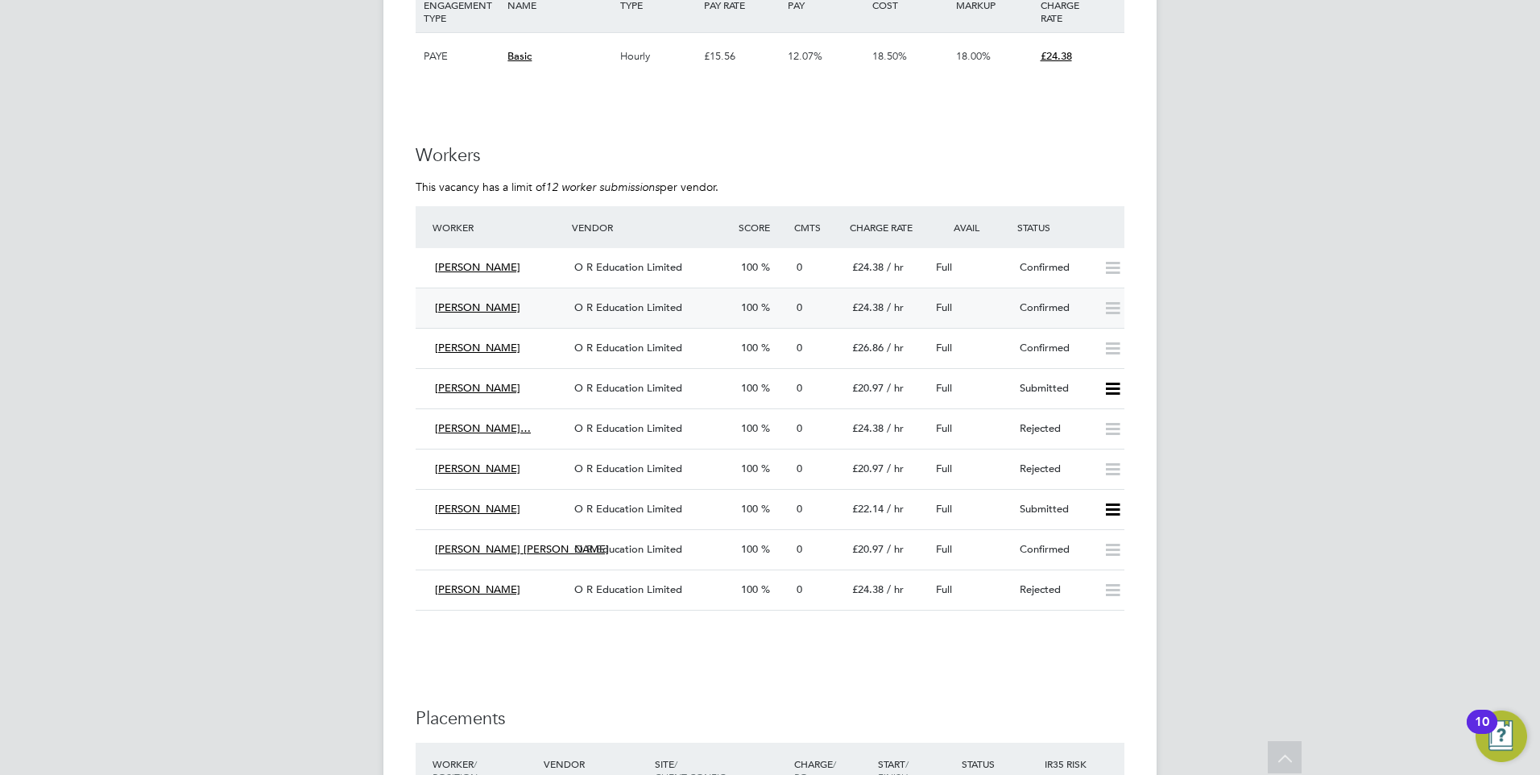
click at [661, 315] on div "O R Education Limited" at bounding box center [651, 308] width 167 height 27
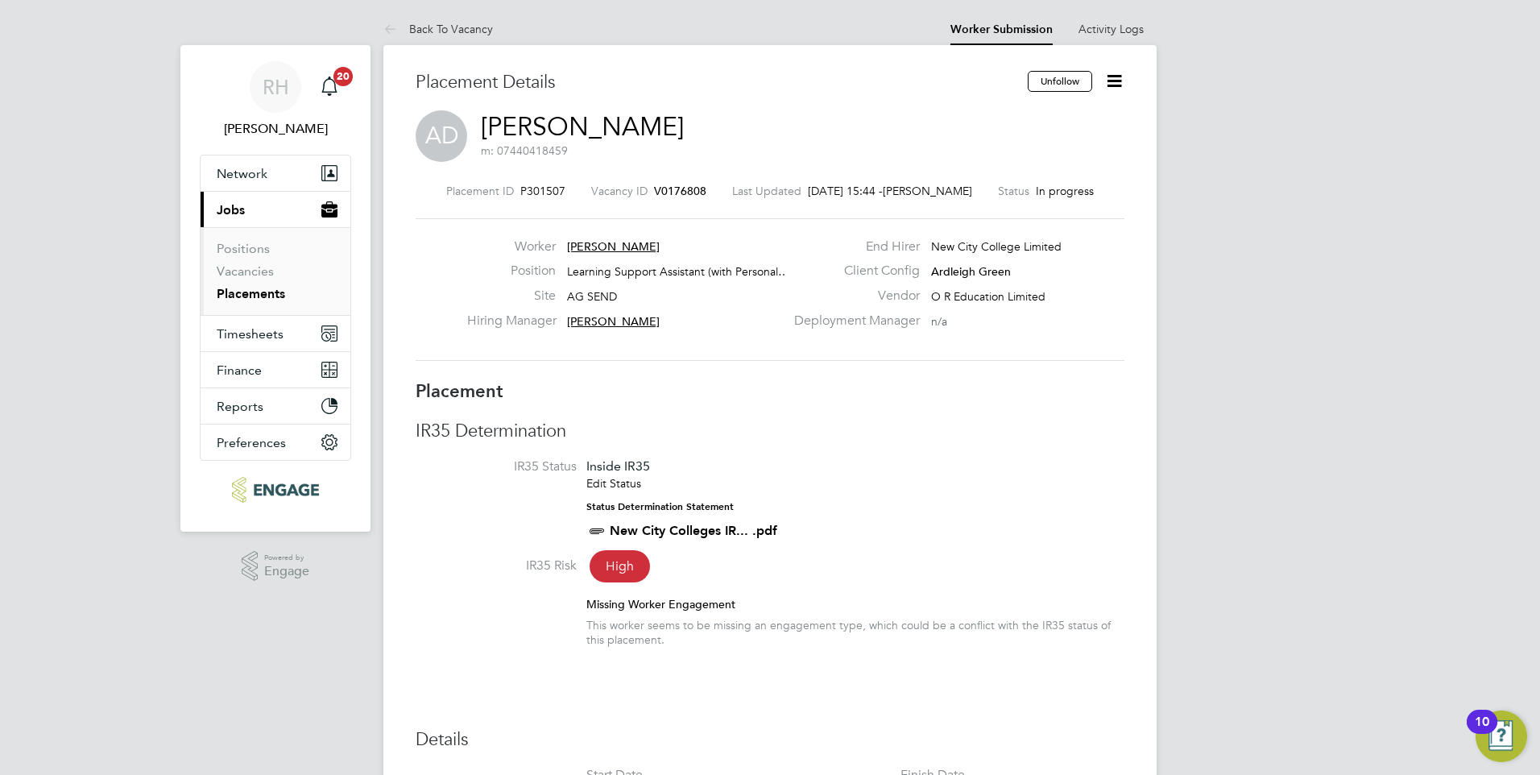
click at [678, 188] on span "V0176808" at bounding box center [680, 191] width 52 height 14
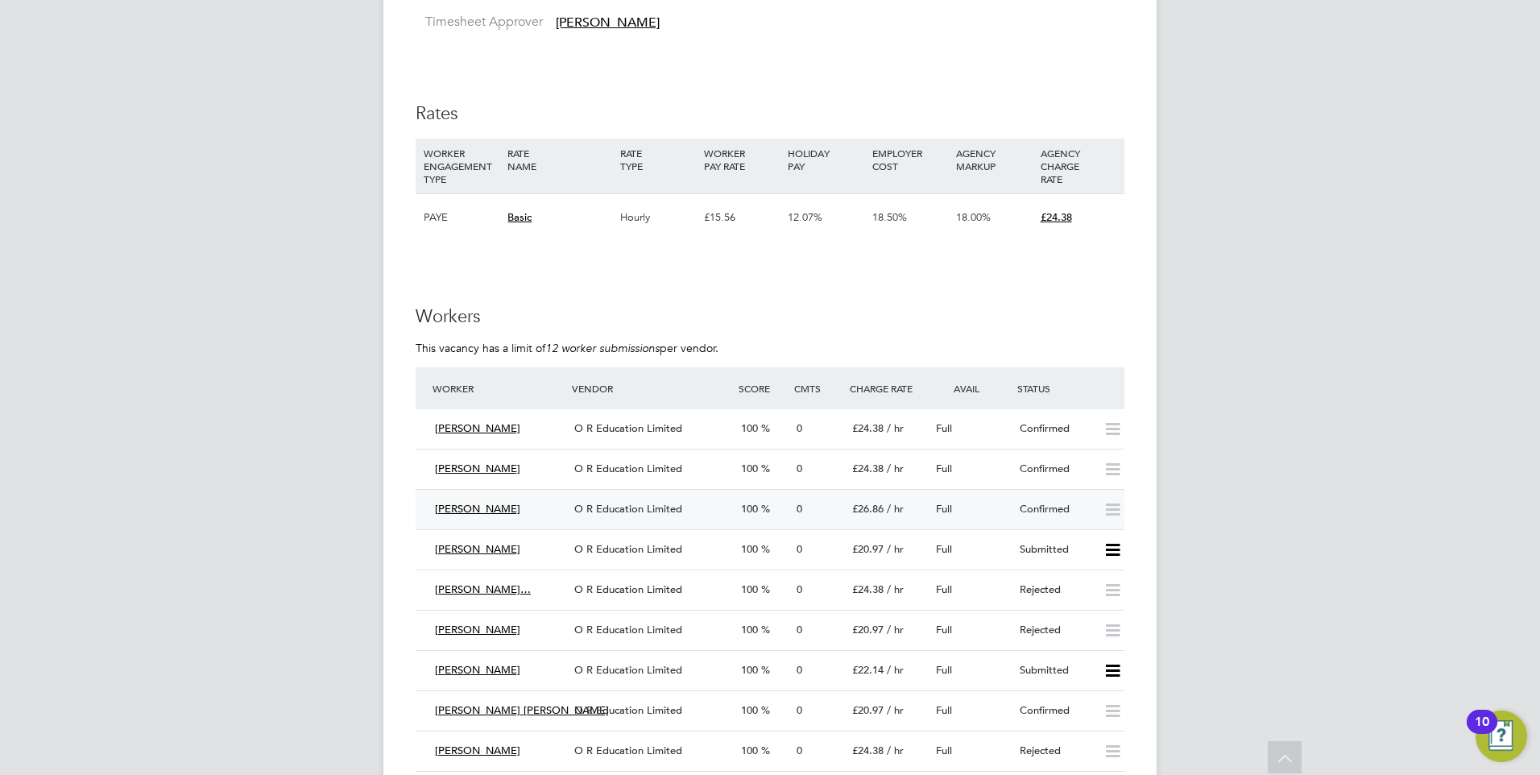
click at [675, 508] on span "O R Education Limited" at bounding box center [628, 509] width 108 height 14
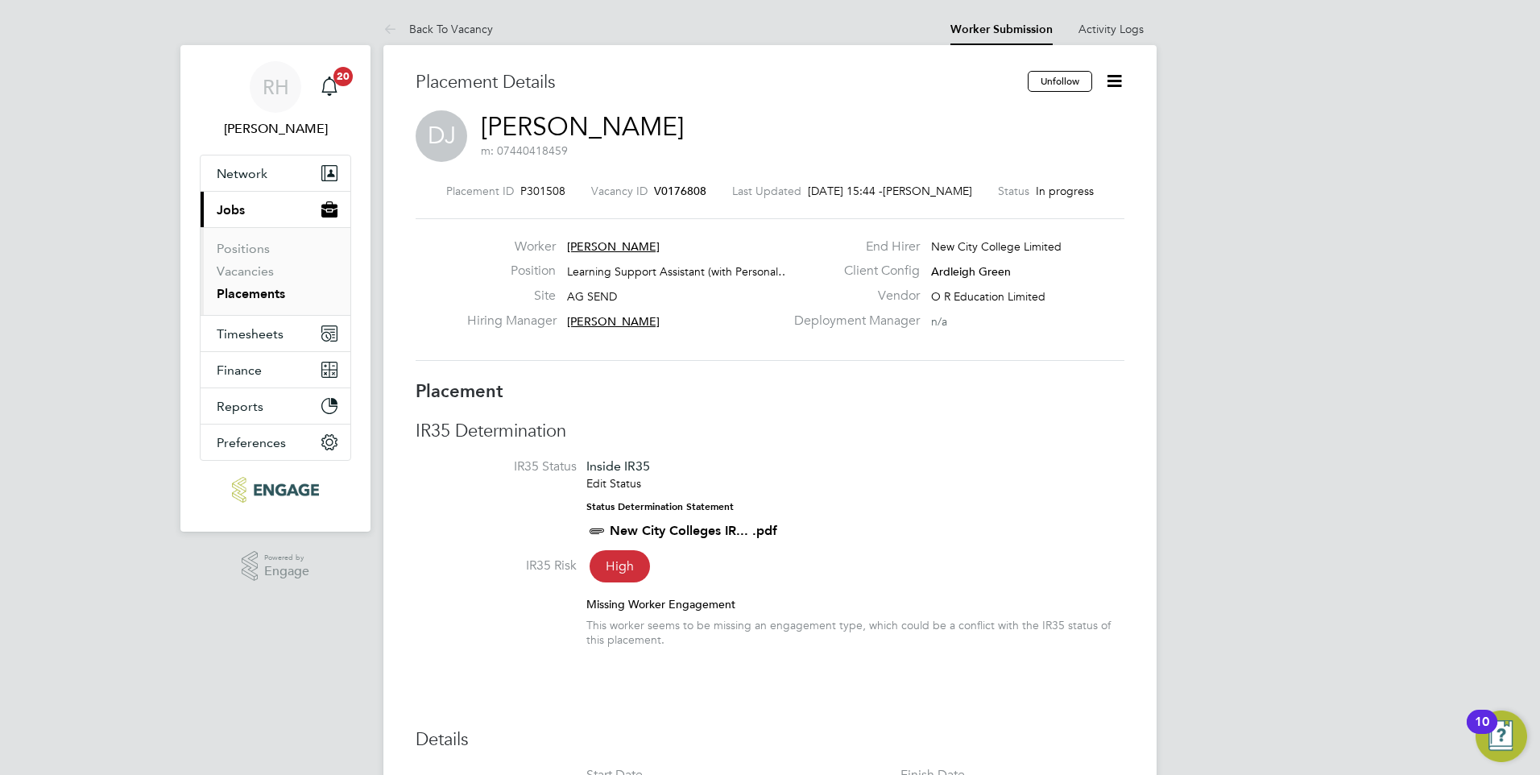
click at [677, 187] on span "V0176808" at bounding box center [680, 191] width 52 height 14
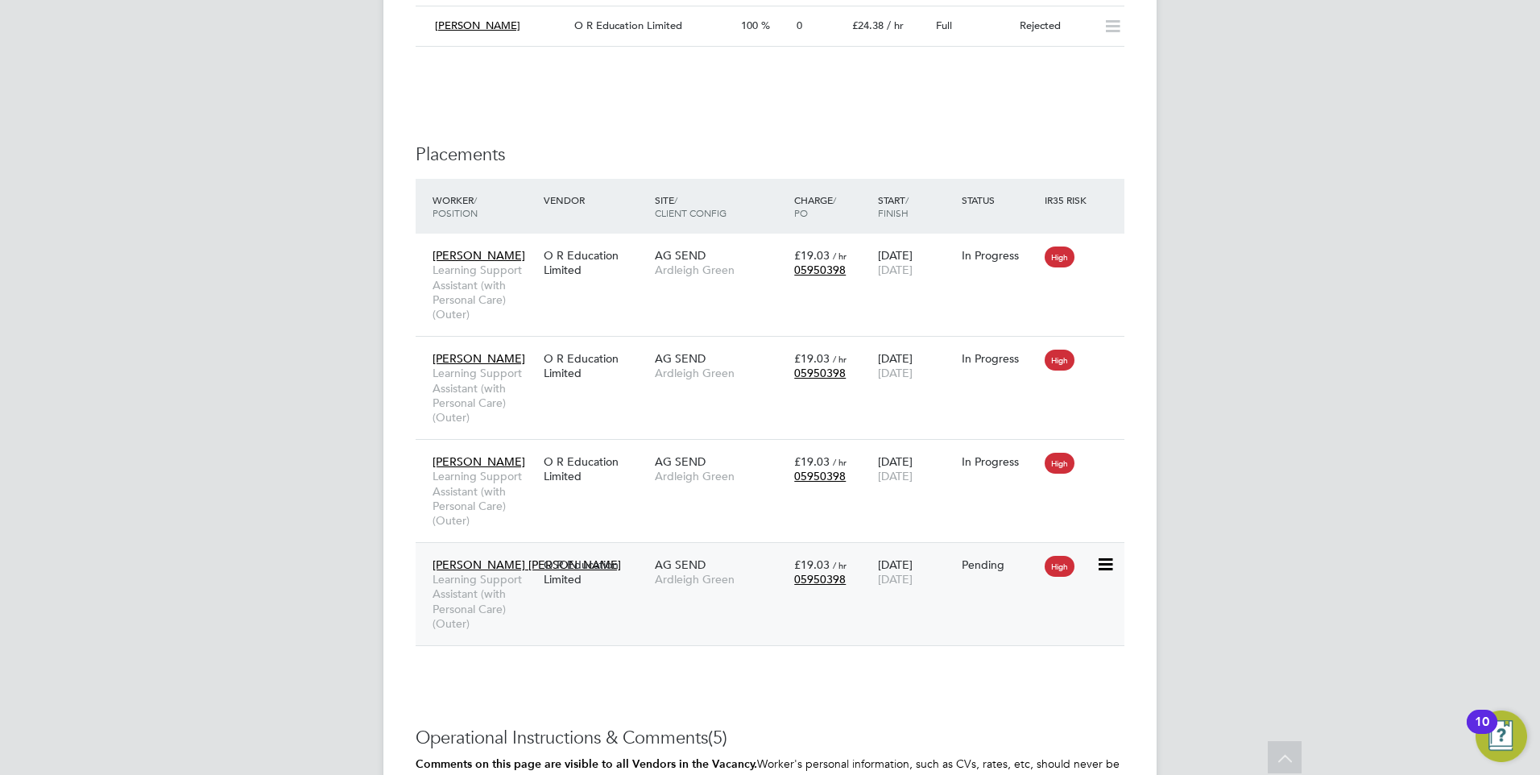
click at [645, 566] on div "O R Education Limited" at bounding box center [595, 571] width 111 height 45
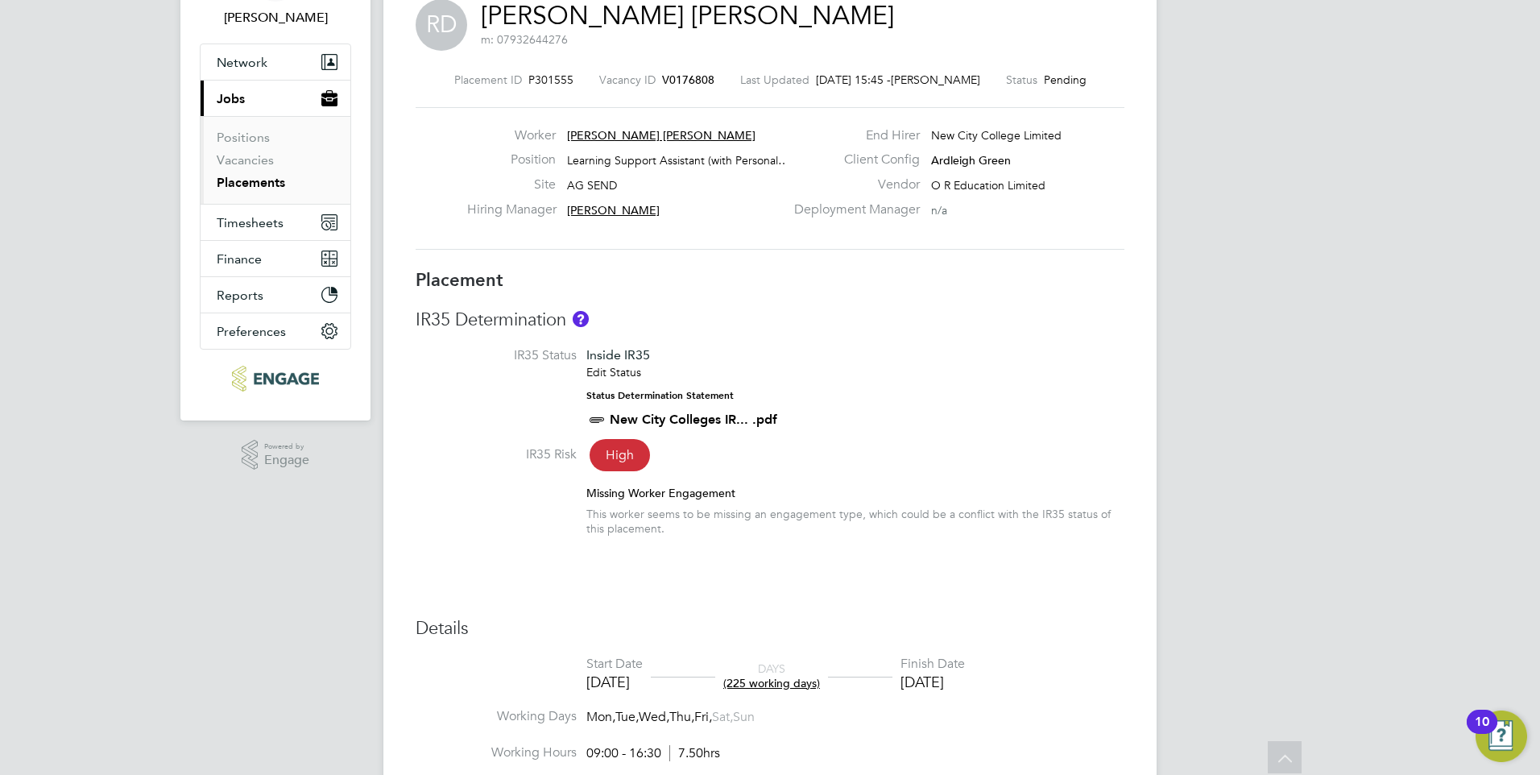
scroll to position [99, 0]
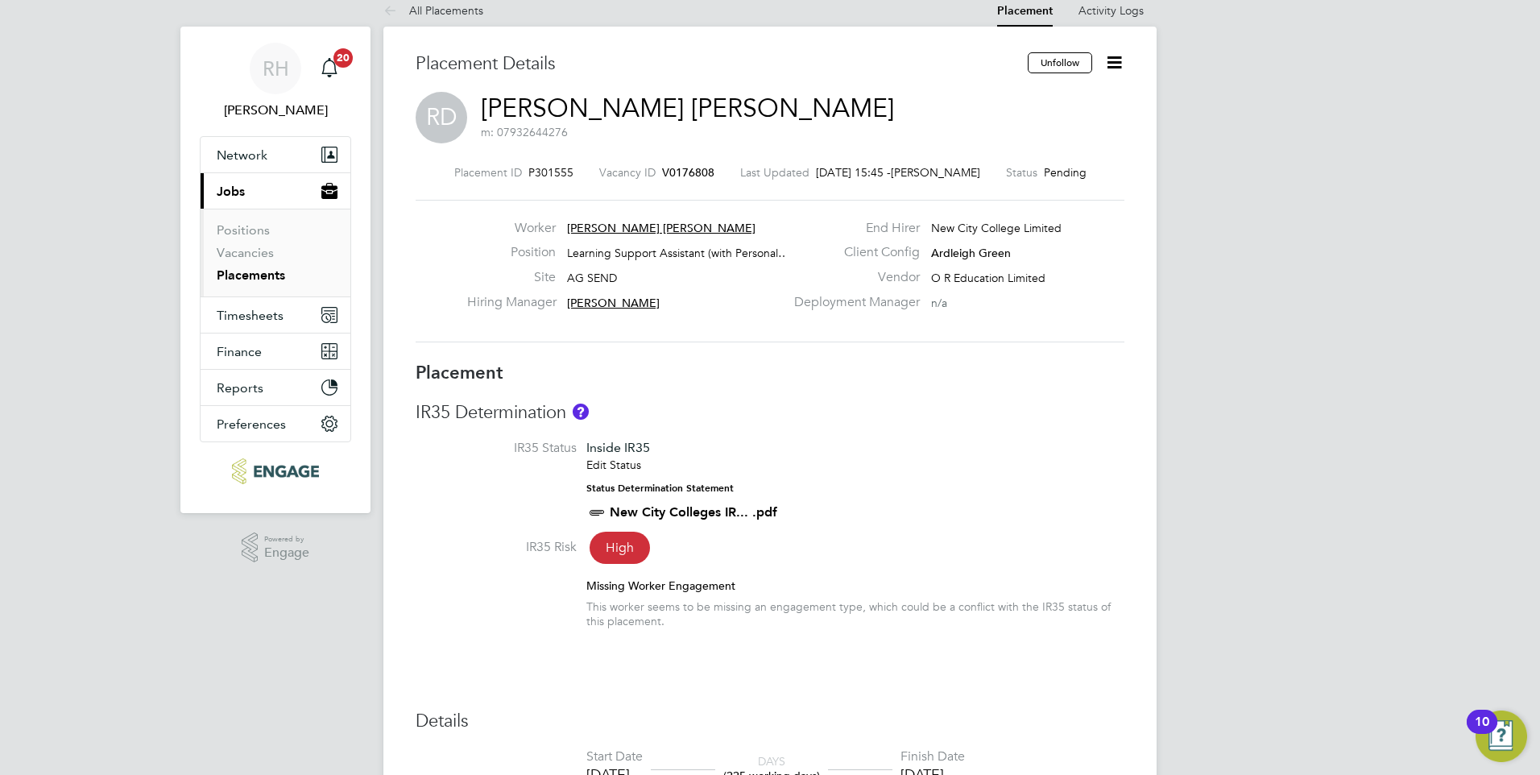
click at [672, 169] on span "V0176808" at bounding box center [688, 172] width 52 height 14
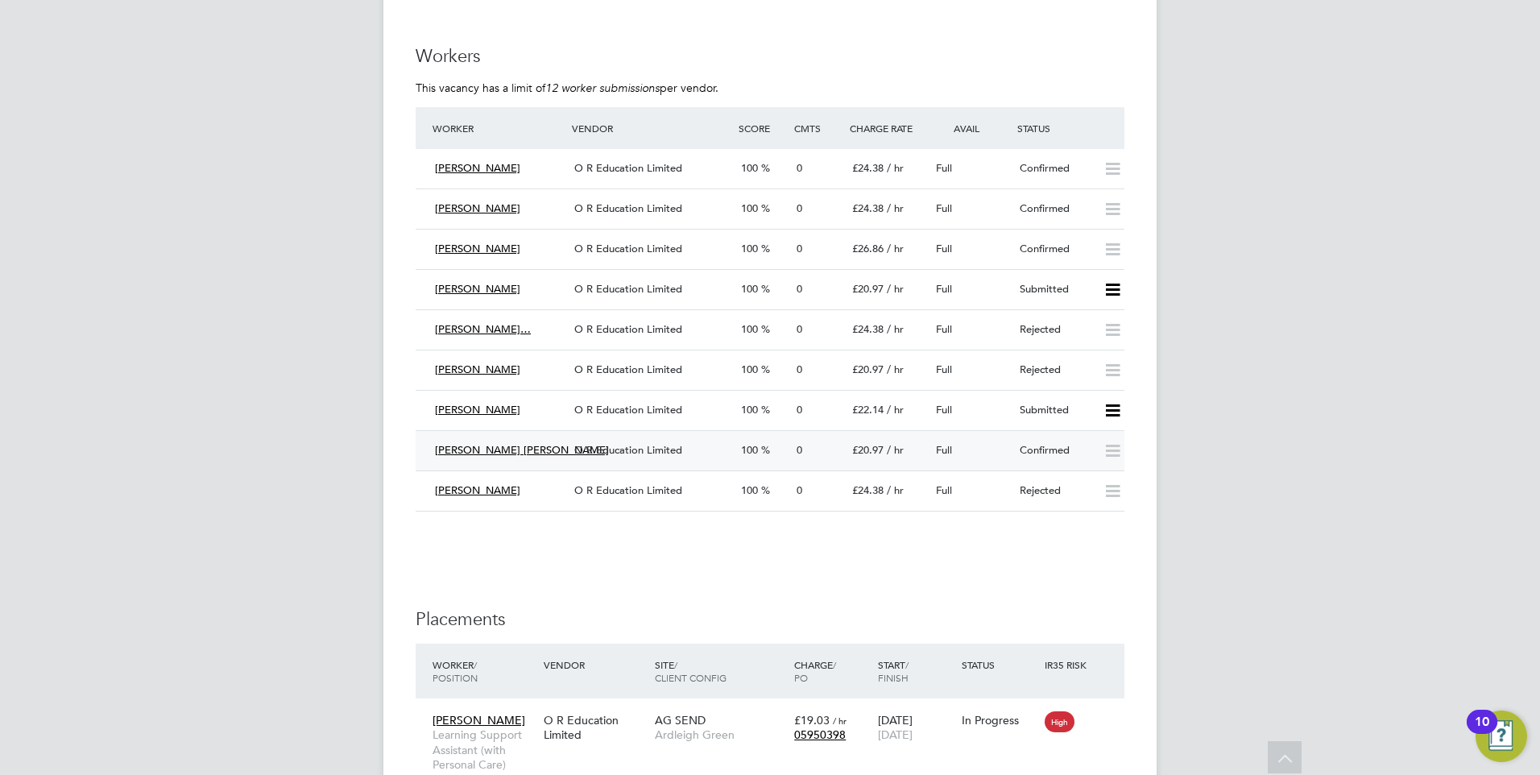
click at [660, 448] on span "O R Education Limited" at bounding box center [628, 450] width 108 height 14
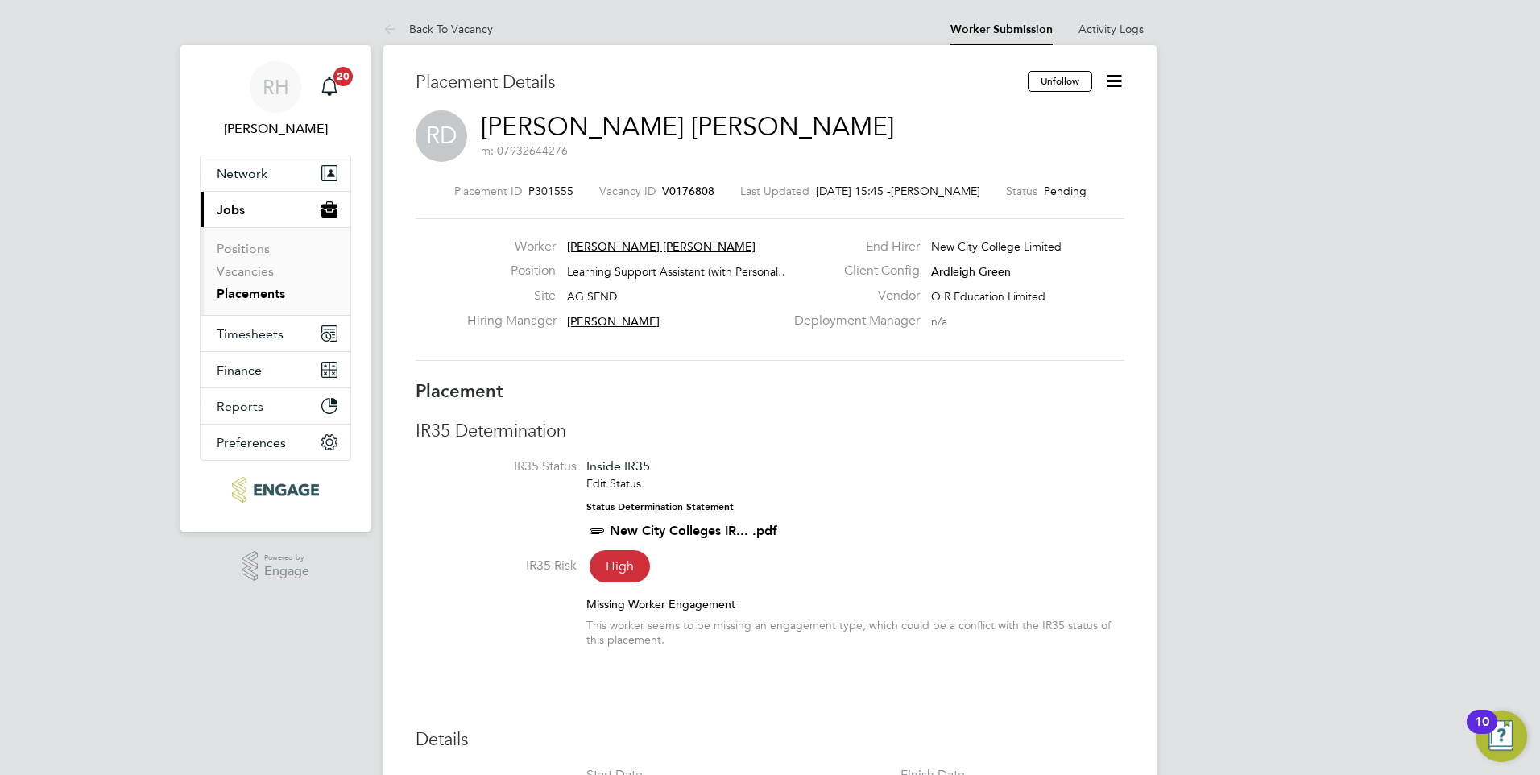
click at [681, 194] on span "V0176808" at bounding box center [688, 191] width 52 height 14
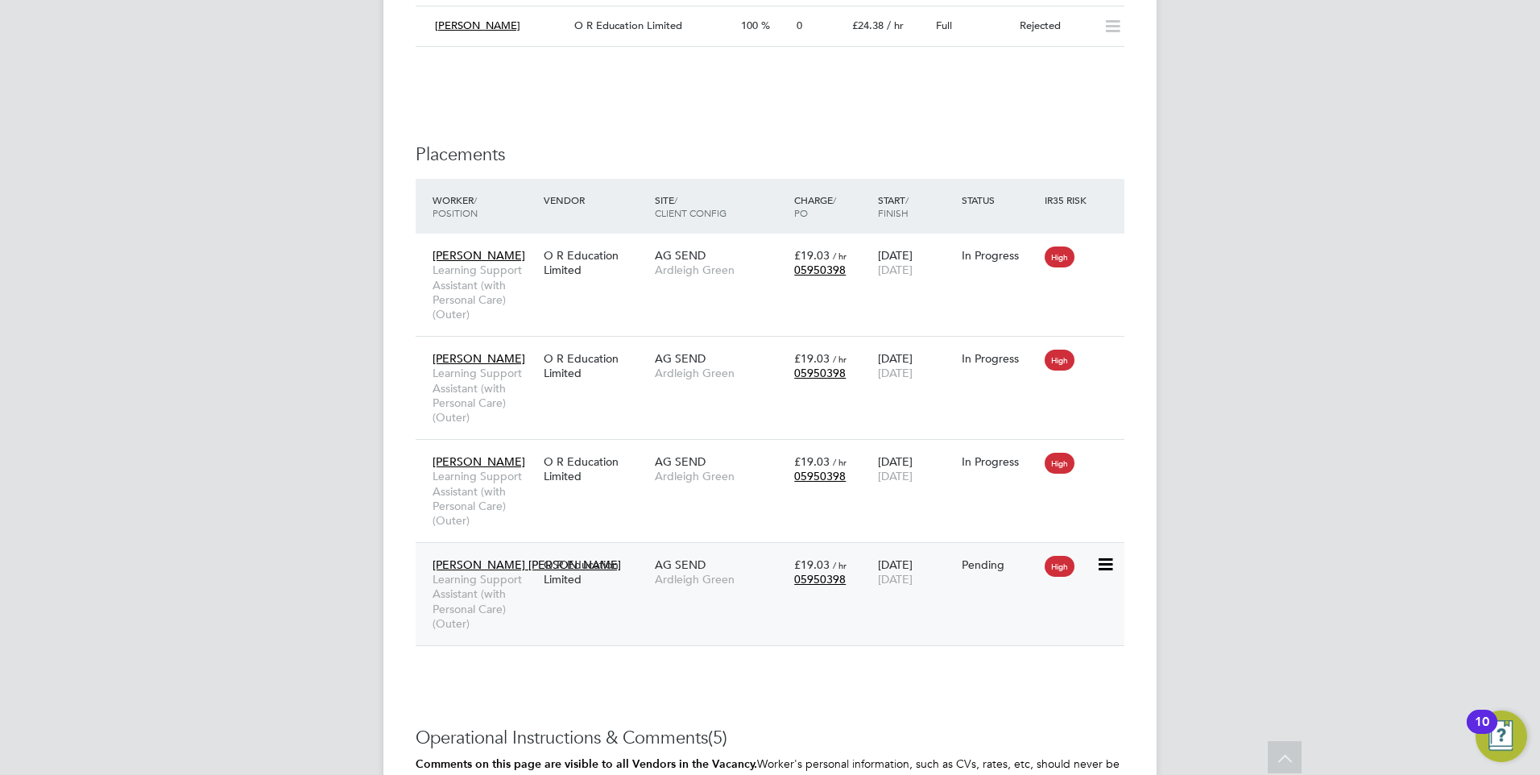
click at [532, 591] on span "Learning Support Assistant (with Personal Care) (Outer)" at bounding box center [484, 601] width 103 height 59
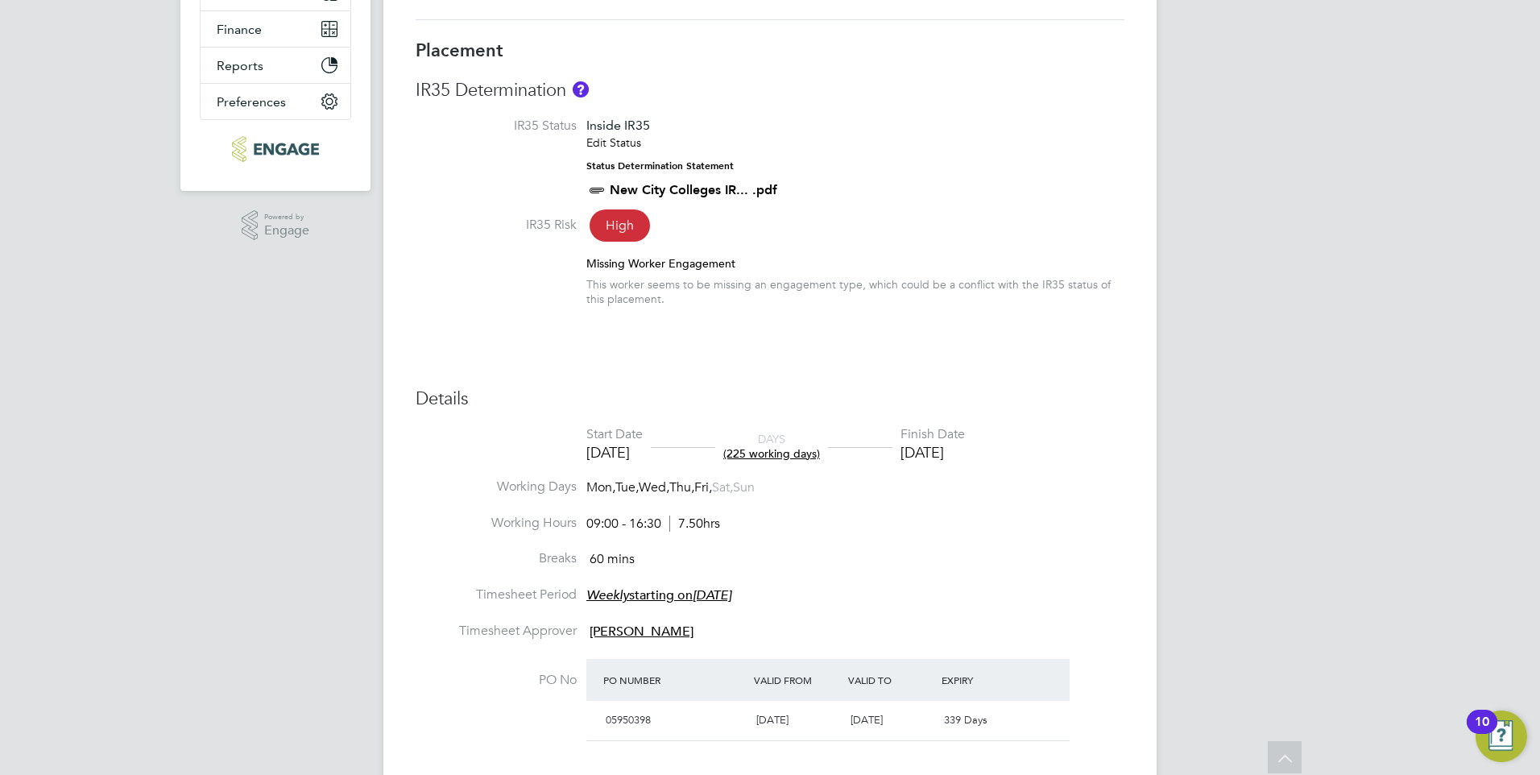
scroll to position [188, 0]
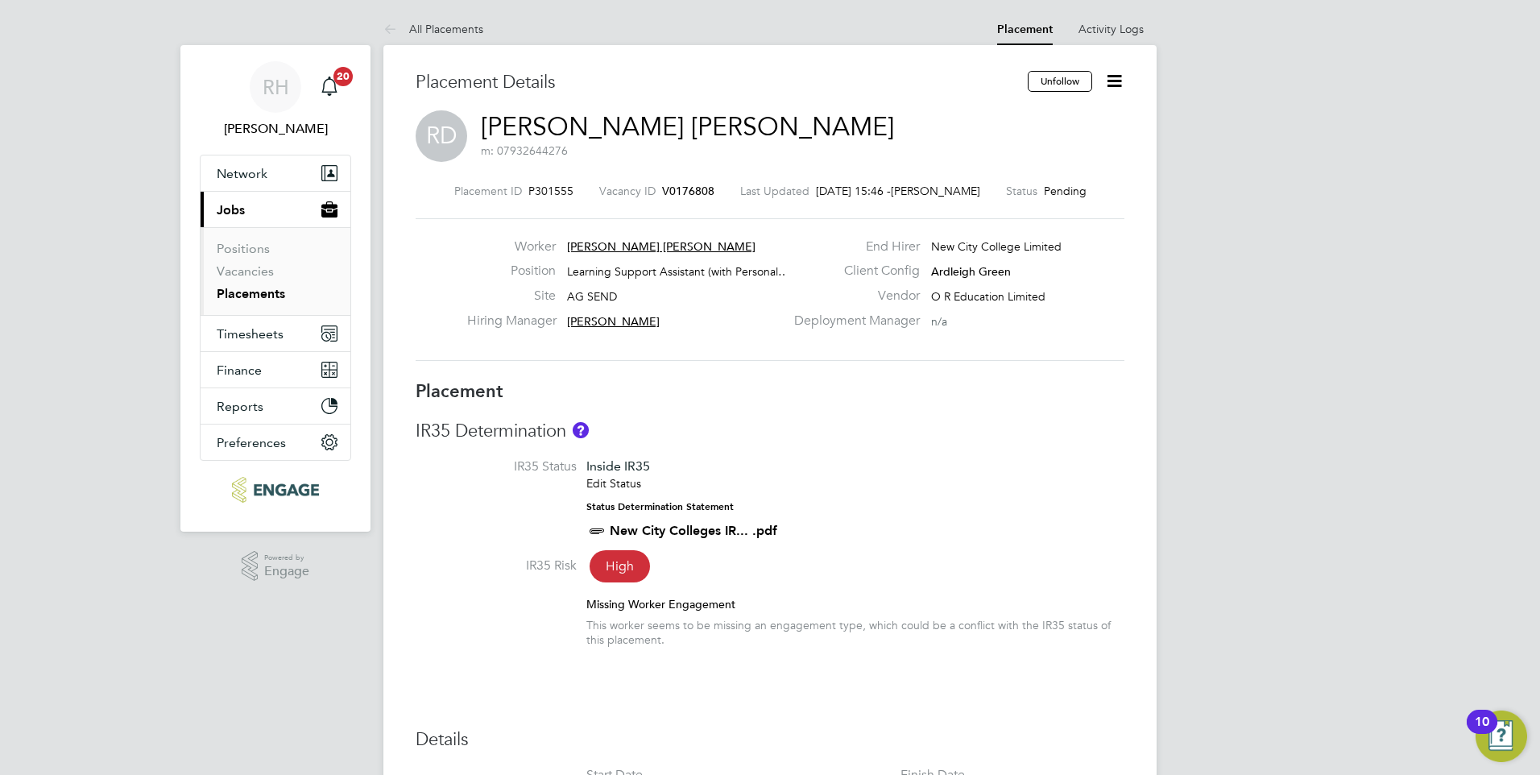
click at [674, 188] on span "V0176808" at bounding box center [688, 191] width 52 height 14
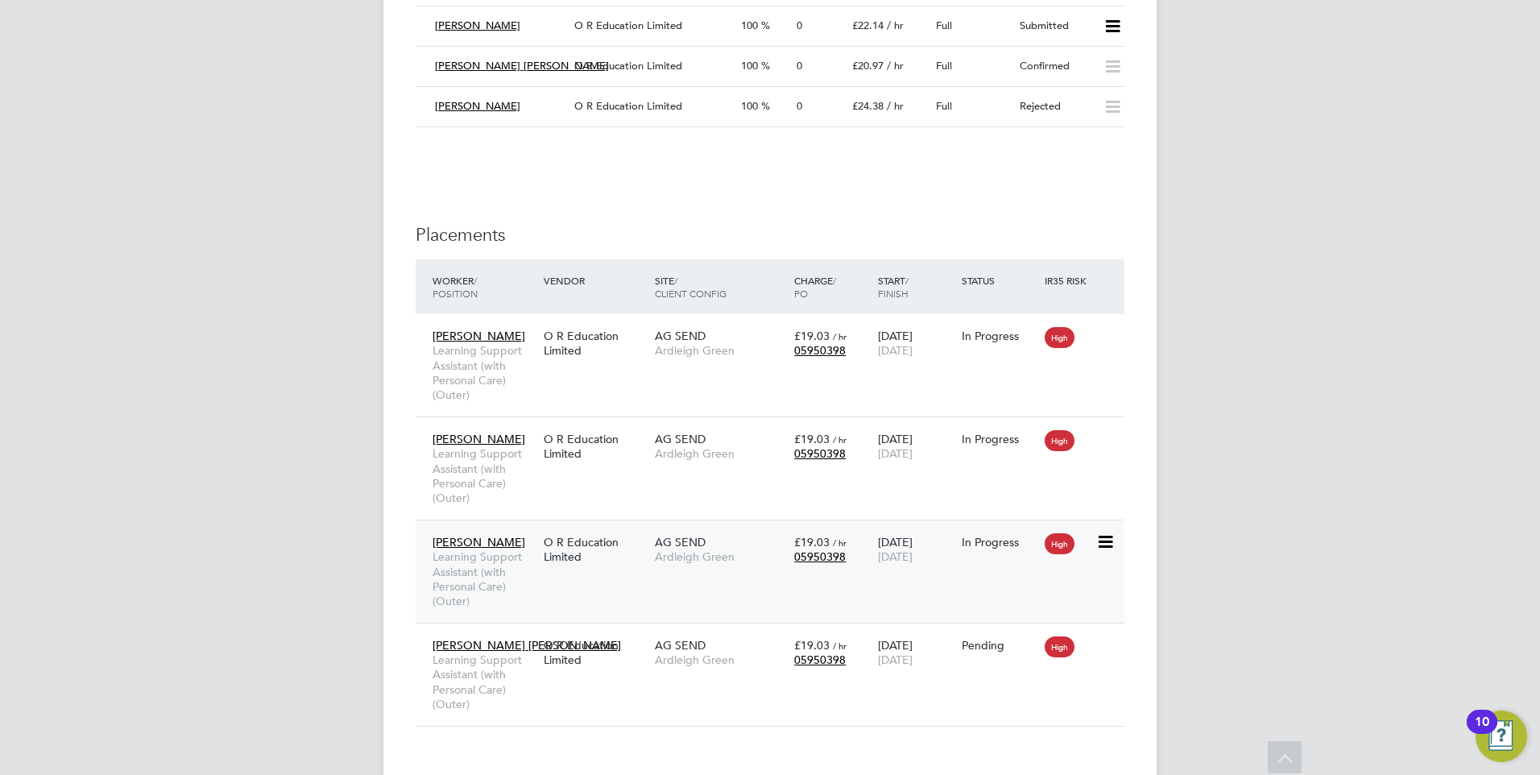
click at [462, 573] on span "Learning Support Assistant (with Personal Care) (Outer)" at bounding box center [484, 578] width 103 height 59
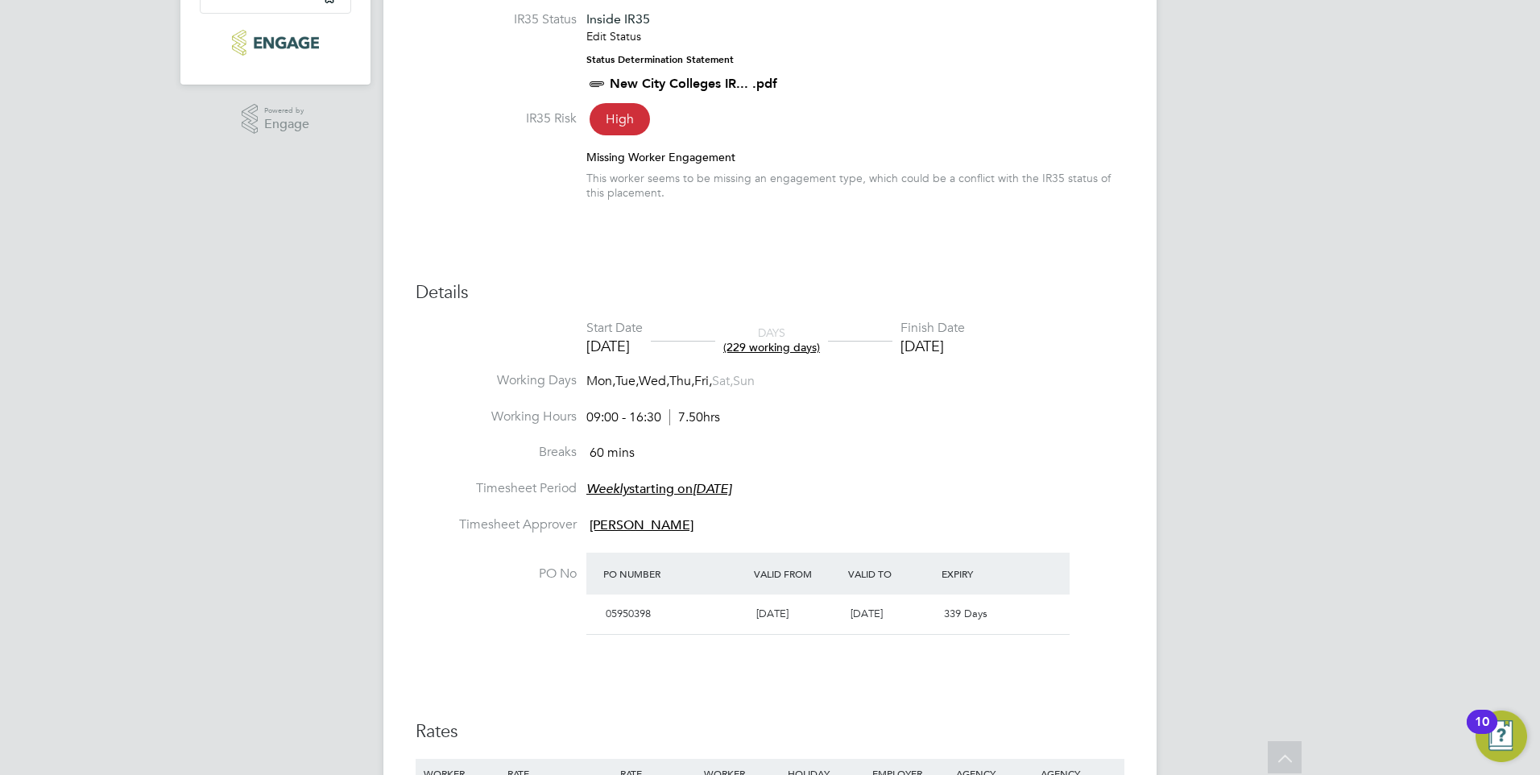
scroll to position [441, 0]
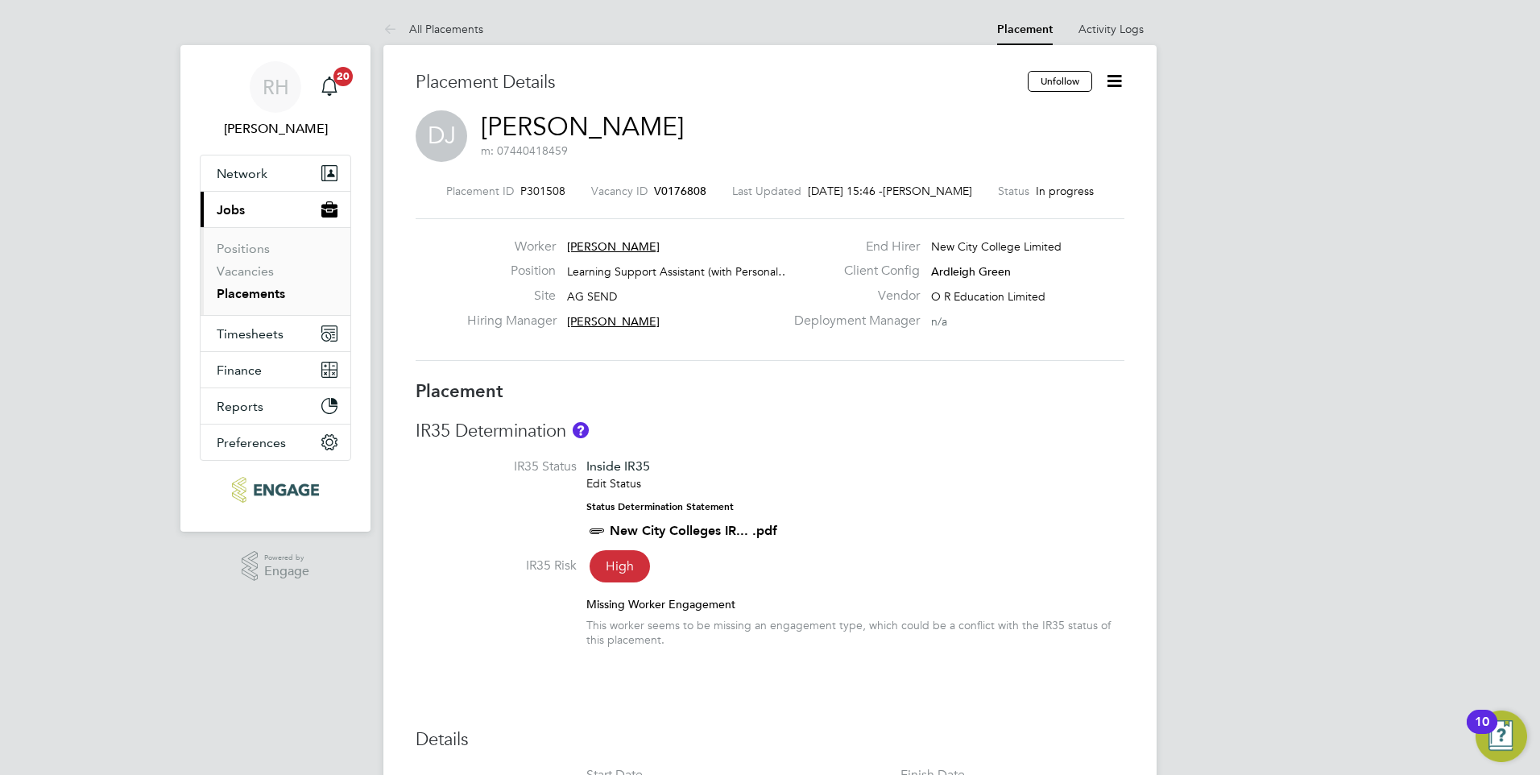
click at [682, 193] on span "V0176808" at bounding box center [680, 191] width 52 height 14
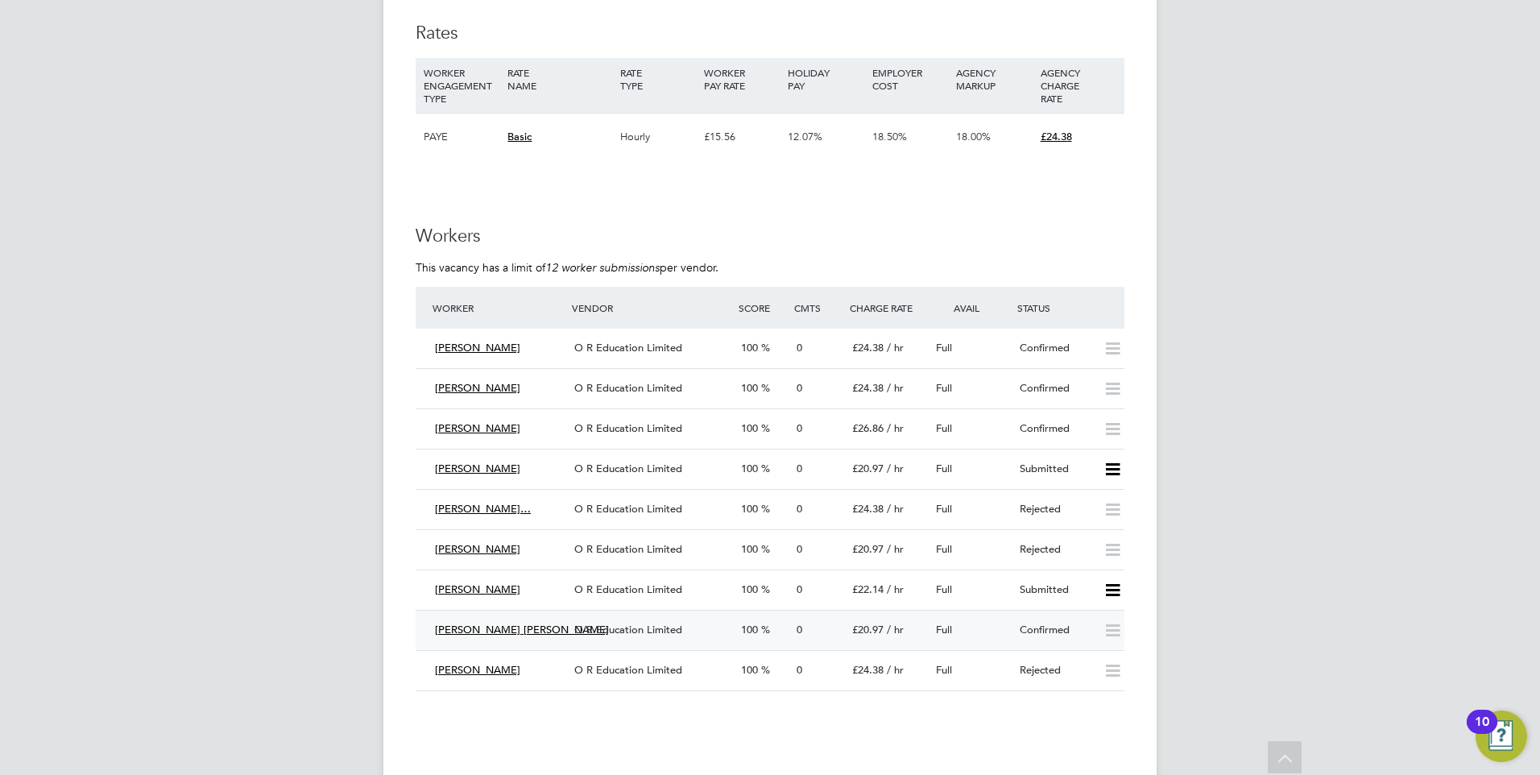
click at [718, 637] on div "O R Education Limited" at bounding box center [651, 630] width 167 height 27
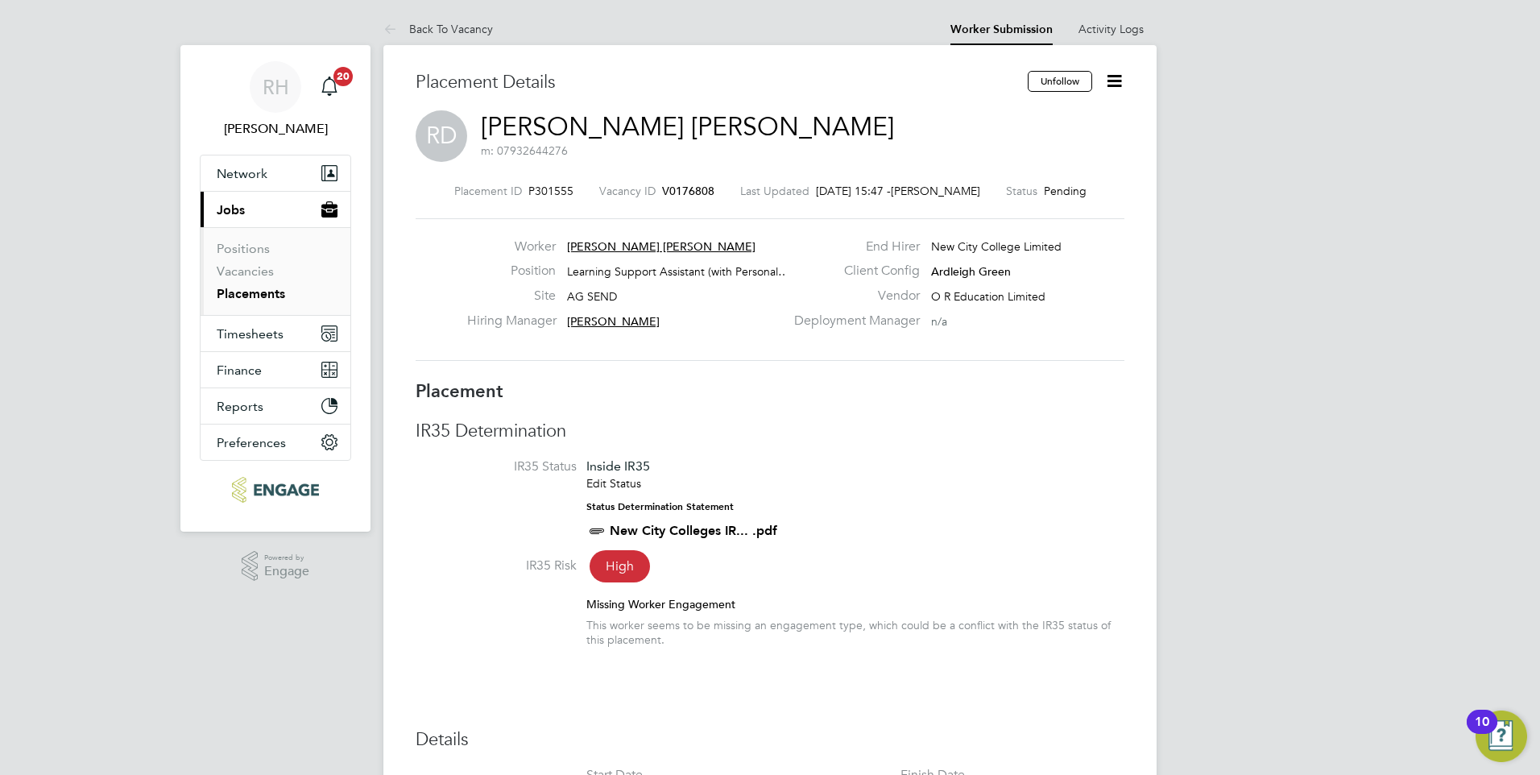
click at [1116, 81] on icon at bounding box center [1114, 81] width 20 height 20
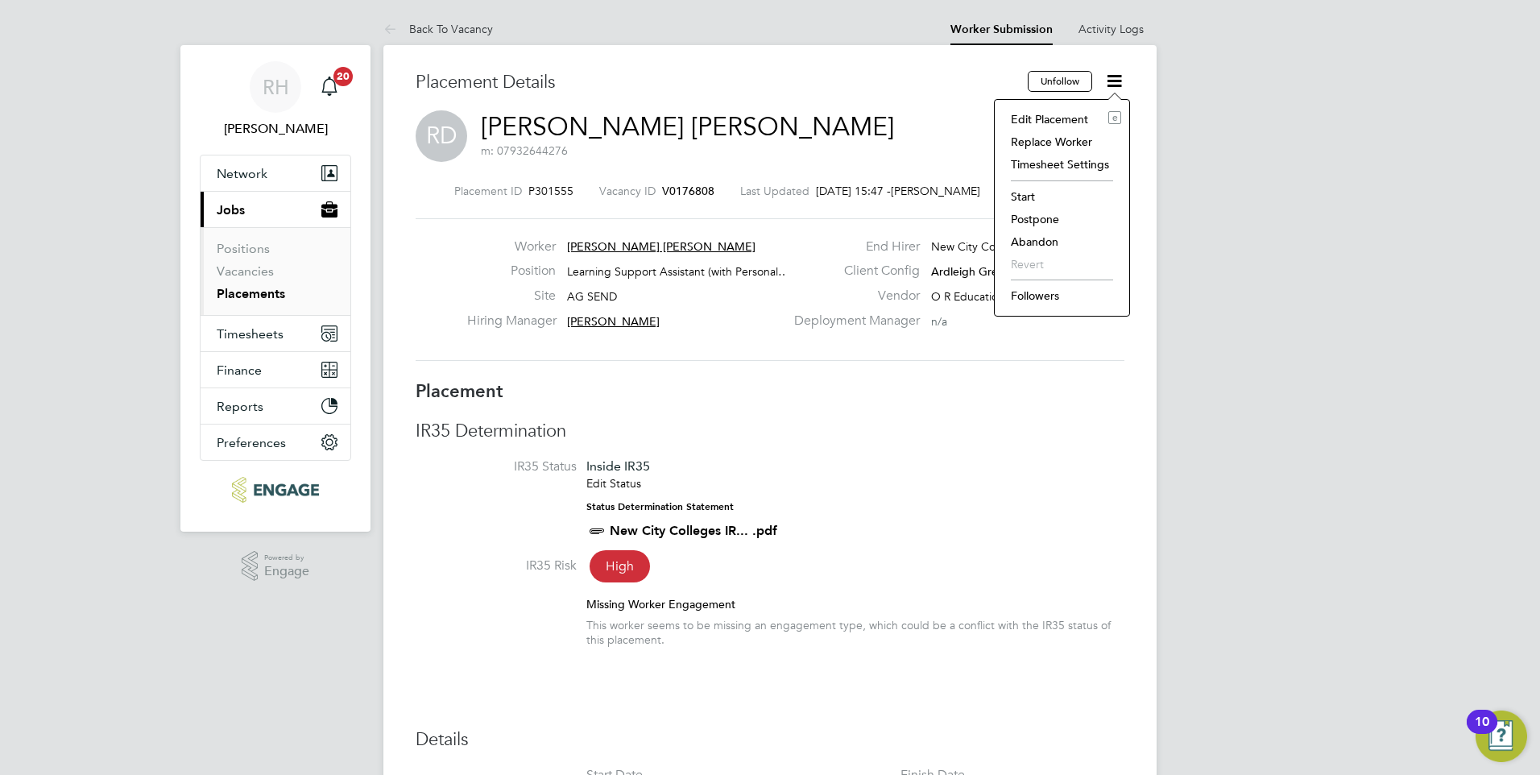
click at [1023, 196] on li "Start" at bounding box center [1062, 196] width 118 height 23
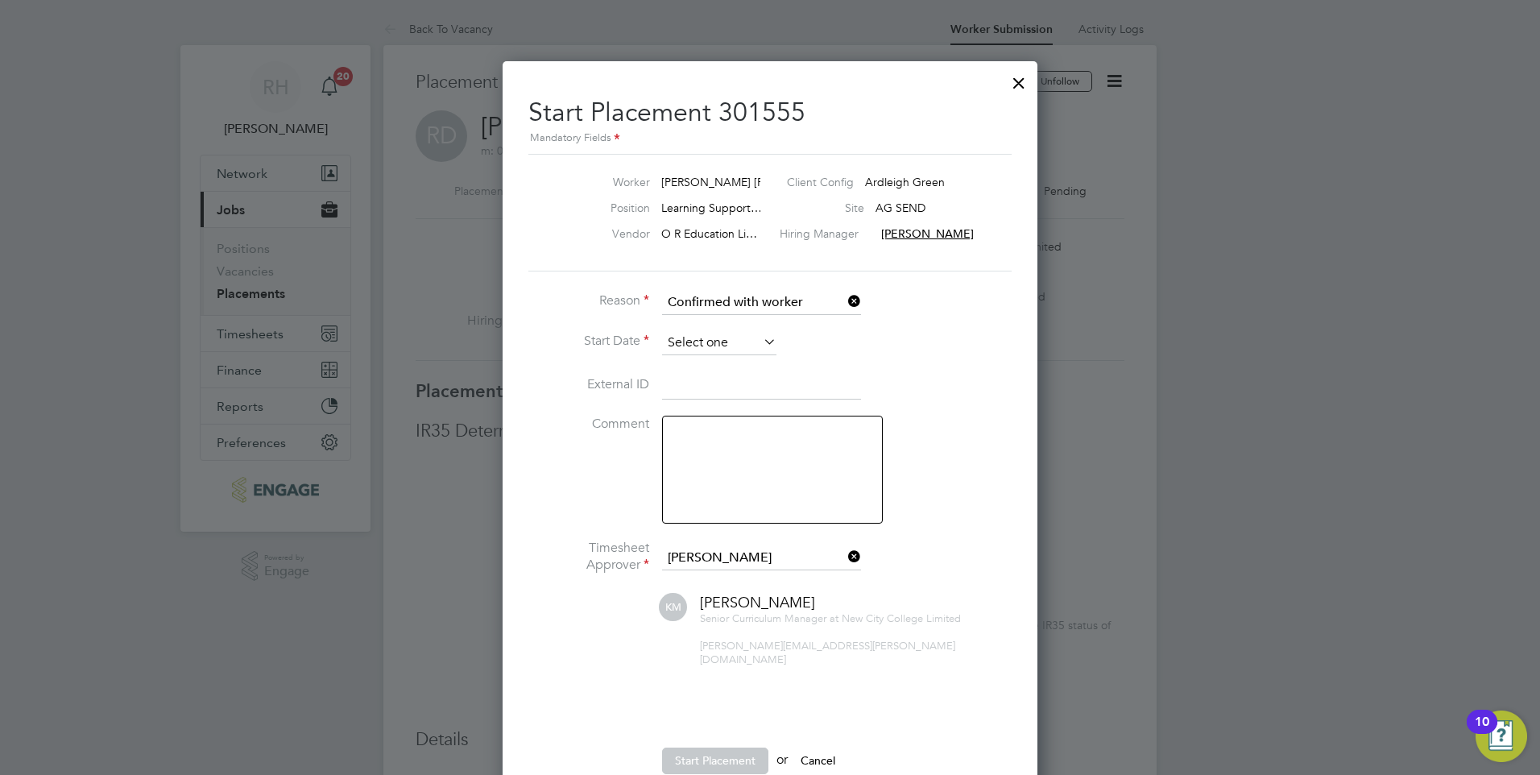
click at [706, 336] on input at bounding box center [719, 343] width 114 height 24
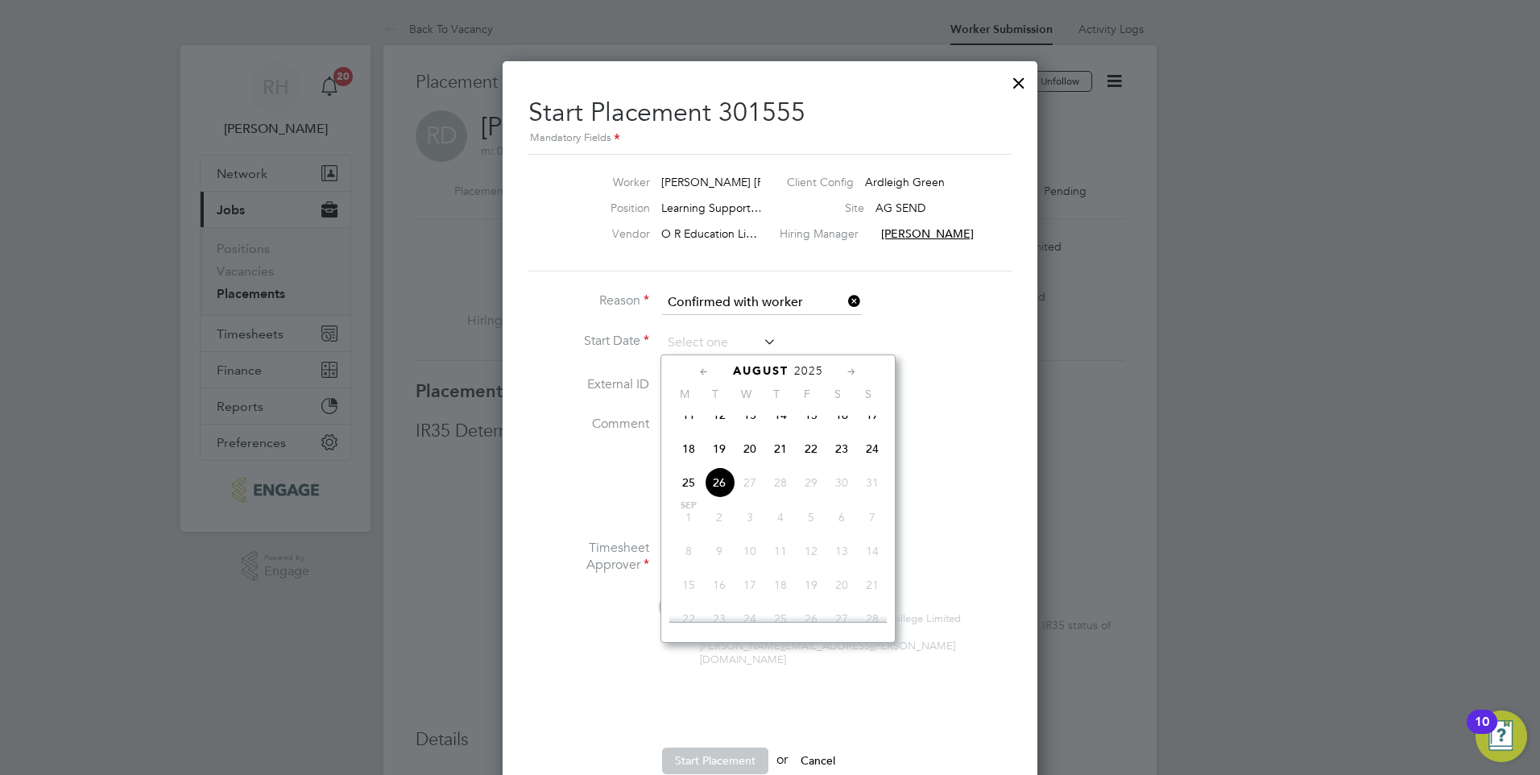
click at [717, 495] on span "26" at bounding box center [719, 482] width 31 height 31
type input "[DATE]"
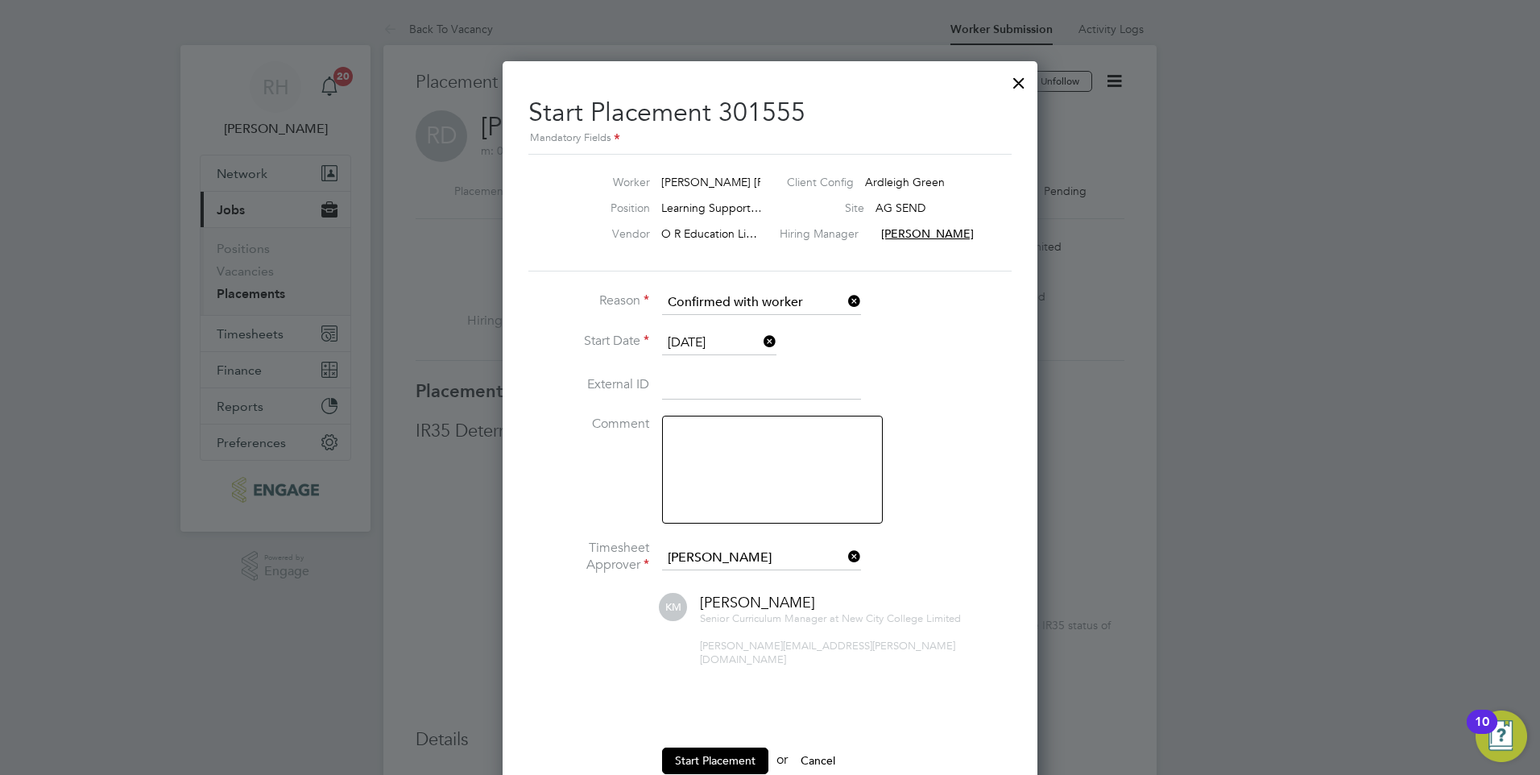
click at [746, 478] on textarea at bounding box center [772, 470] width 221 height 108
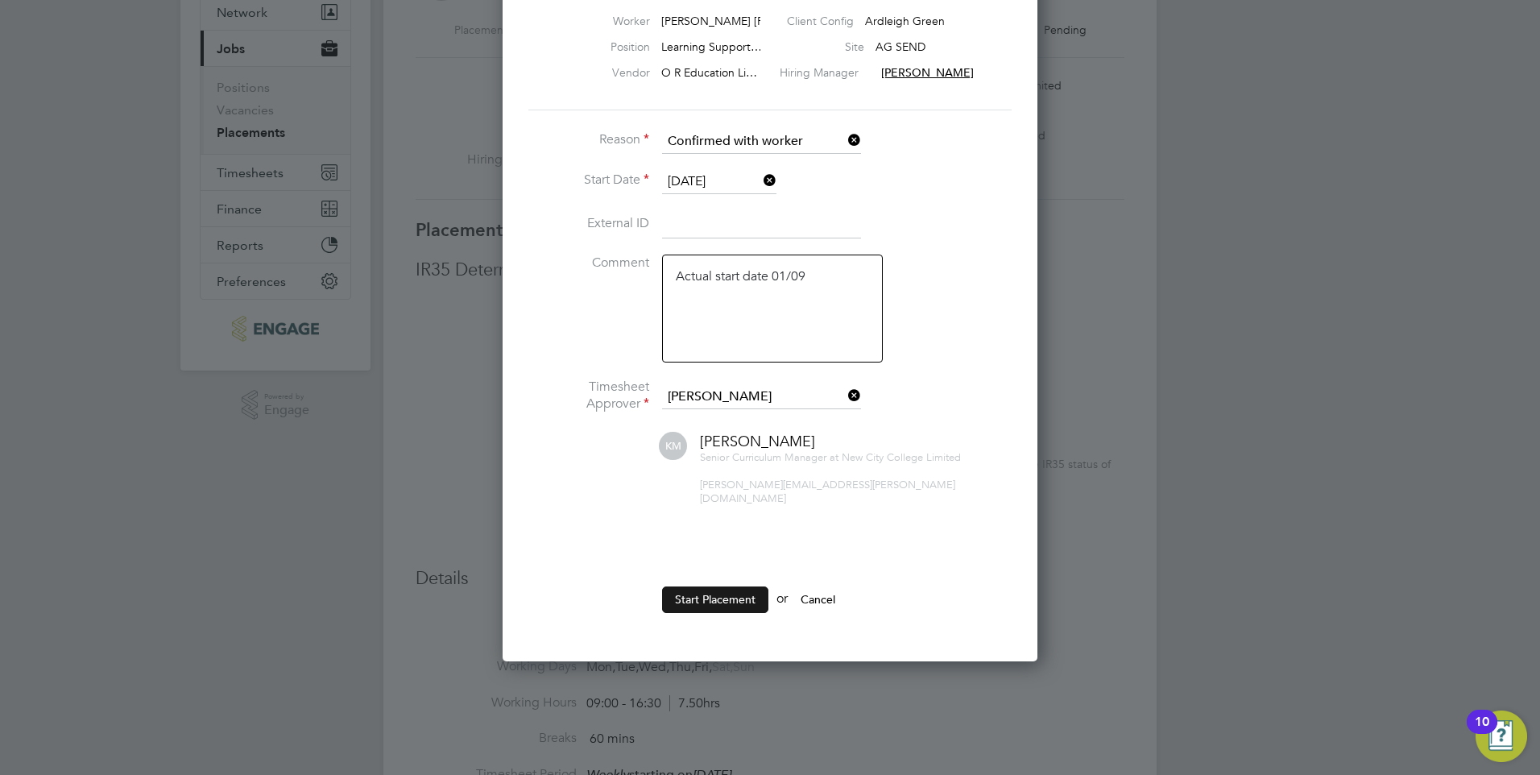
type textarea "Actual start date 01/09"
click at [743, 586] on button "Start Placement" at bounding box center [715, 599] width 106 height 26
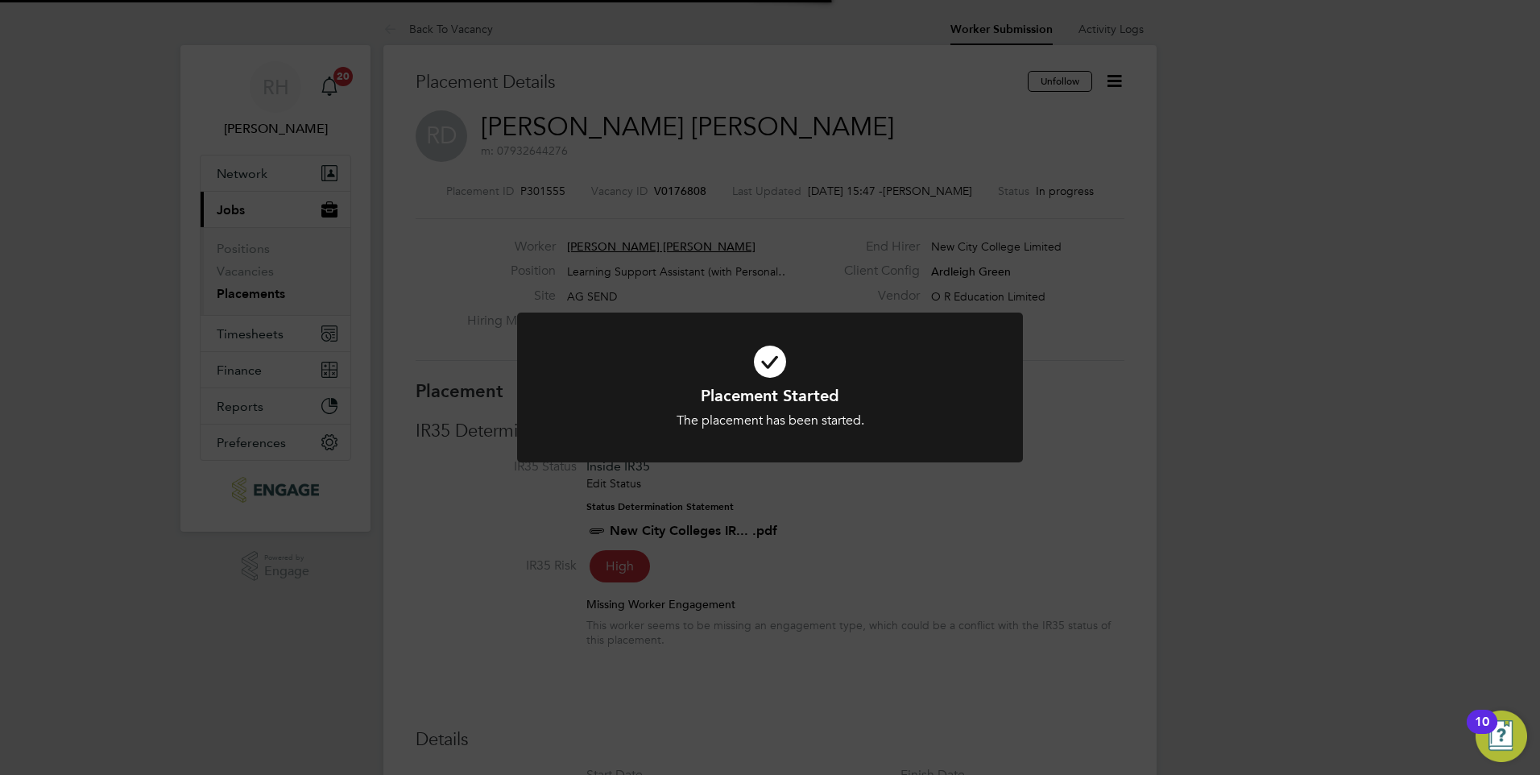
click at [884, 581] on div "Placement Started The placement has been started. Cancel Okay" at bounding box center [770, 387] width 1540 height 775
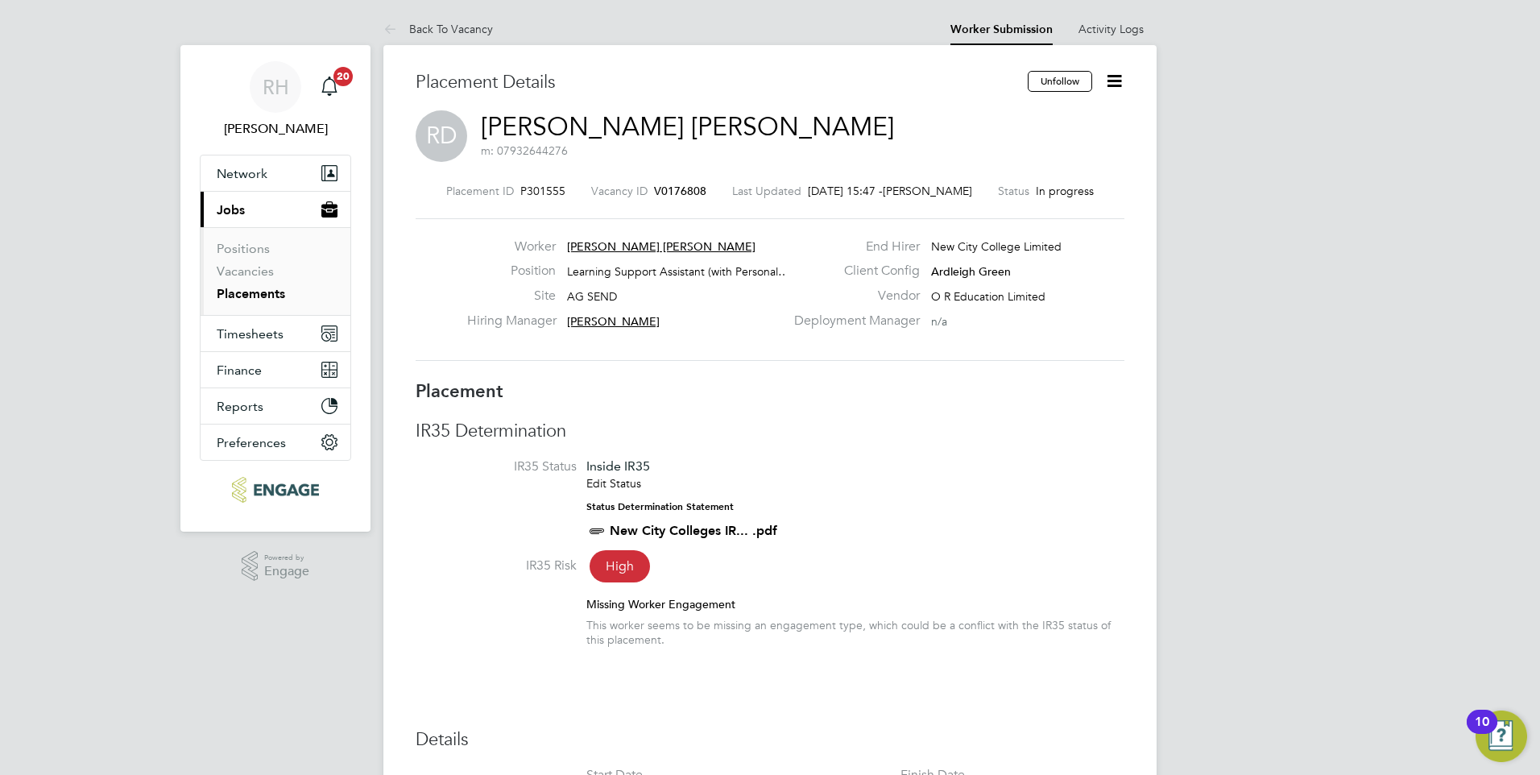
click at [669, 187] on span "V0176808" at bounding box center [680, 191] width 52 height 14
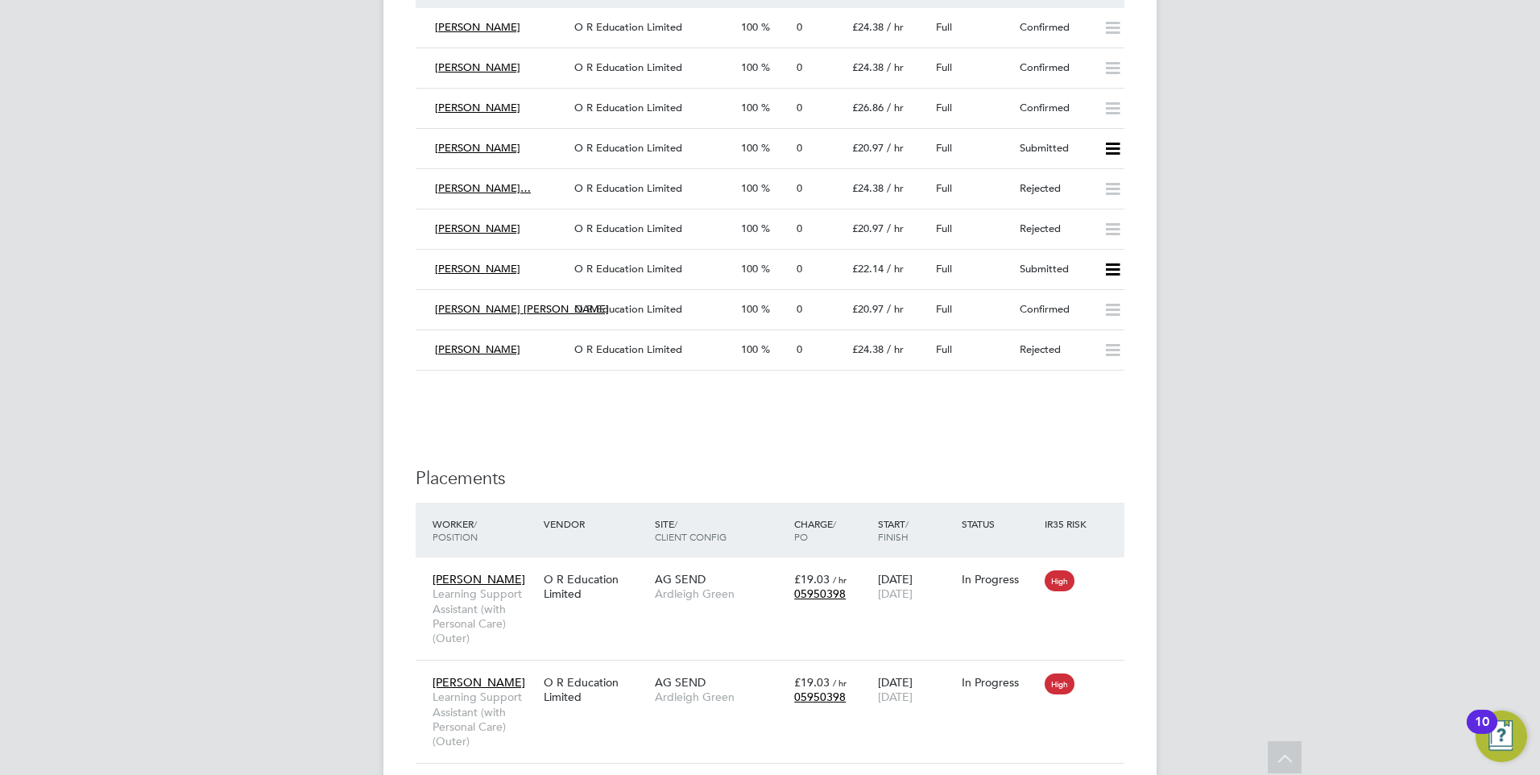
scroll to position [3544, 0]
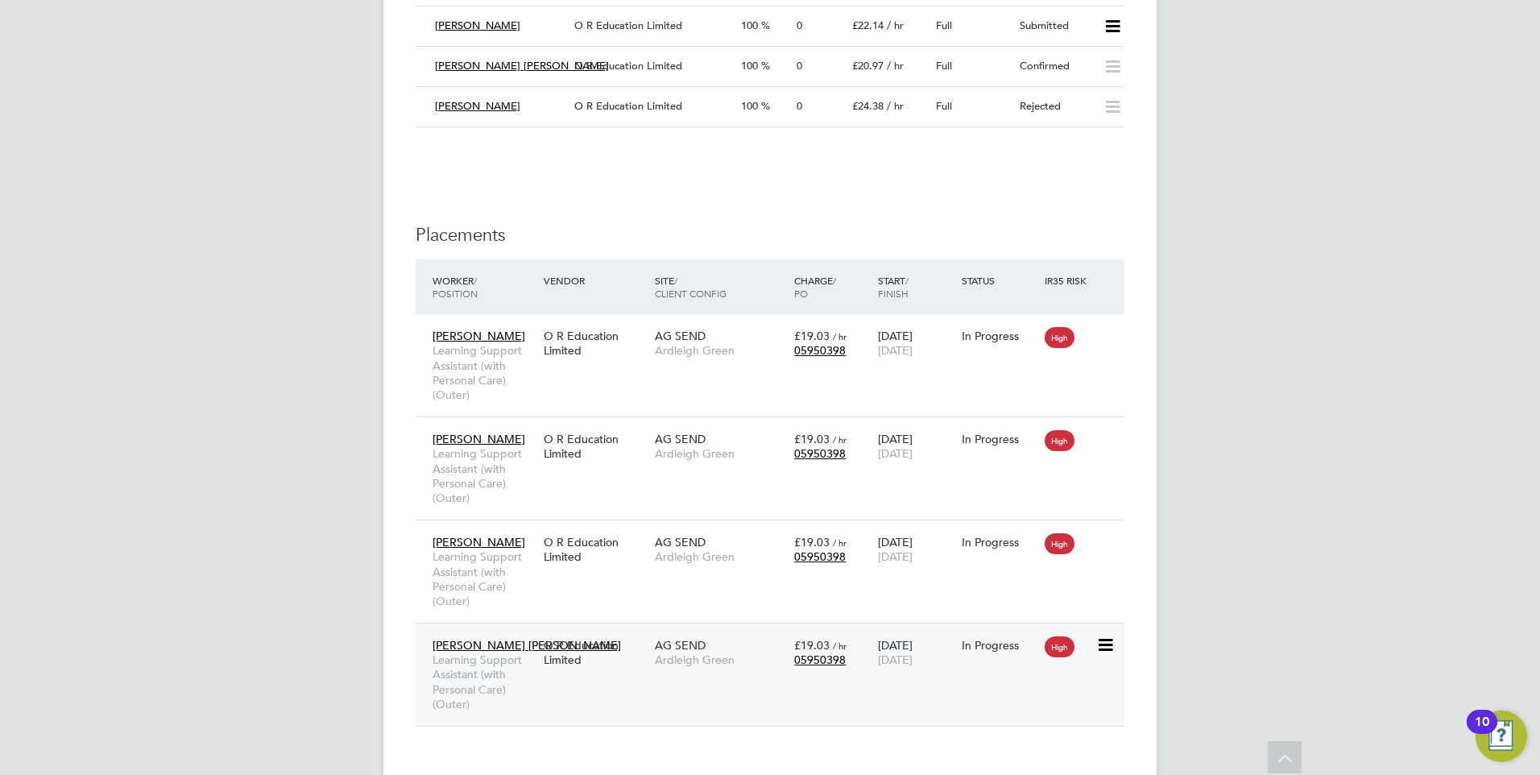
click at [565, 660] on div "O R Education Limited" at bounding box center [595, 652] width 111 height 45
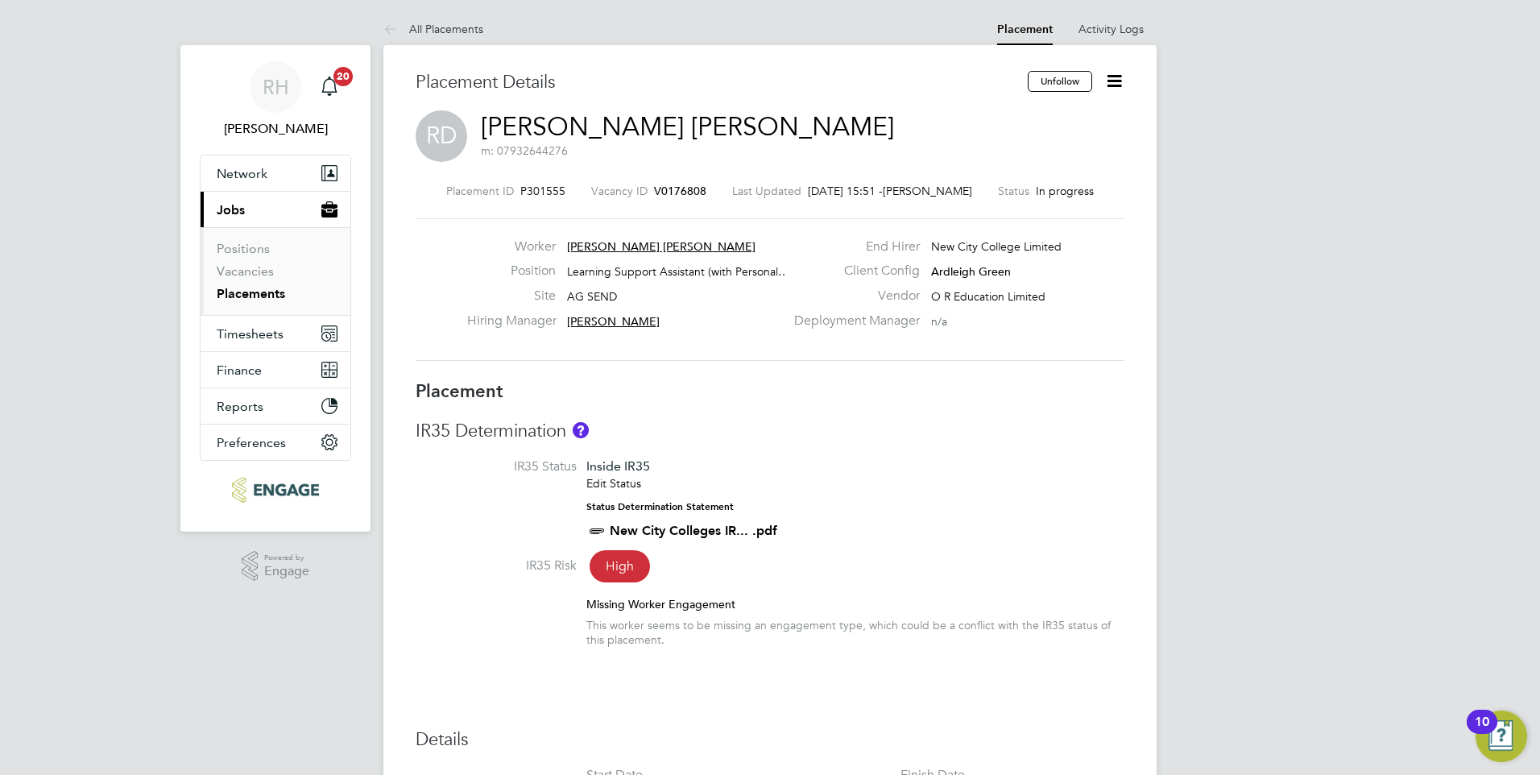
click at [694, 191] on span "V0176808" at bounding box center [680, 191] width 52 height 14
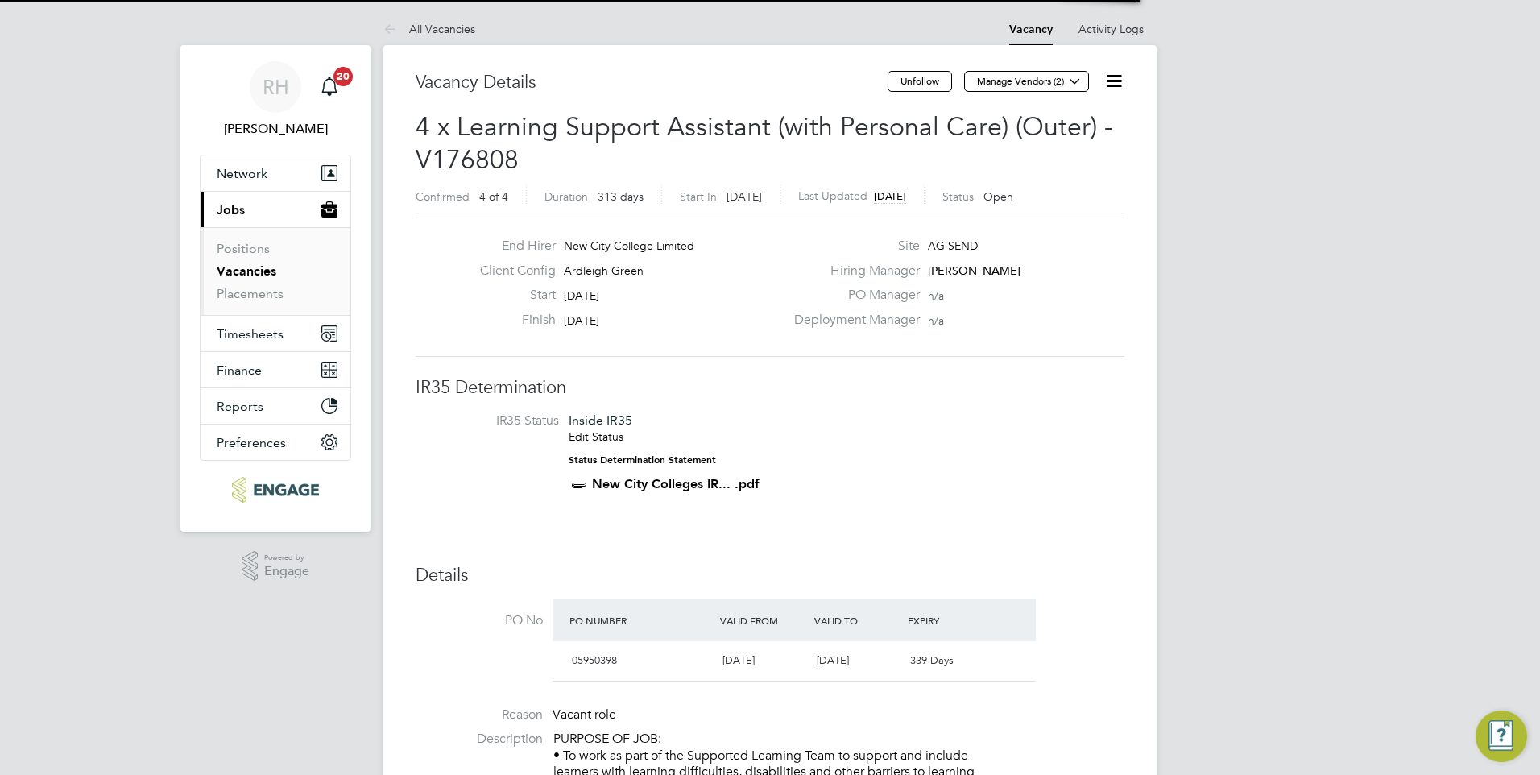
scroll to position [27, 151]
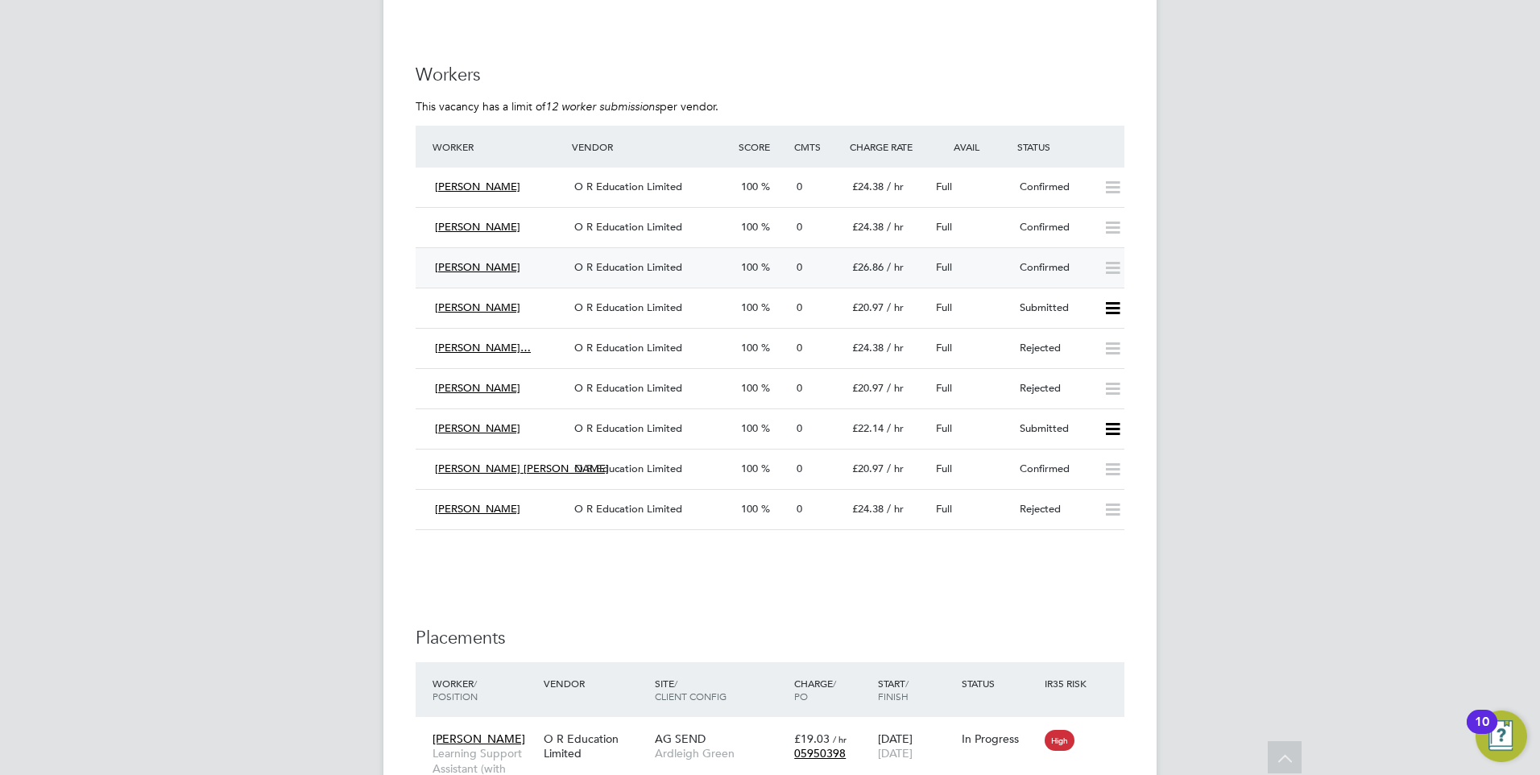
click at [636, 275] on div "O R Education Limited" at bounding box center [651, 268] width 167 height 27
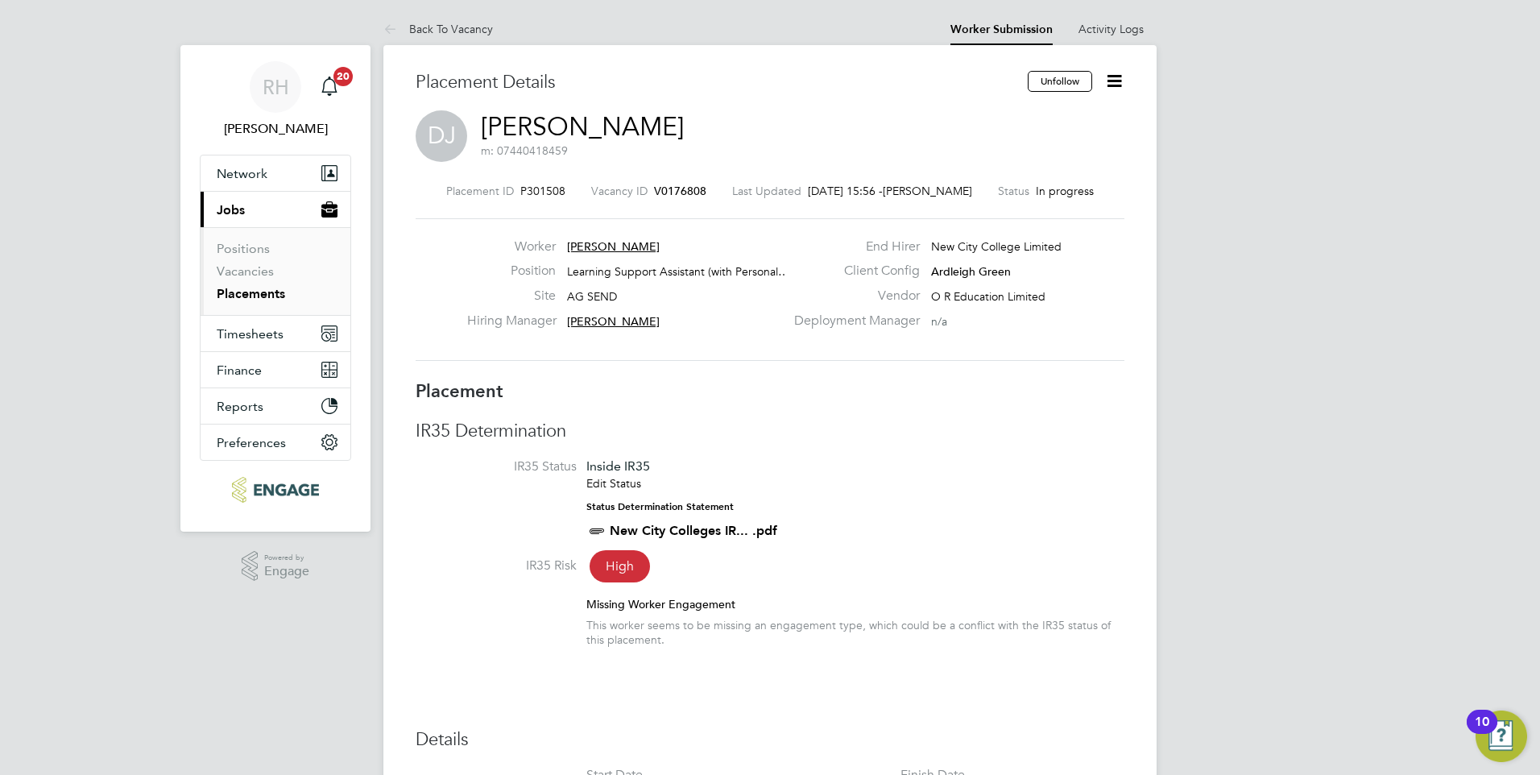
click at [683, 192] on span "V0176808" at bounding box center [680, 191] width 52 height 14
